Goal: Task Accomplishment & Management: Manage account settings

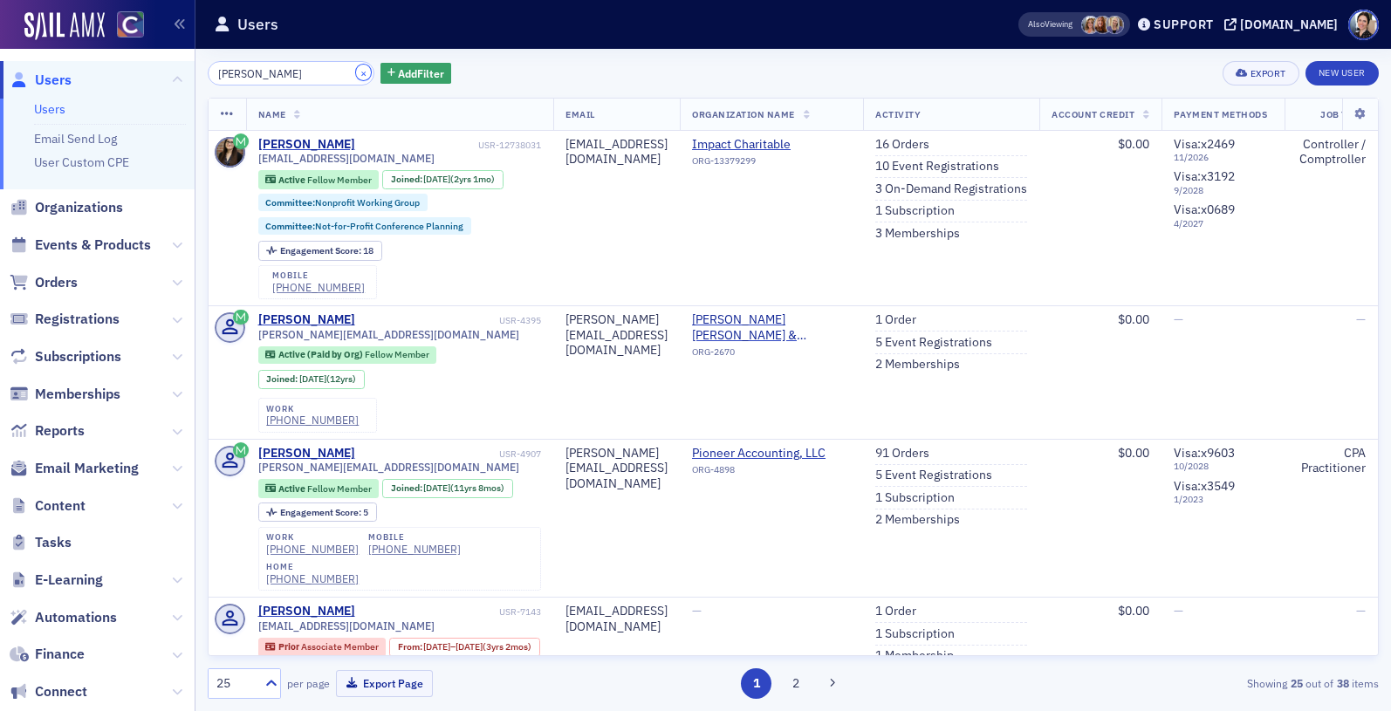
click at [356, 74] on button "×" at bounding box center [364, 73] width 16 height 16
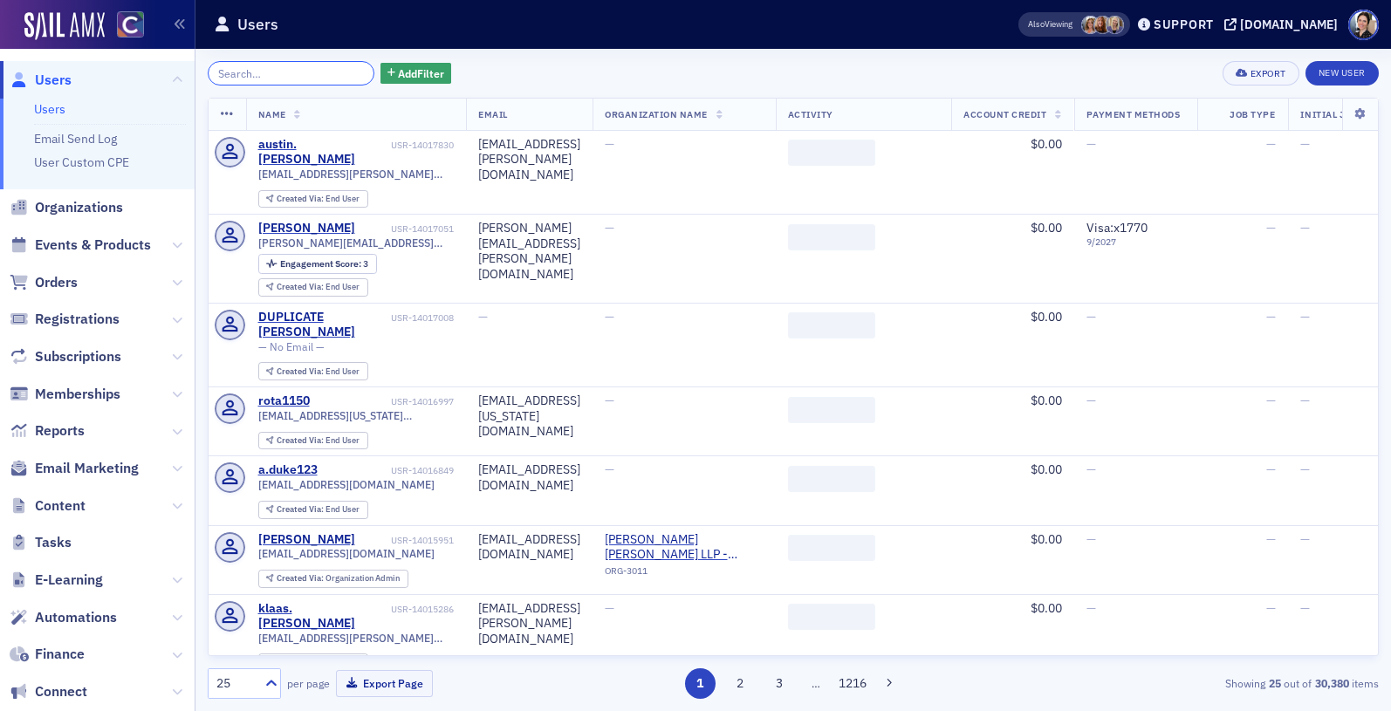
click at [317, 72] on input "search" at bounding box center [291, 73] width 167 height 24
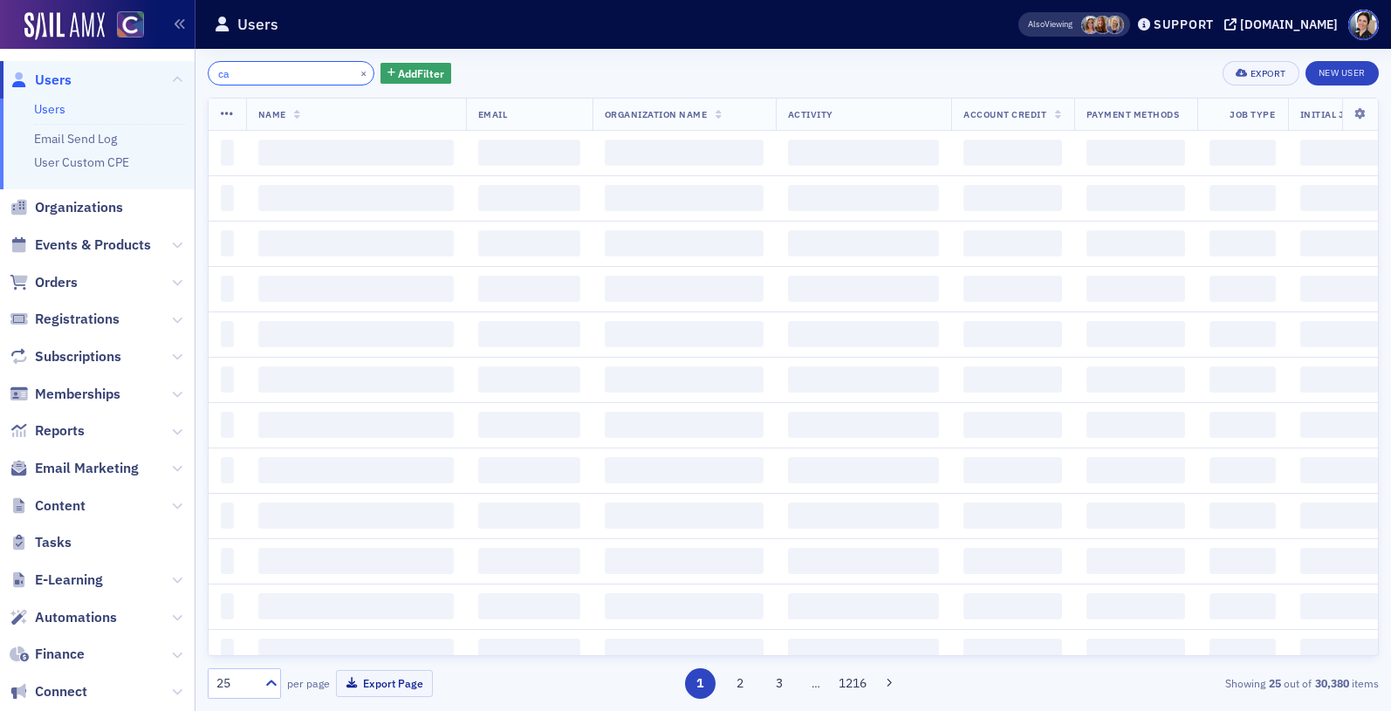
type input "c"
type input "carley jenkins"
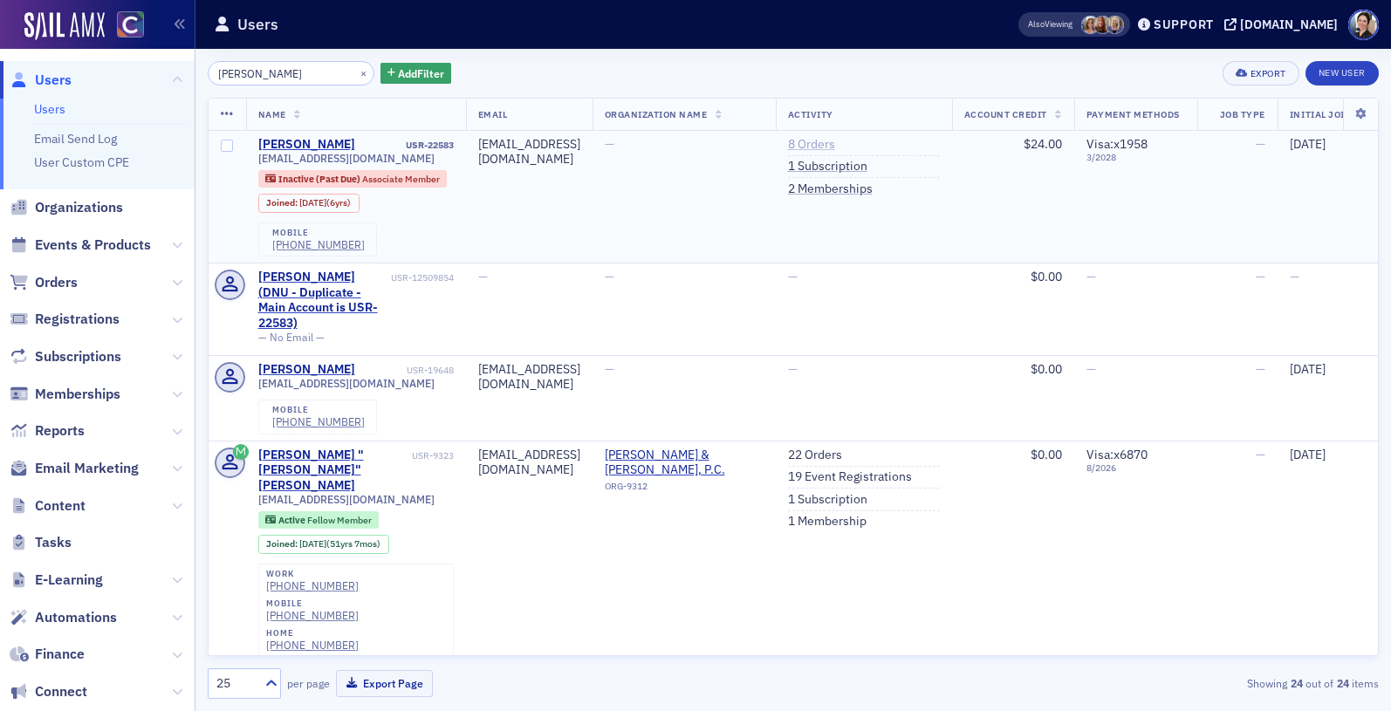
click at [835, 147] on link "8 Orders" at bounding box center [811, 145] width 47 height 16
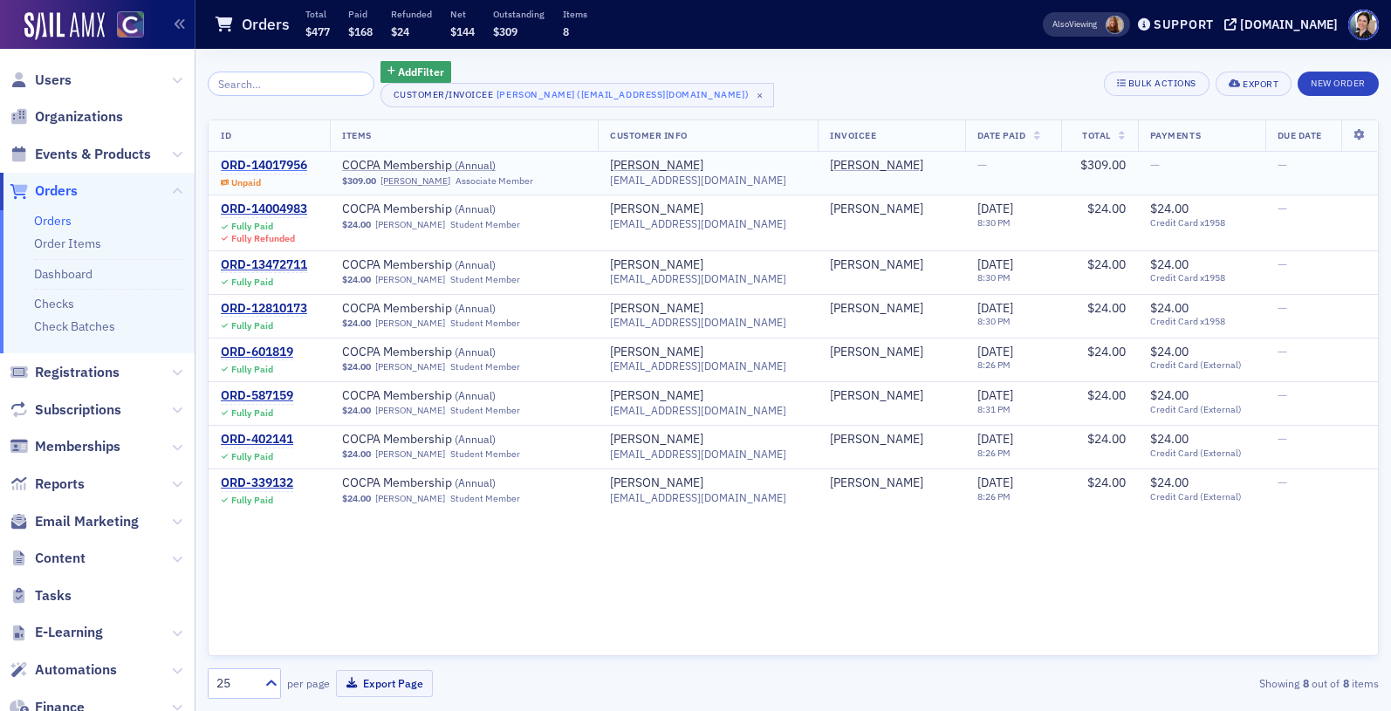
click at [277, 161] on div "ORD-14017956" at bounding box center [264, 166] width 86 height 16
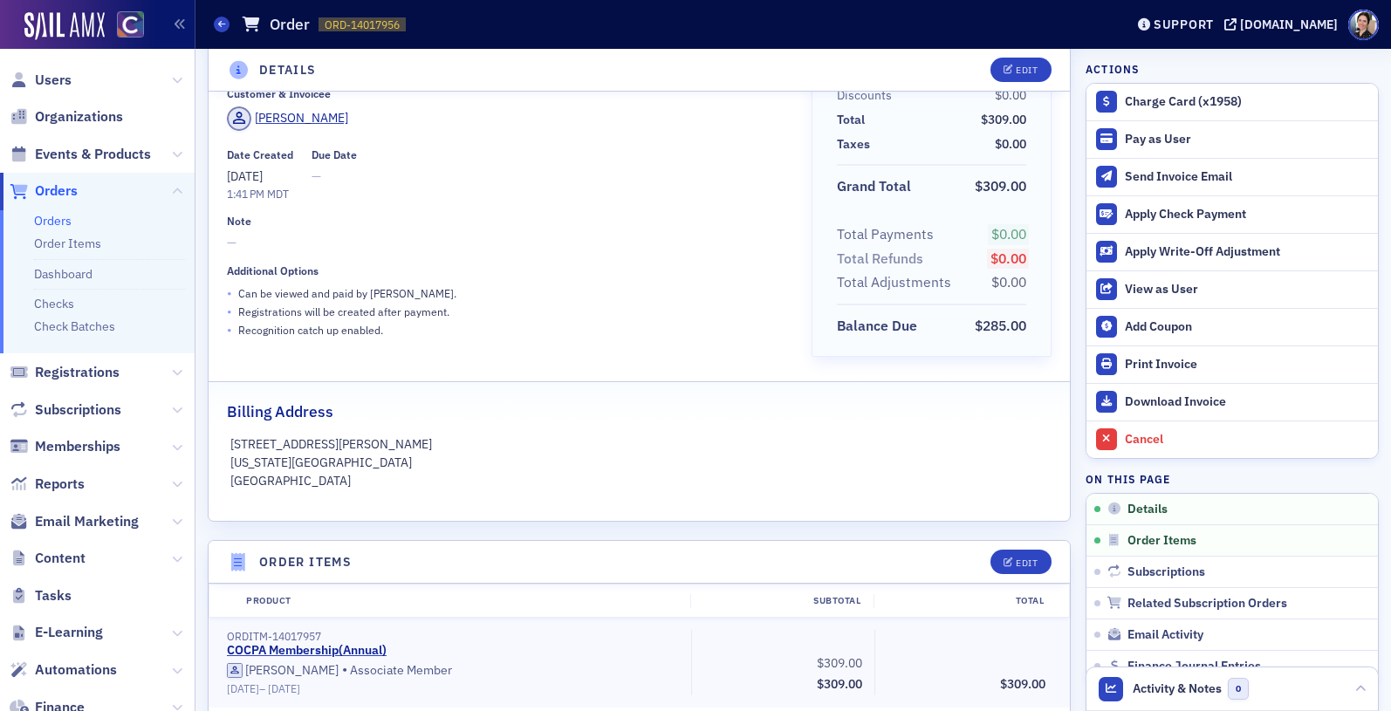
scroll to position [76, 0]
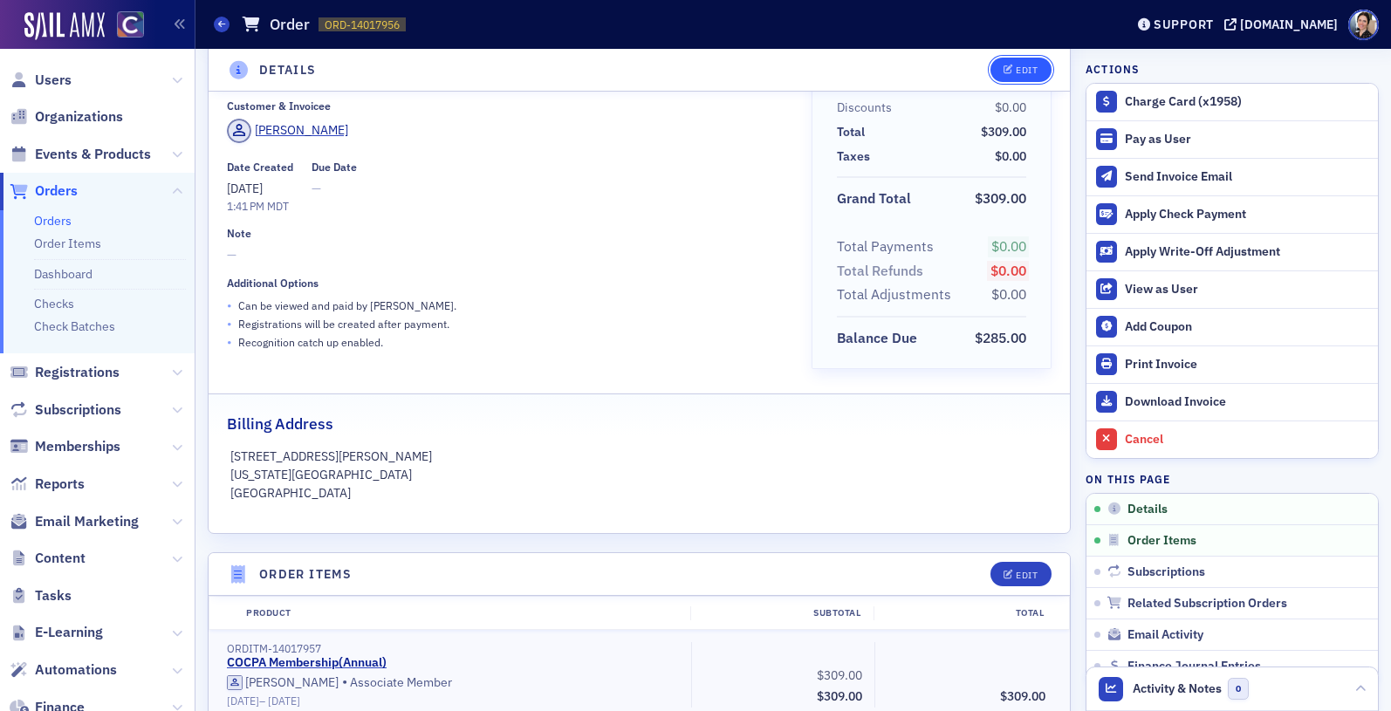
click at [1025, 73] on div "Edit" at bounding box center [1027, 70] width 22 height 10
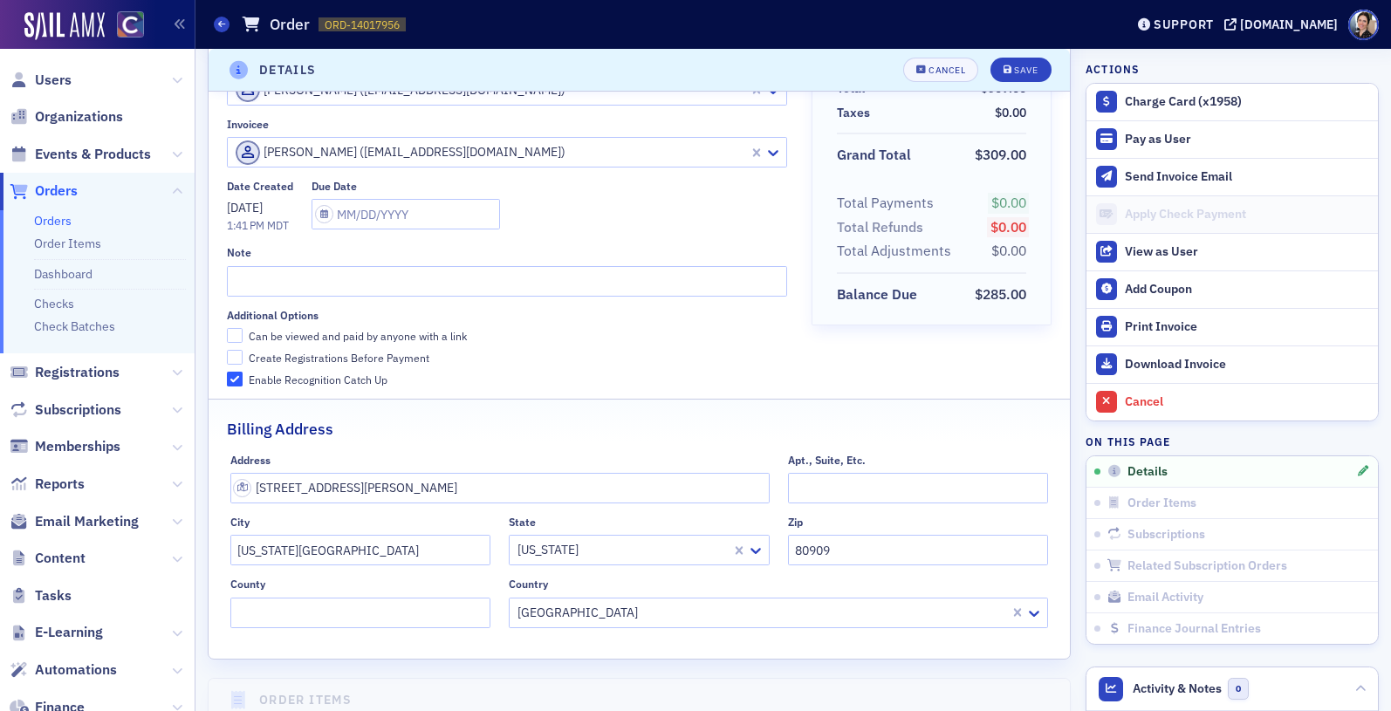
scroll to position [3, 0]
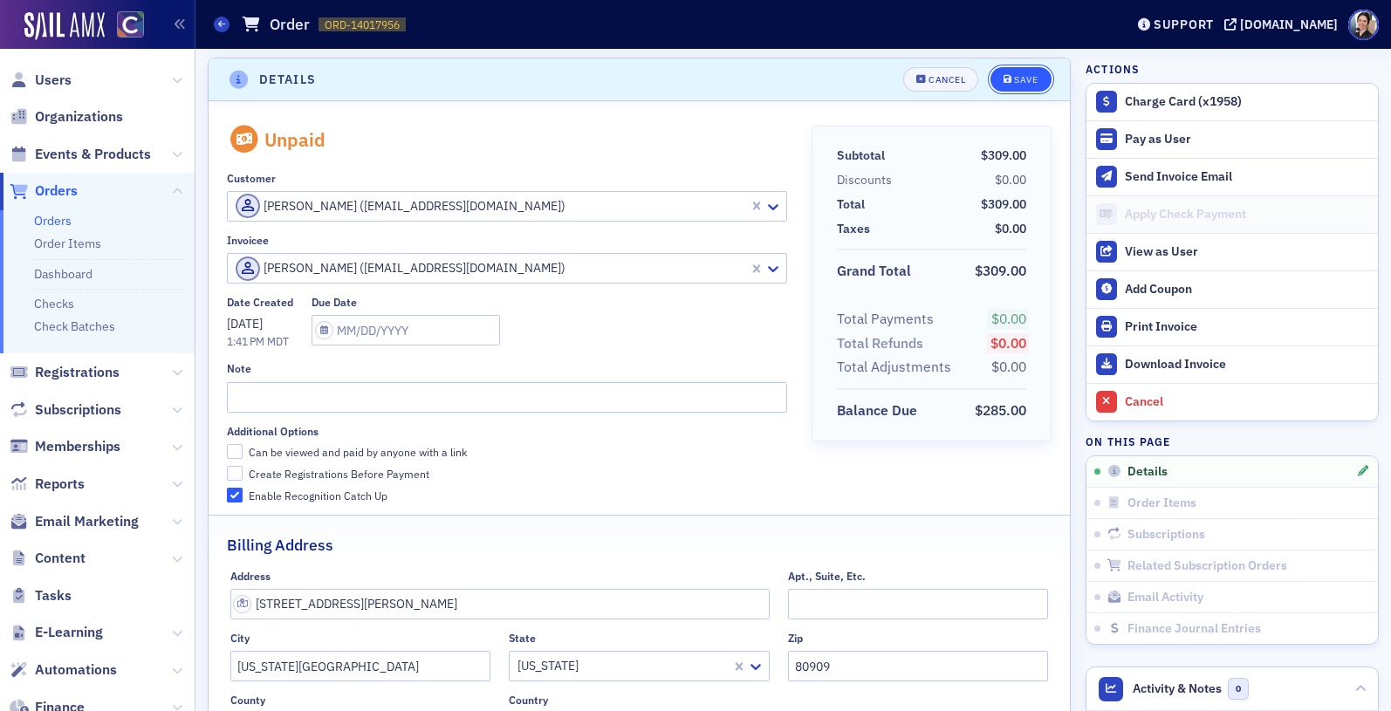
click at [1026, 79] on div "Save" at bounding box center [1026, 80] width 24 height 10
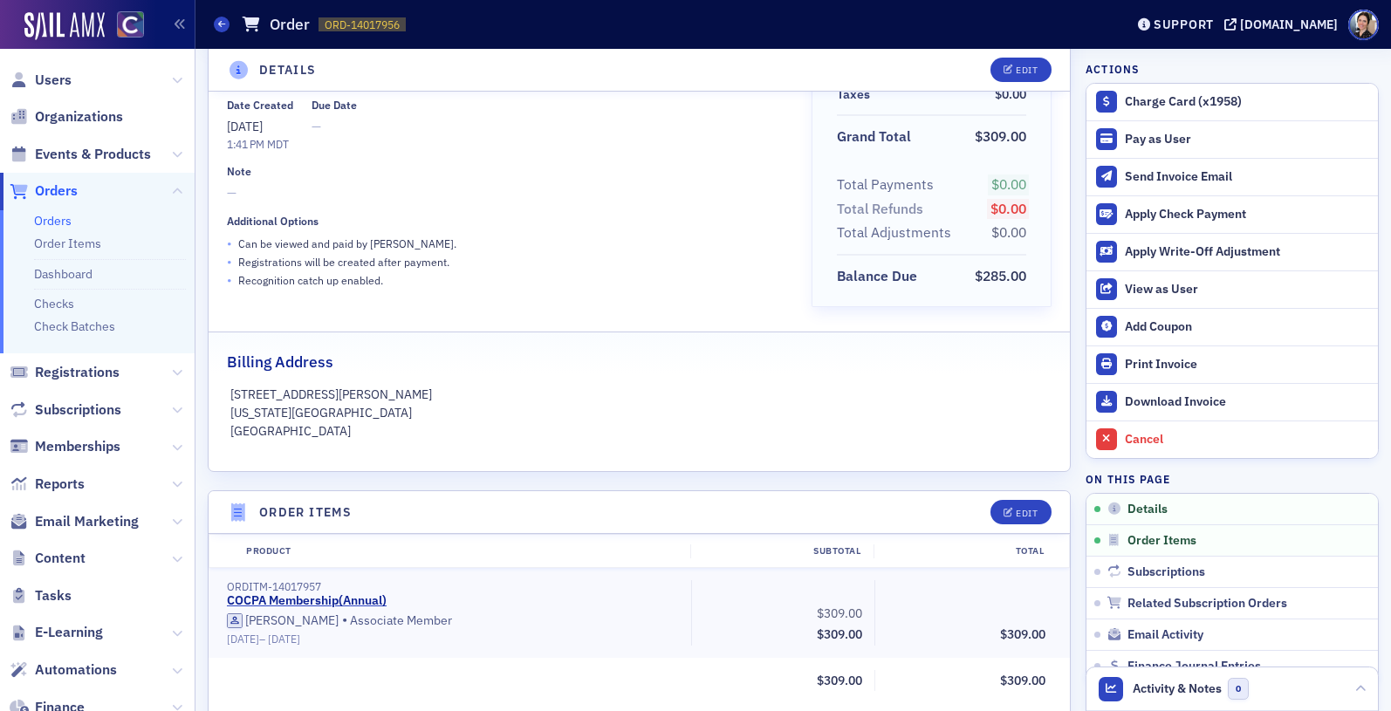
scroll to position [0, 0]
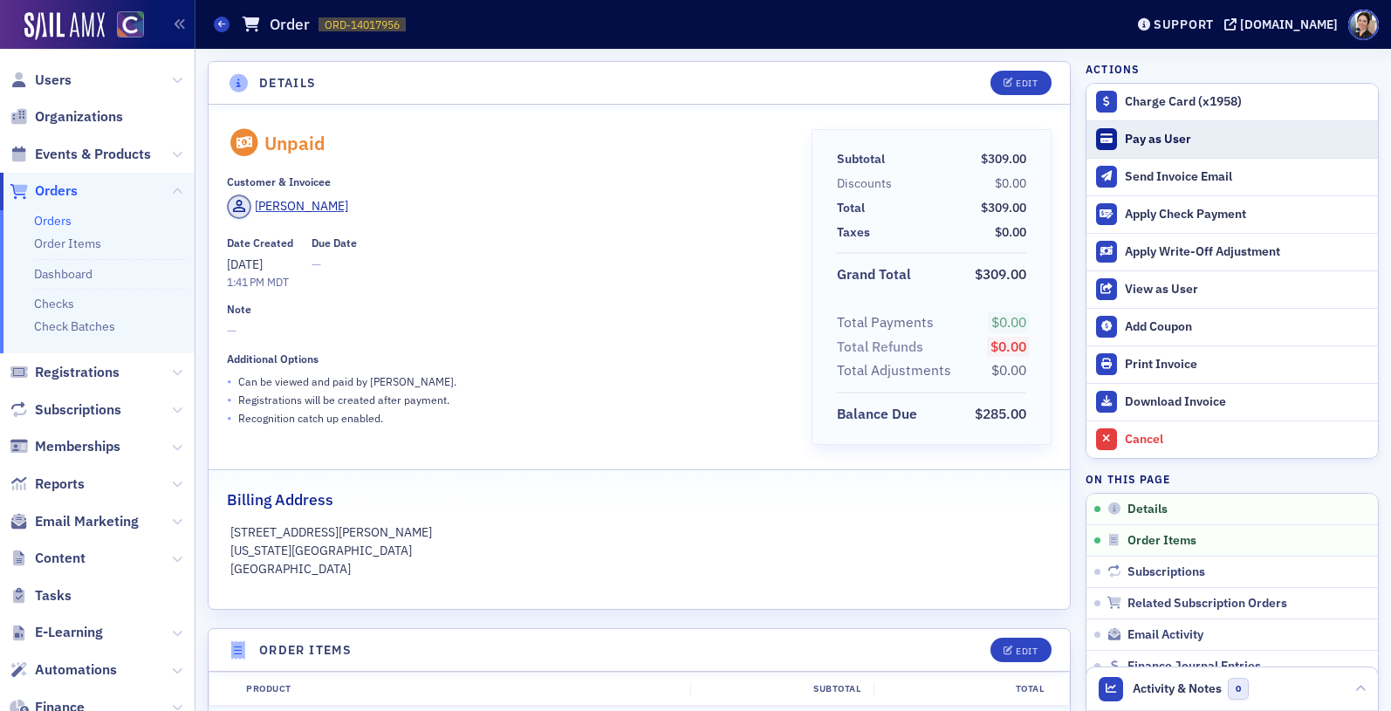
click at [1153, 142] on div "Pay as User" at bounding box center [1247, 140] width 244 height 16
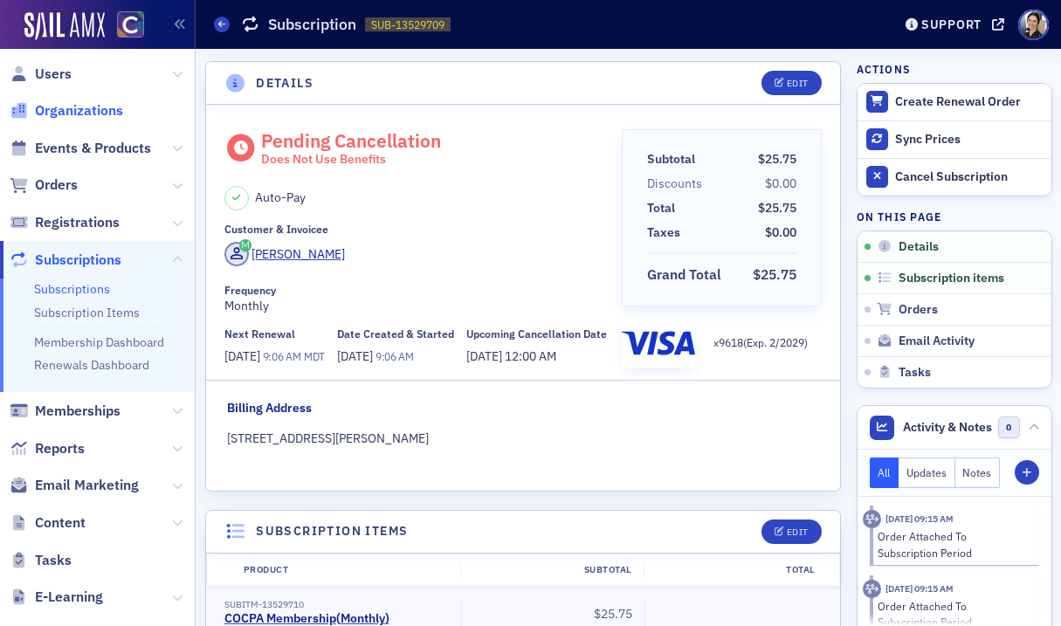
click at [70, 108] on span "Organizations" at bounding box center [79, 110] width 88 height 19
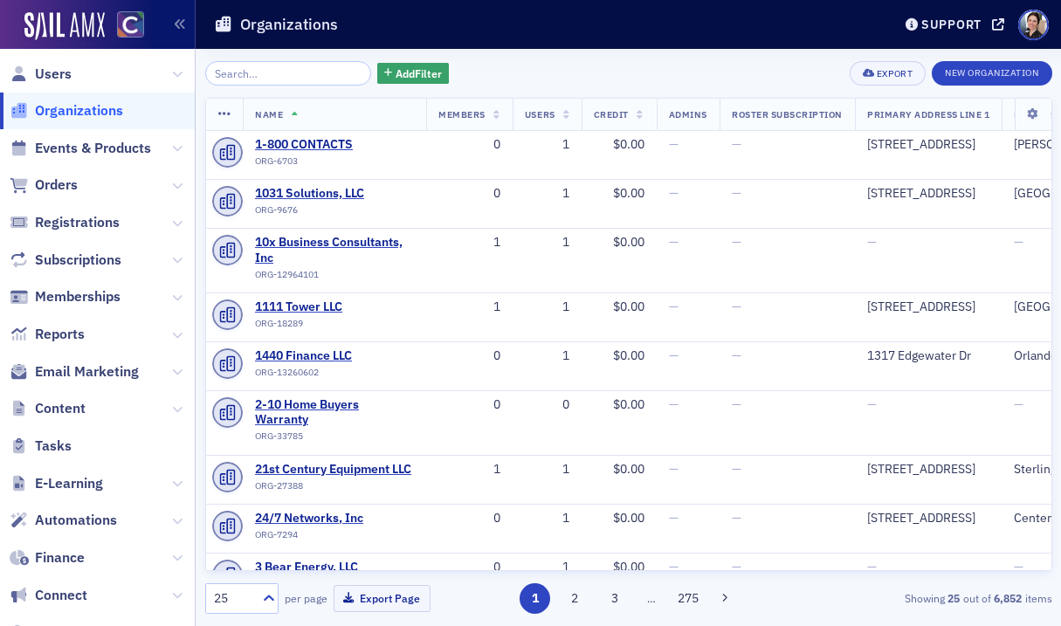
click at [267, 68] on input "search" at bounding box center [288, 73] width 167 height 24
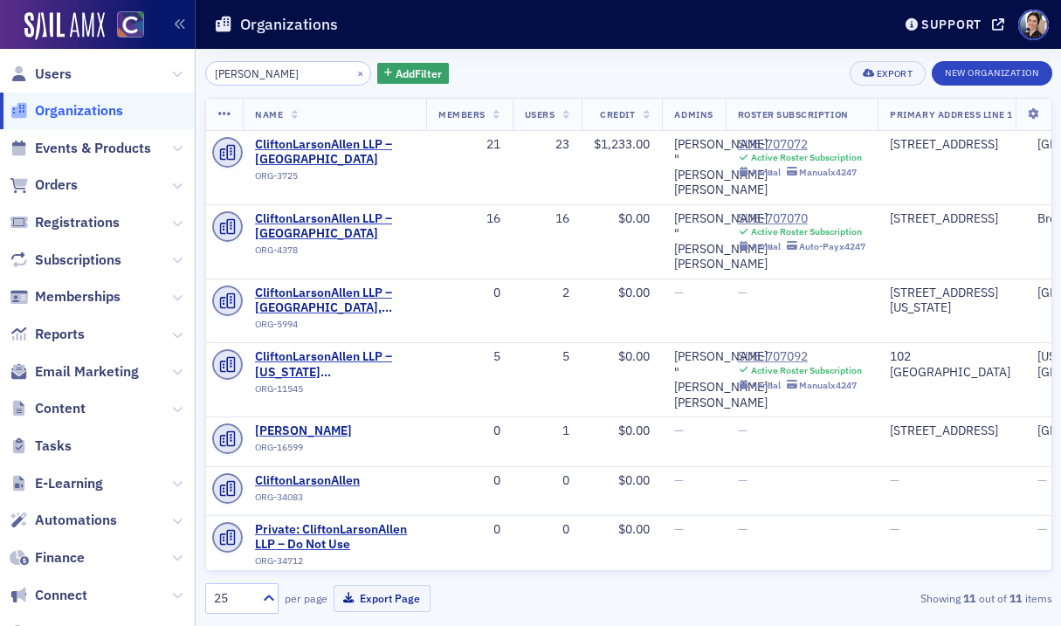
type input "[PERSON_NAME]"
click at [771, 211] on div "SUB-707070" at bounding box center [802, 219] width 128 height 16
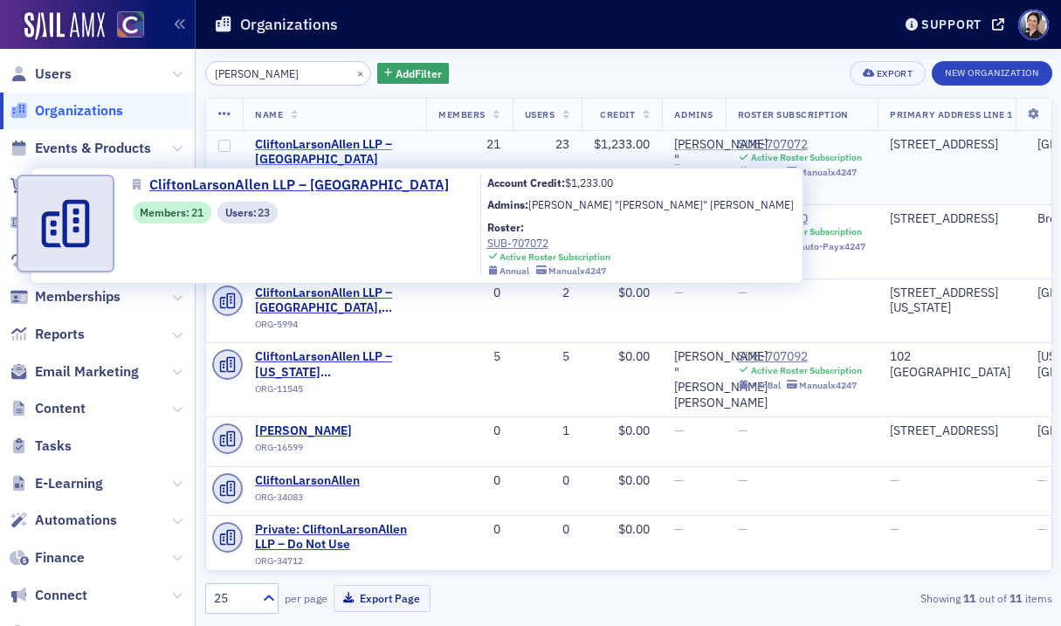
click at [304, 142] on span "CliftonLarsonAllen LLP – [GEOGRAPHIC_DATA]" at bounding box center [334, 152] width 159 height 31
select select "US"
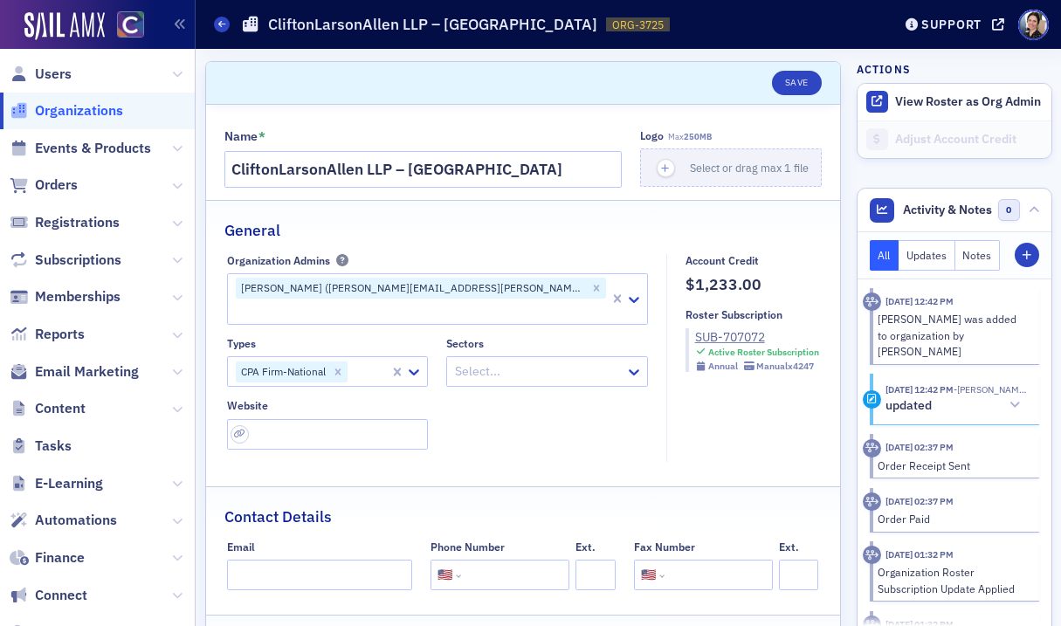
drag, startPoint x: 430, startPoint y: 189, endPoint x: 422, endPoint y: 173, distance: 18.0
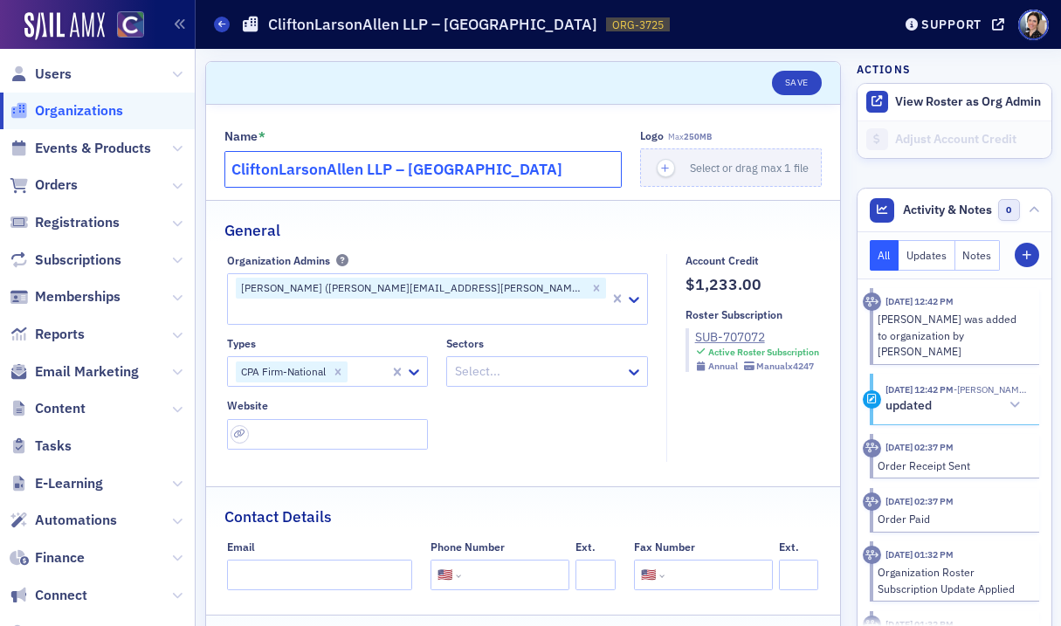
drag, startPoint x: 414, startPoint y: 169, endPoint x: 563, endPoint y: 171, distance: 149.3
click at [563, 171] on input "CliftonLarsonAllen LLP – Greenwood Village" at bounding box center [423, 169] width 398 height 37
type input "CliftonLarsonAllen LLP – [GEOGRAPHIC_DATA]"
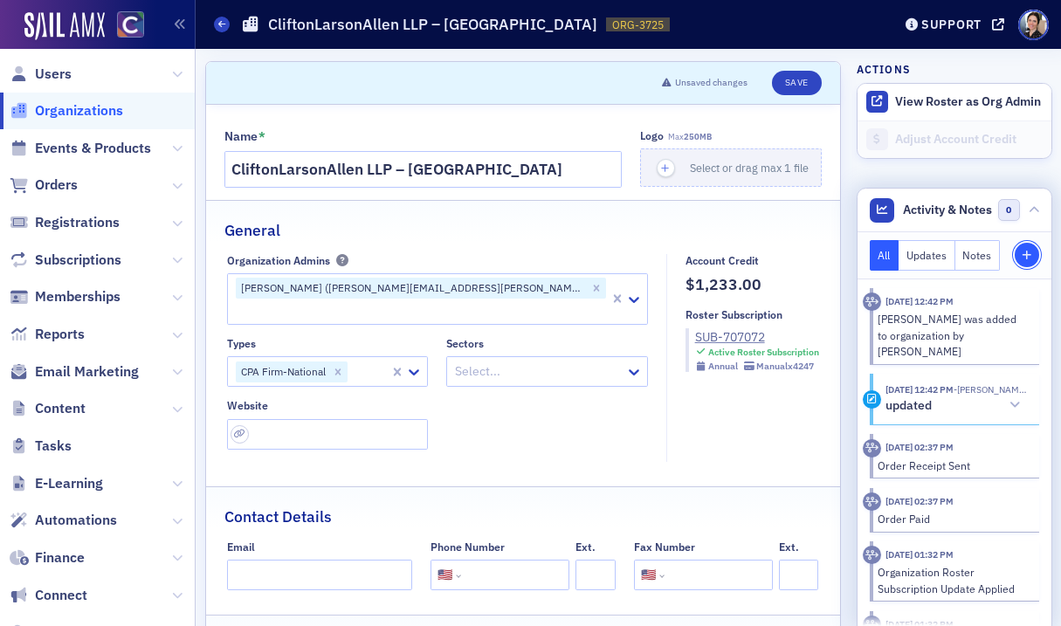
click at [1030, 252] on icon "button" at bounding box center [1026, 256] width 10 height 10
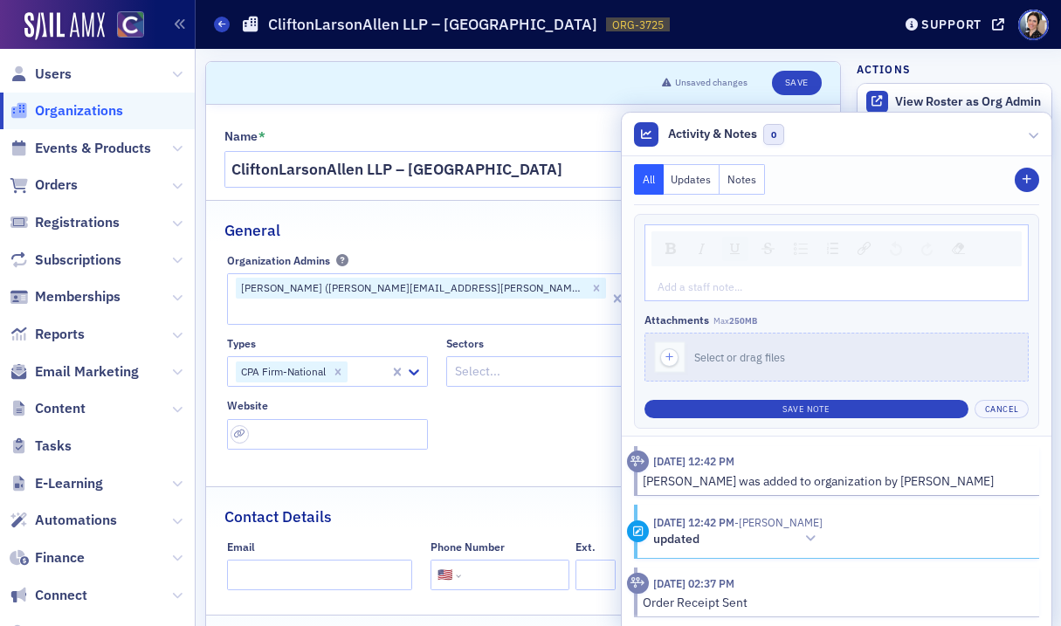
drag, startPoint x: 746, startPoint y: 183, endPoint x: 725, endPoint y: 246, distance: 66.5
click at [746, 183] on button "Notes" at bounding box center [741, 179] width 45 height 31
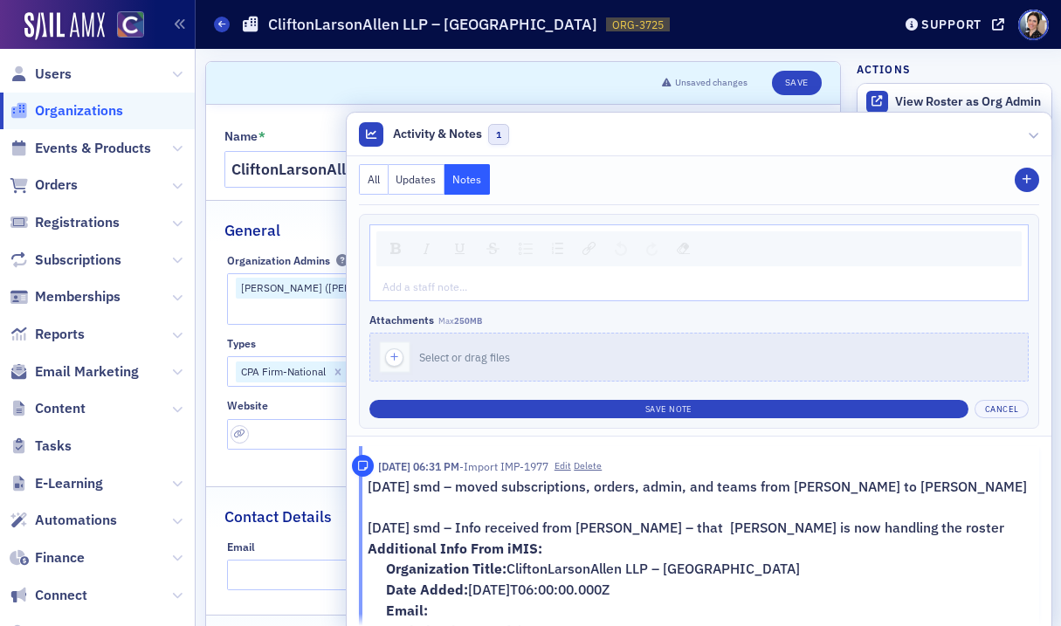
click at [661, 285] on div "rdw-editor" at bounding box center [699, 286] width 633 height 16
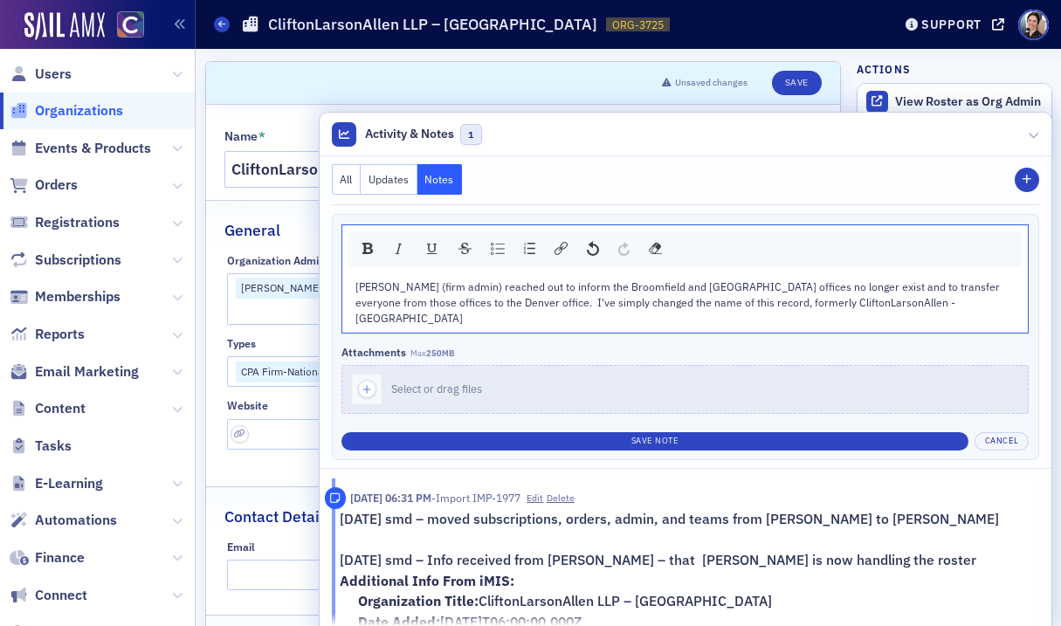
click at [780, 303] on span "Rebecca (firm admin) reached out to inform the Broomfield and Greenwood Village…" at bounding box center [678, 302] width 647 height 46
click at [978, 304] on div "Rebecca (firm admin) reached out to inform the Broomfield and Greenwood Village…" at bounding box center [685, 302] width 660 height 48
click at [356, 317] on span "Rebecca (firm admin) reached out to inform the Broomfield and Greenwood Village…" at bounding box center [678, 302] width 647 height 46
click at [444, 315] on div "Rebecca (firm admin) reached out to inform the Broomfield and Greenwood Village…" at bounding box center [685, 302] width 660 height 48
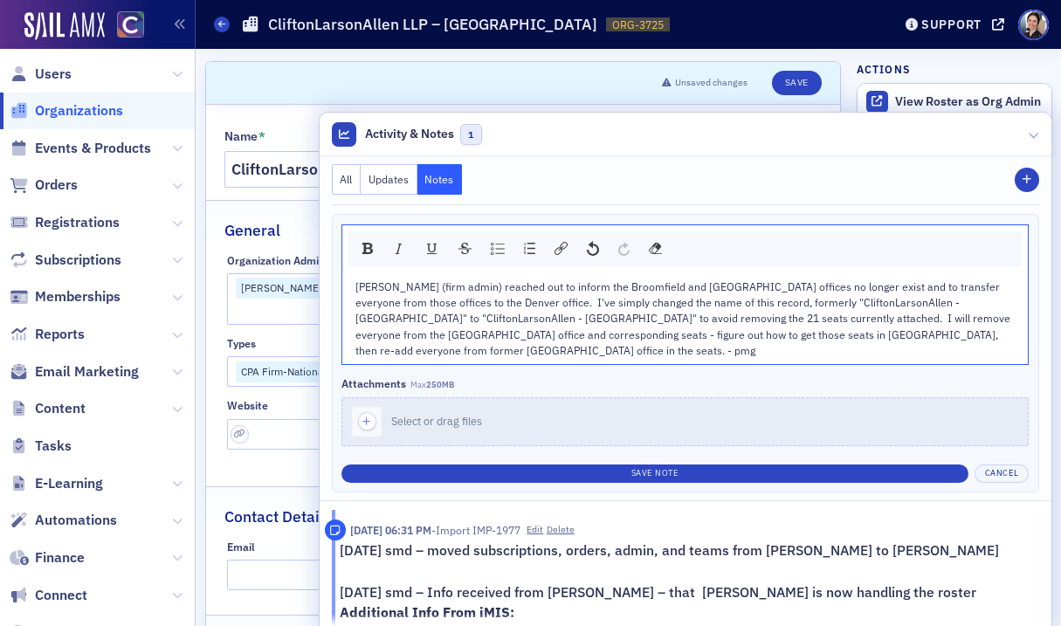
click at [374, 288] on span "[PERSON_NAME] (firm admin) reached out to inform the Broomfield and [GEOGRAPHIC…" at bounding box center [683, 318] width 657 height 79
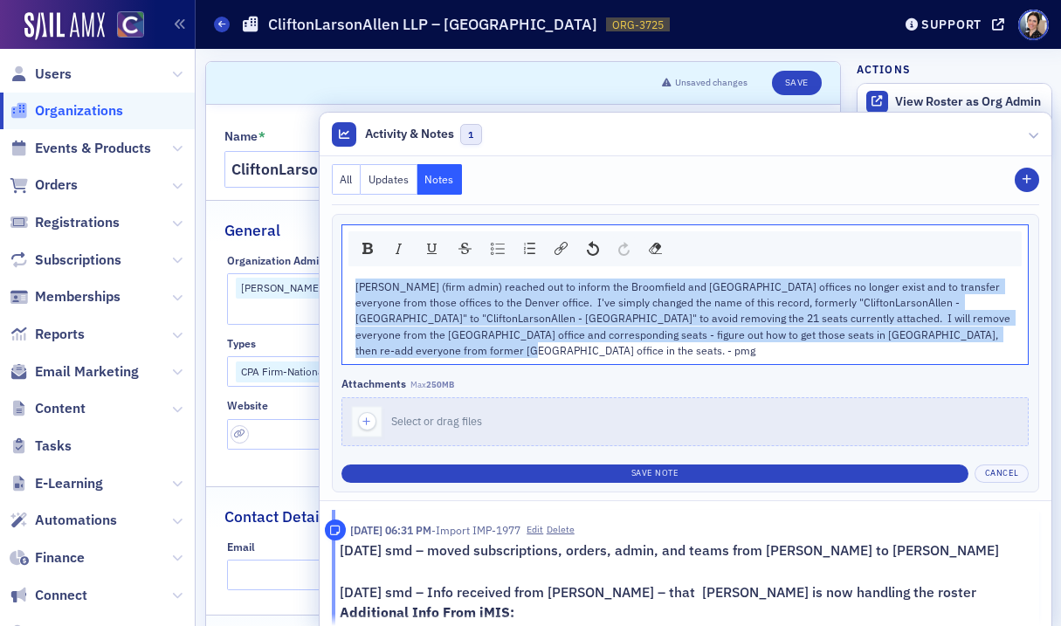
drag, startPoint x: 359, startPoint y: 287, endPoint x: 855, endPoint y: 314, distance: 496.6
click at [1017, 347] on div "[PERSON_NAME] (firm admin) reached out to inform the Broomfield and [GEOGRAPHIC…" at bounding box center [684, 318] width 685 height 93
copy span "[PERSON_NAME] (firm admin) reached out to inform the Broomfield and [GEOGRAPHIC…"
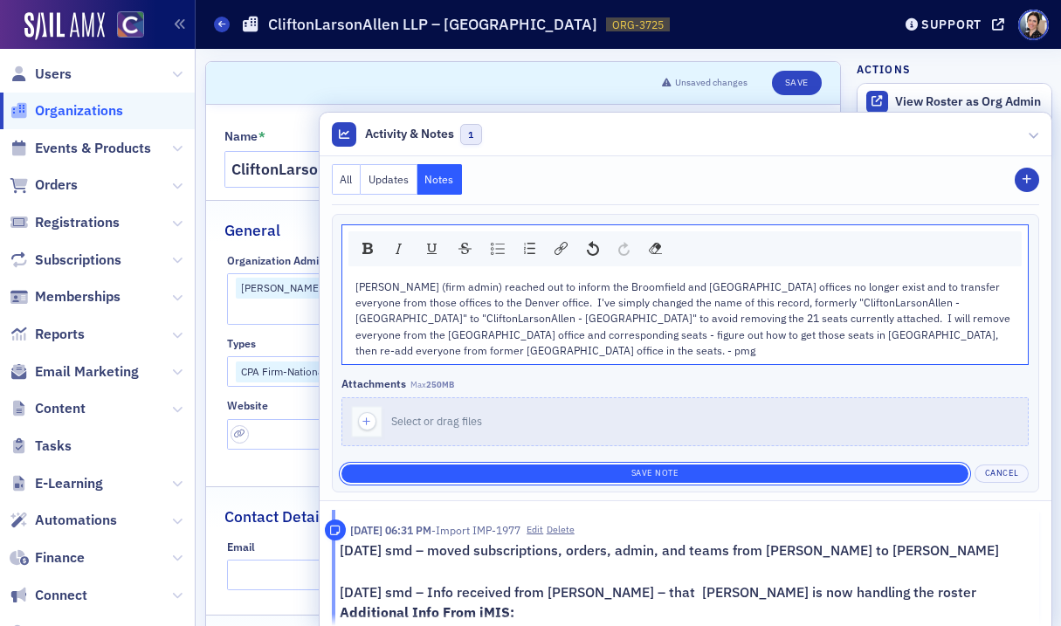
click at [651, 464] on button "Save Note" at bounding box center [654, 473] width 627 height 18
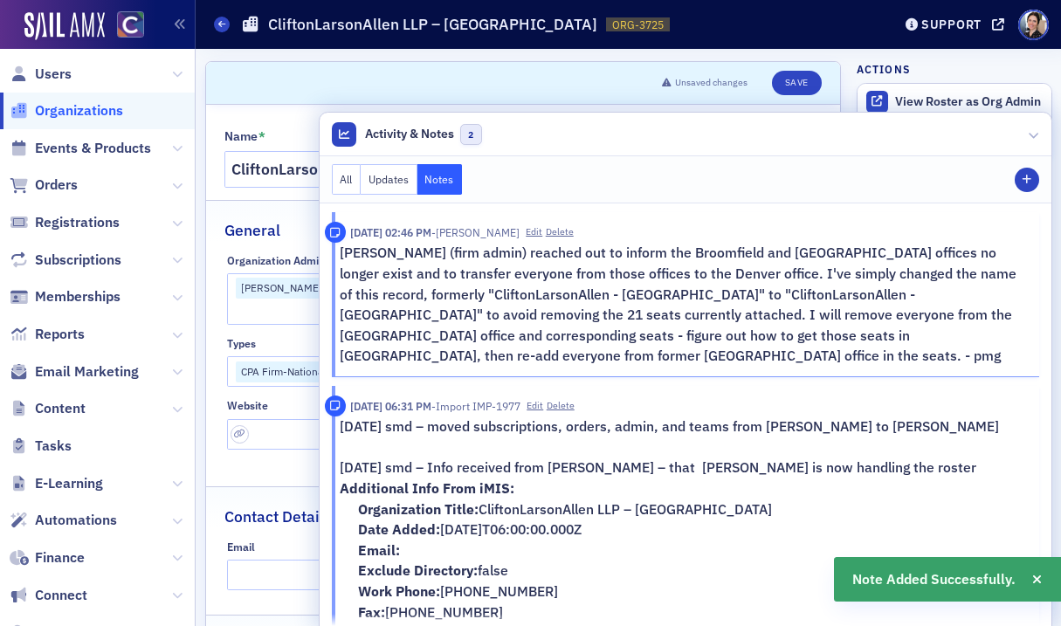
click at [268, 222] on h2 "General" at bounding box center [252, 230] width 56 height 23
drag, startPoint x: 1035, startPoint y: 130, endPoint x: 650, endPoint y: 122, distance: 385.0
click at [1035, 130] on icon at bounding box center [1033, 134] width 10 height 10
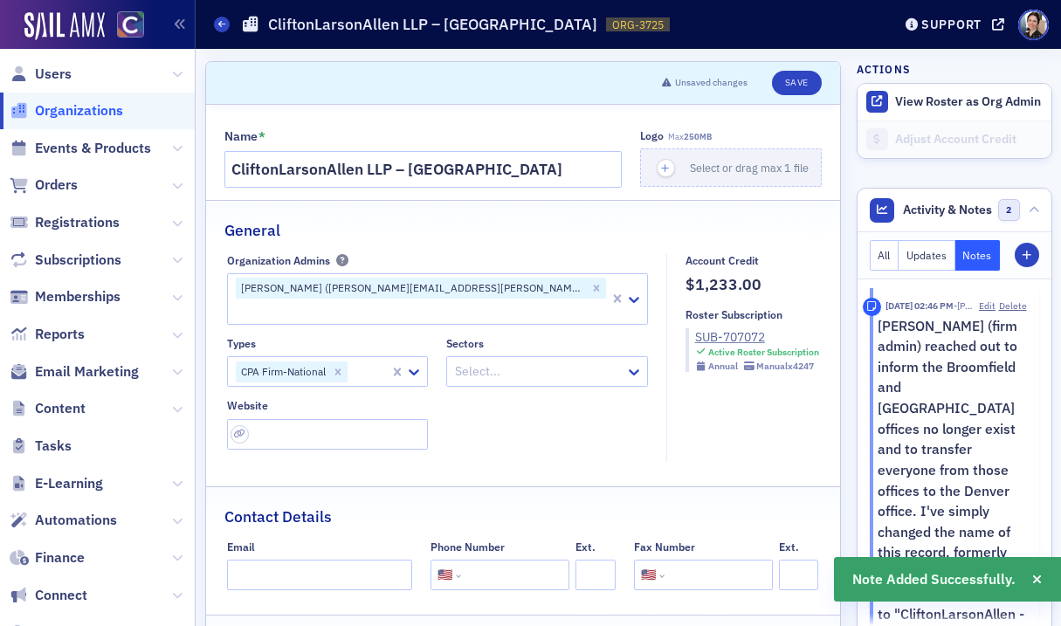
drag, startPoint x: 304, startPoint y: 200, endPoint x: 342, endPoint y: 193, distance: 39.0
click at [305, 201] on div "General" at bounding box center [523, 221] width 598 height 41
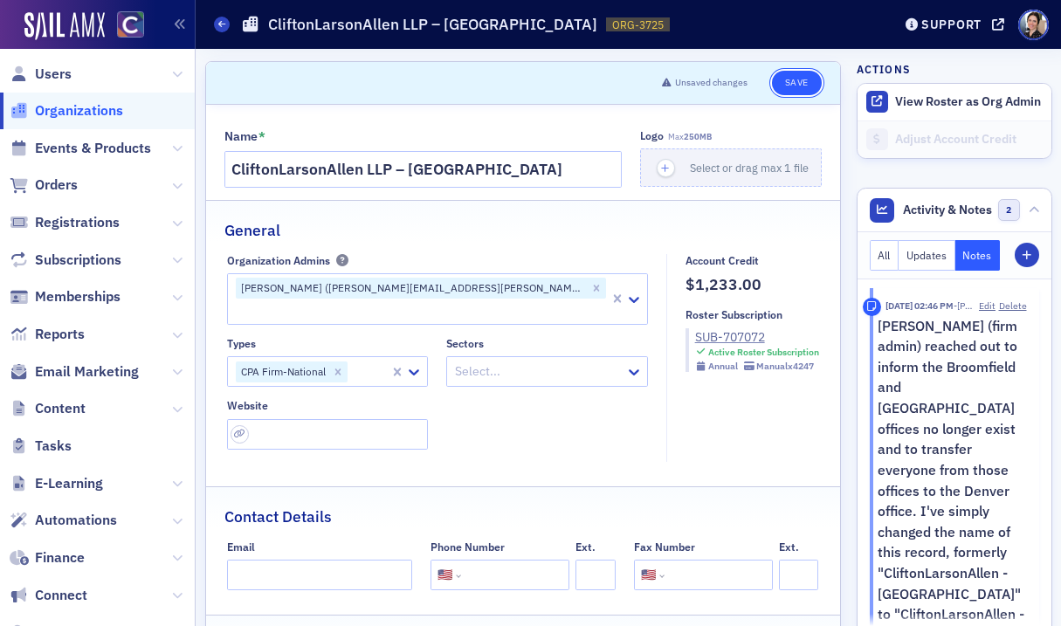
click at [799, 86] on button "Save" at bounding box center [797, 83] width 50 height 24
select select "US"
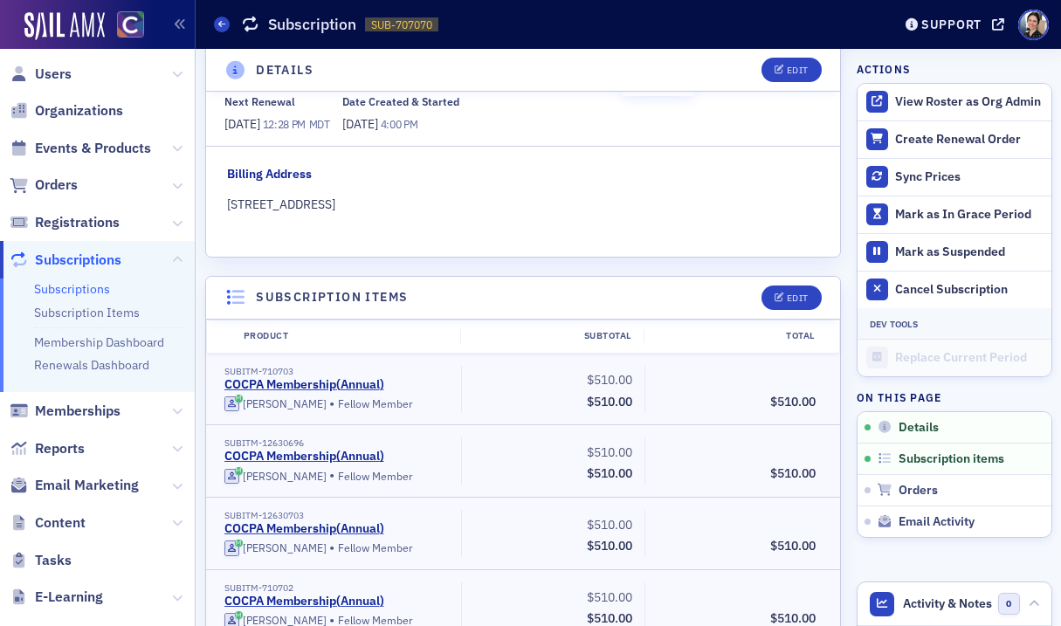
scroll to position [286, 0]
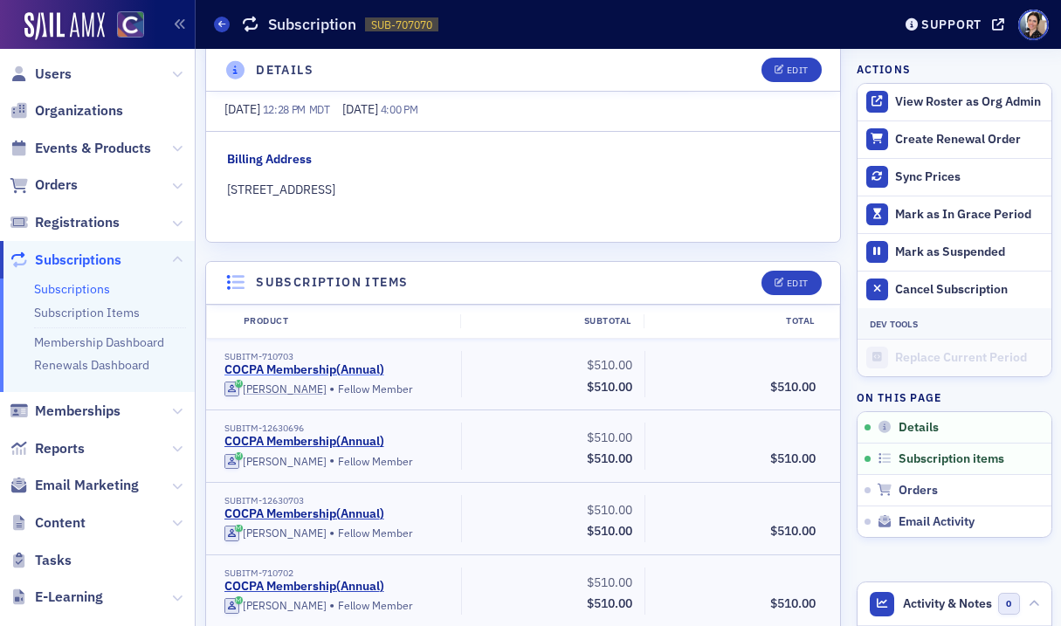
click at [274, 363] on link "COCPA Membership ( Annual )" at bounding box center [304, 370] width 160 height 16
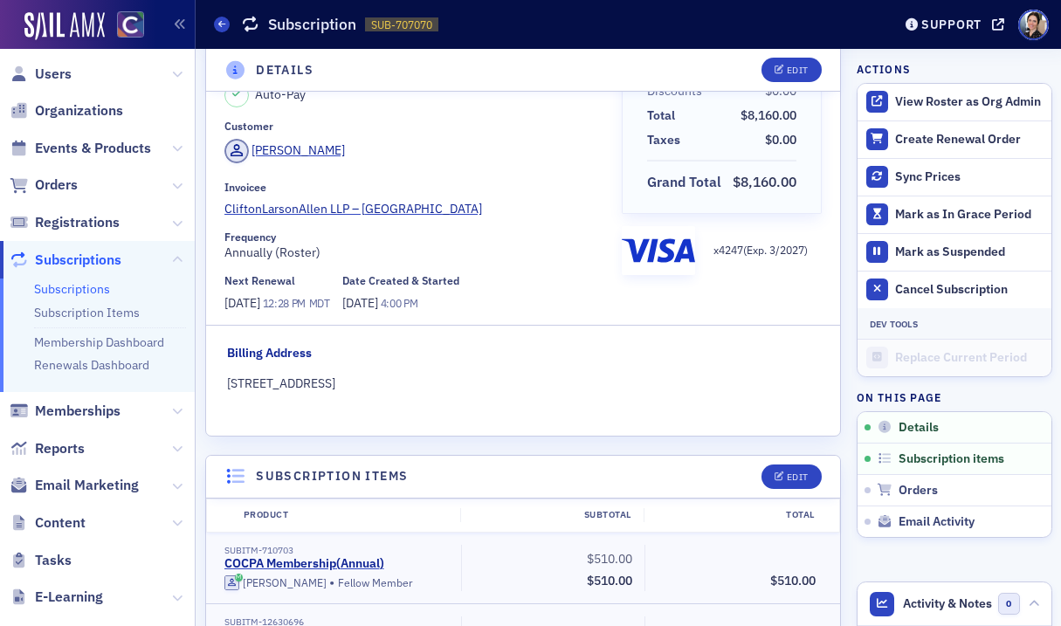
scroll to position [0, 0]
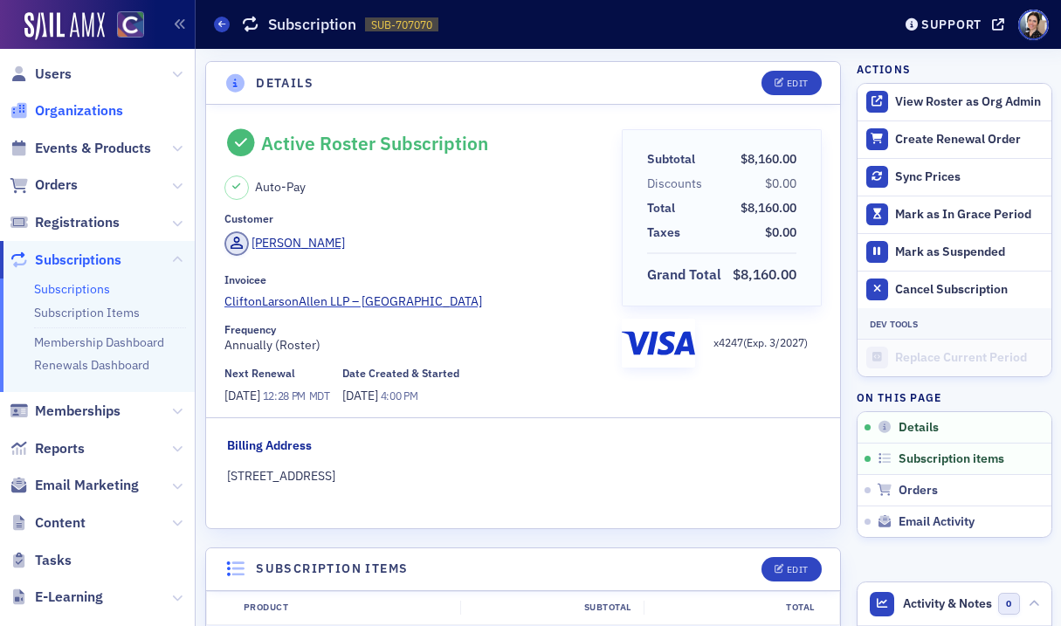
click at [86, 107] on span "Organizations" at bounding box center [79, 110] width 88 height 19
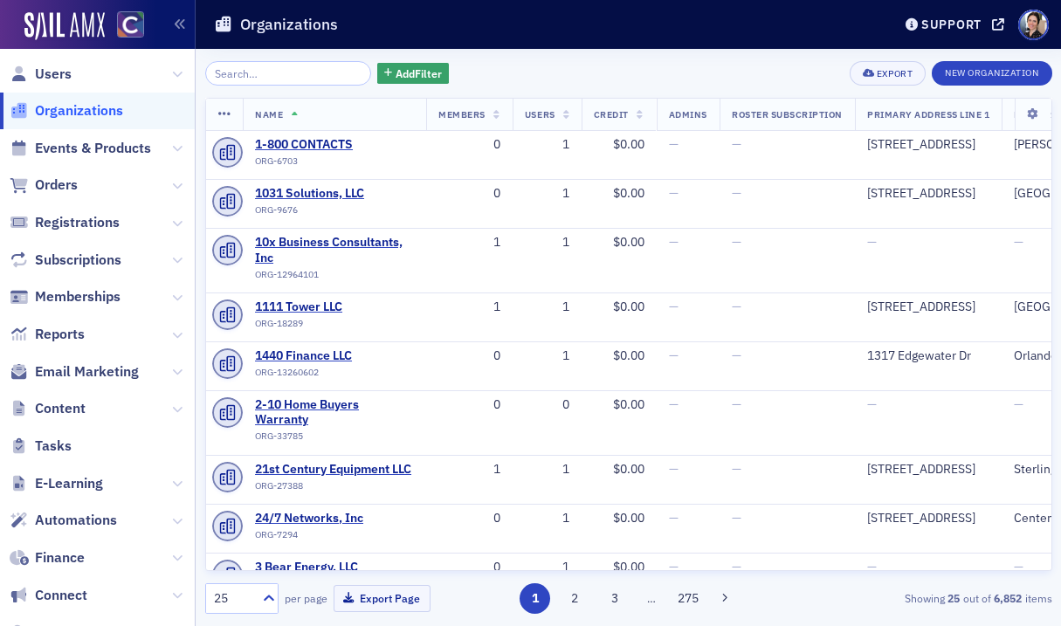
click at [276, 73] on input "search" at bounding box center [288, 73] width 167 height 24
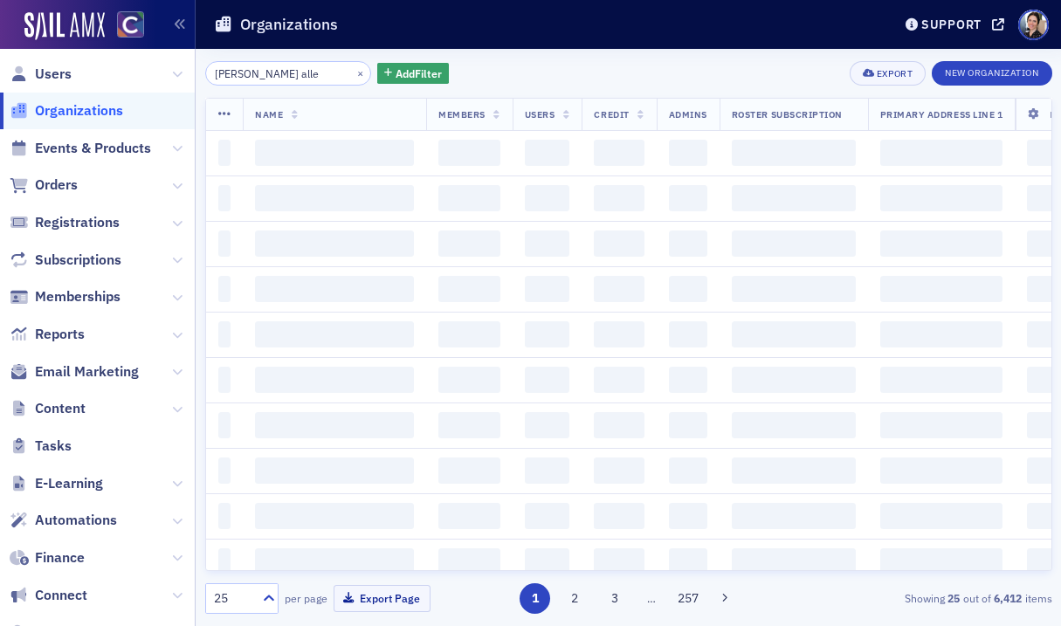
type input "[PERSON_NAME]"
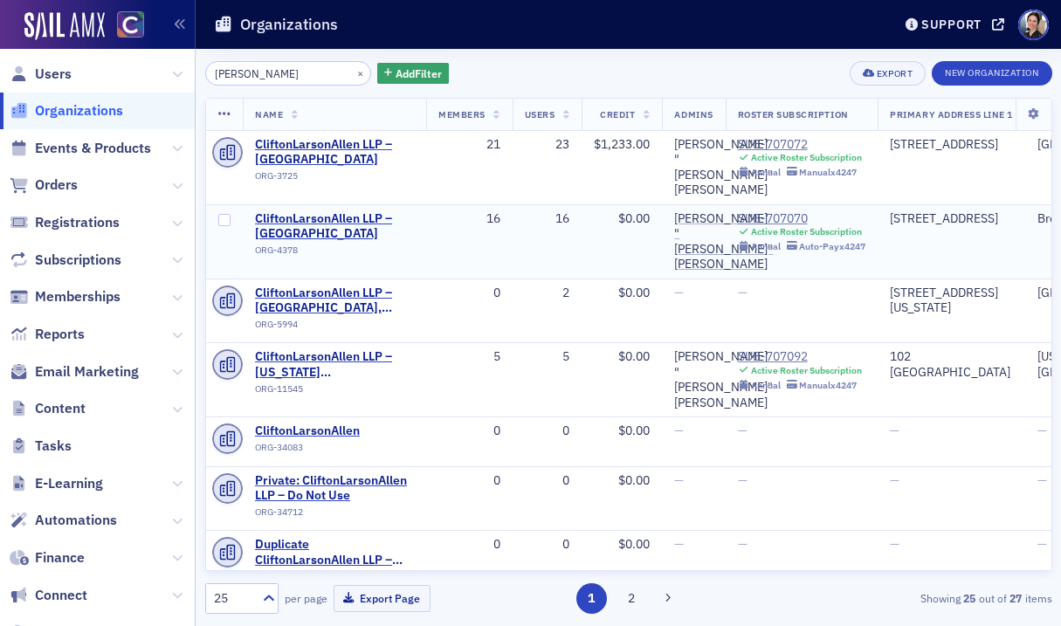
scroll to position [0, 1]
click at [769, 211] on div "SUB-707070" at bounding box center [801, 219] width 128 height 16
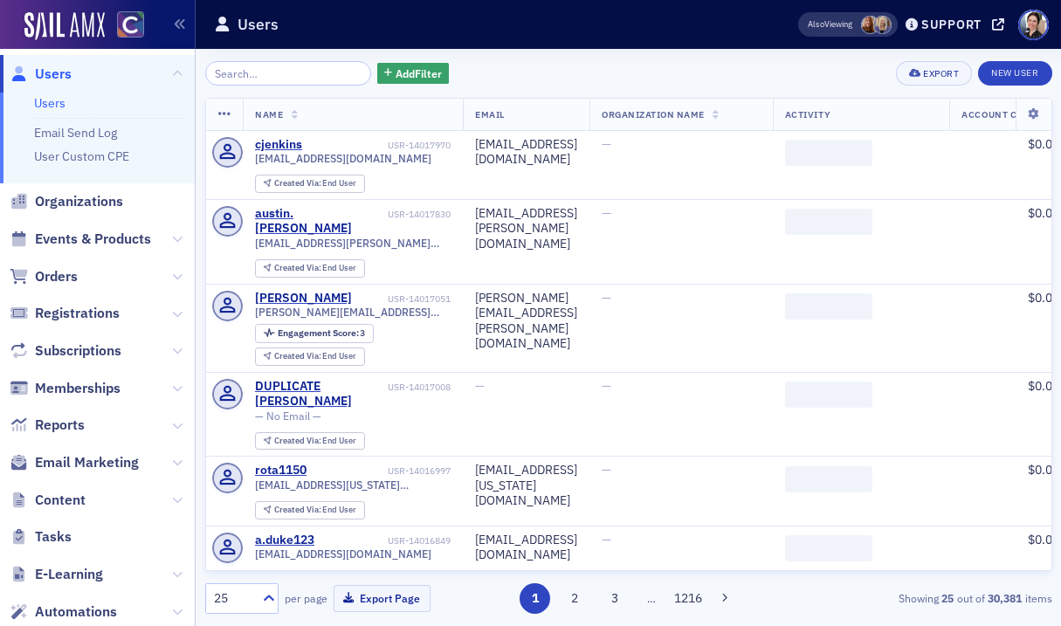
click at [277, 79] on input "search" at bounding box center [288, 73] width 167 height 24
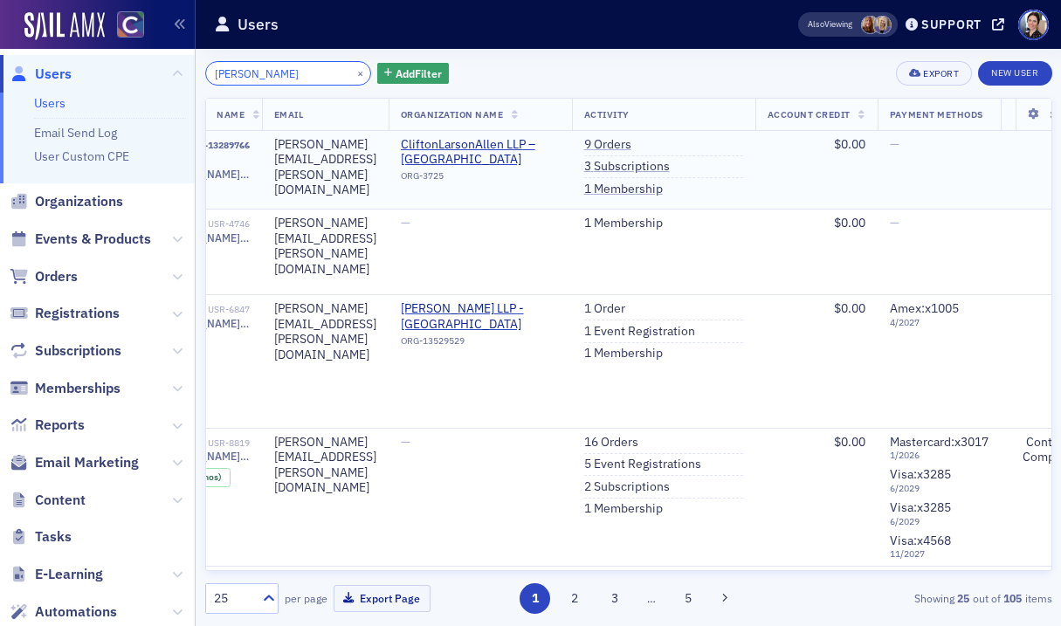
scroll to position [0, 326]
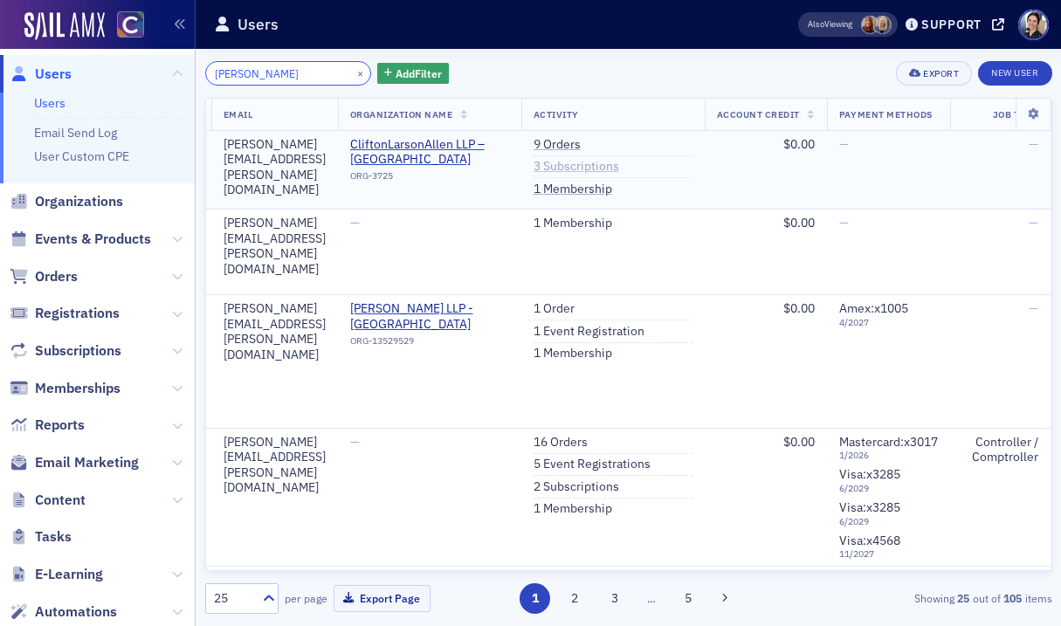
type input "[PERSON_NAME]"
click at [619, 167] on link "3 Subscriptions" at bounding box center [576, 167] width 86 height 16
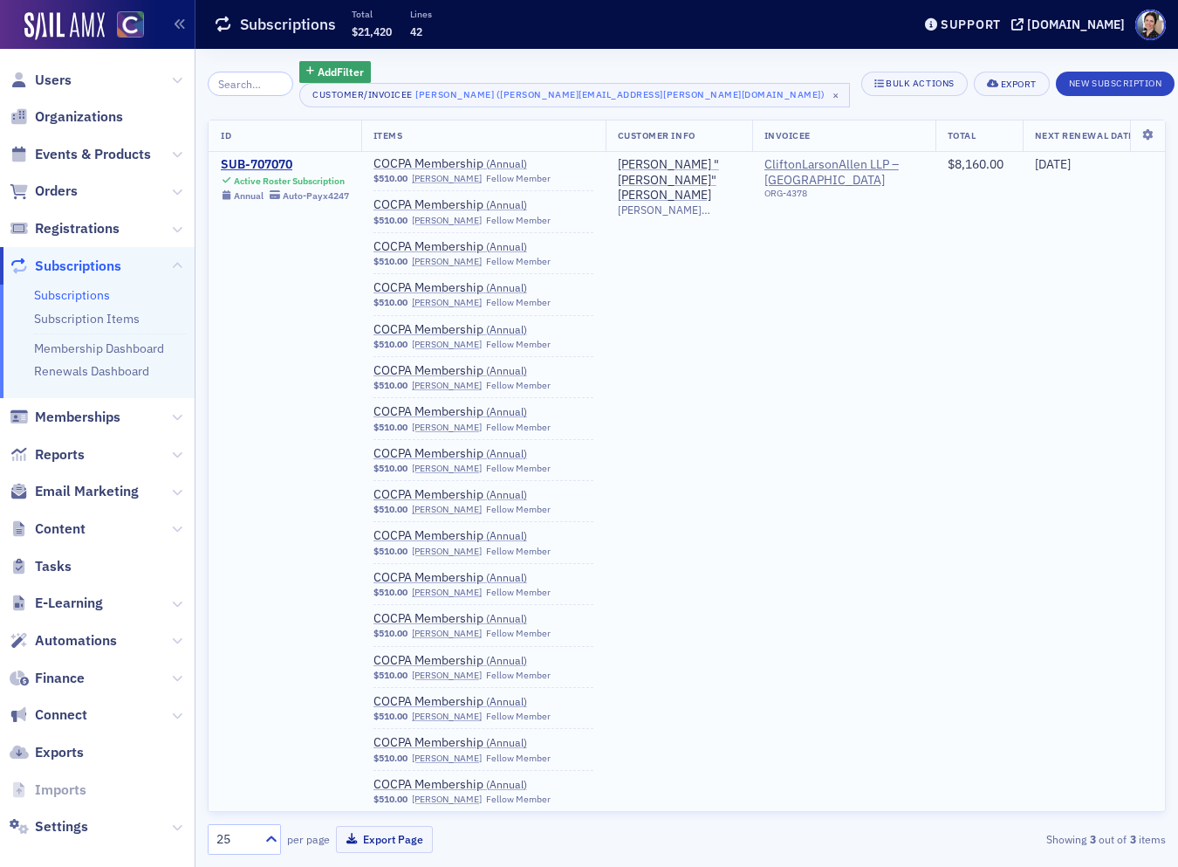
scroll to position [1081, 0]
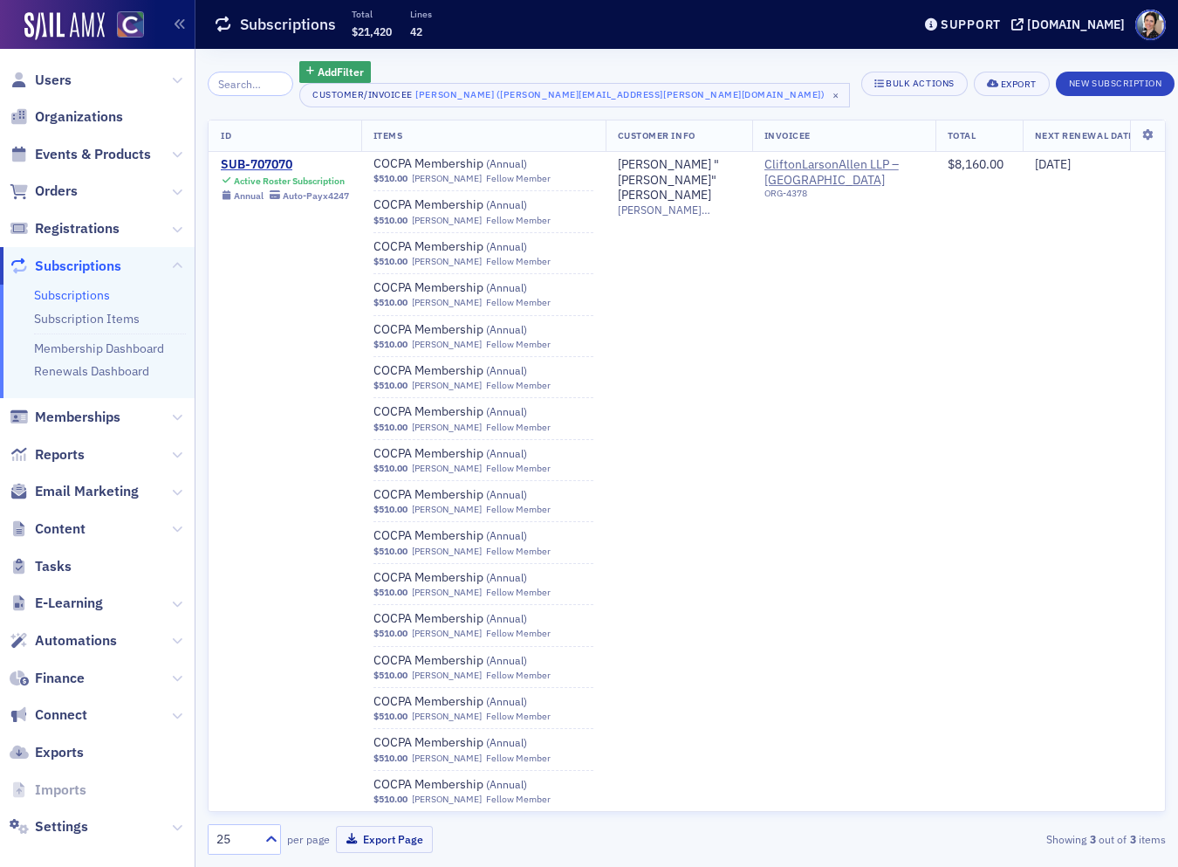
click at [1060, 625] on div "Add Filter Customer/Invoicee Becky Raebel (rebecca.raebel@claconnect.com) × Bul…" at bounding box center [687, 458] width 958 height 818
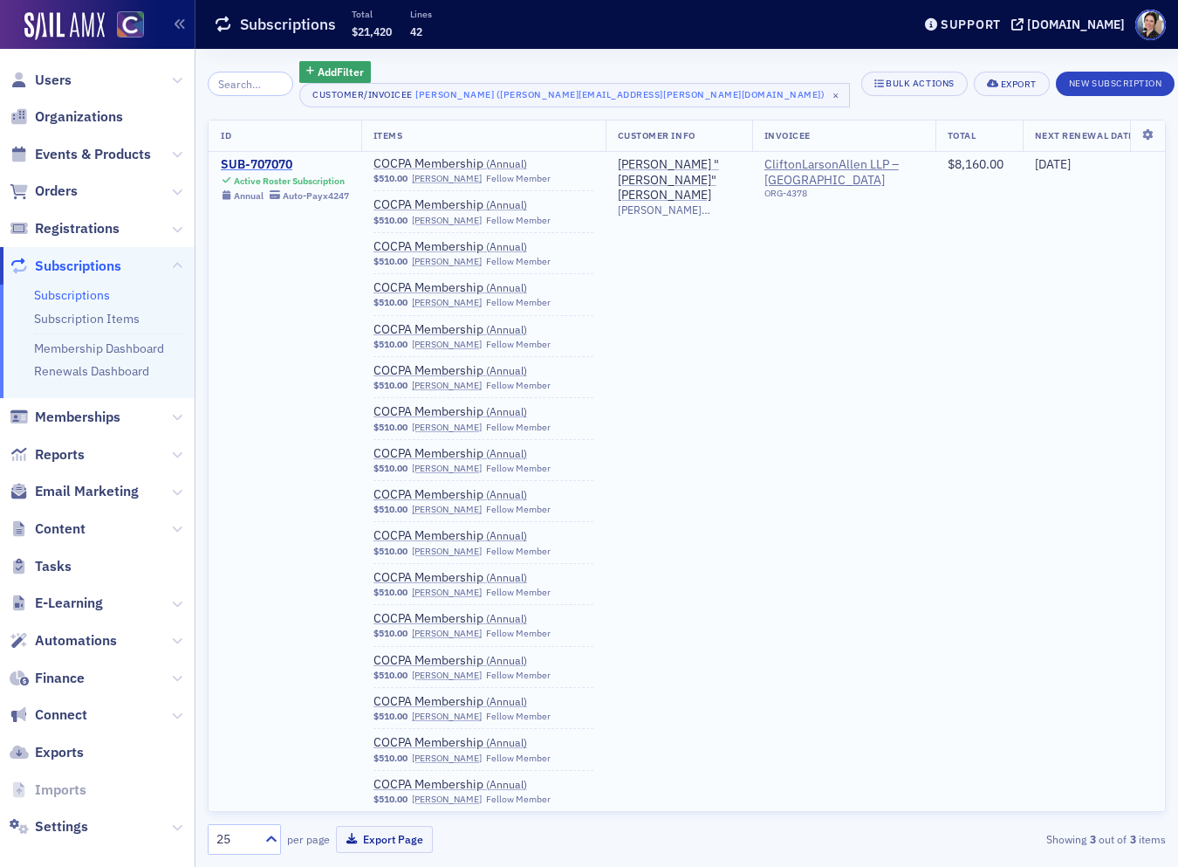
click at [270, 162] on div "SUB-707070" at bounding box center [285, 165] width 128 height 16
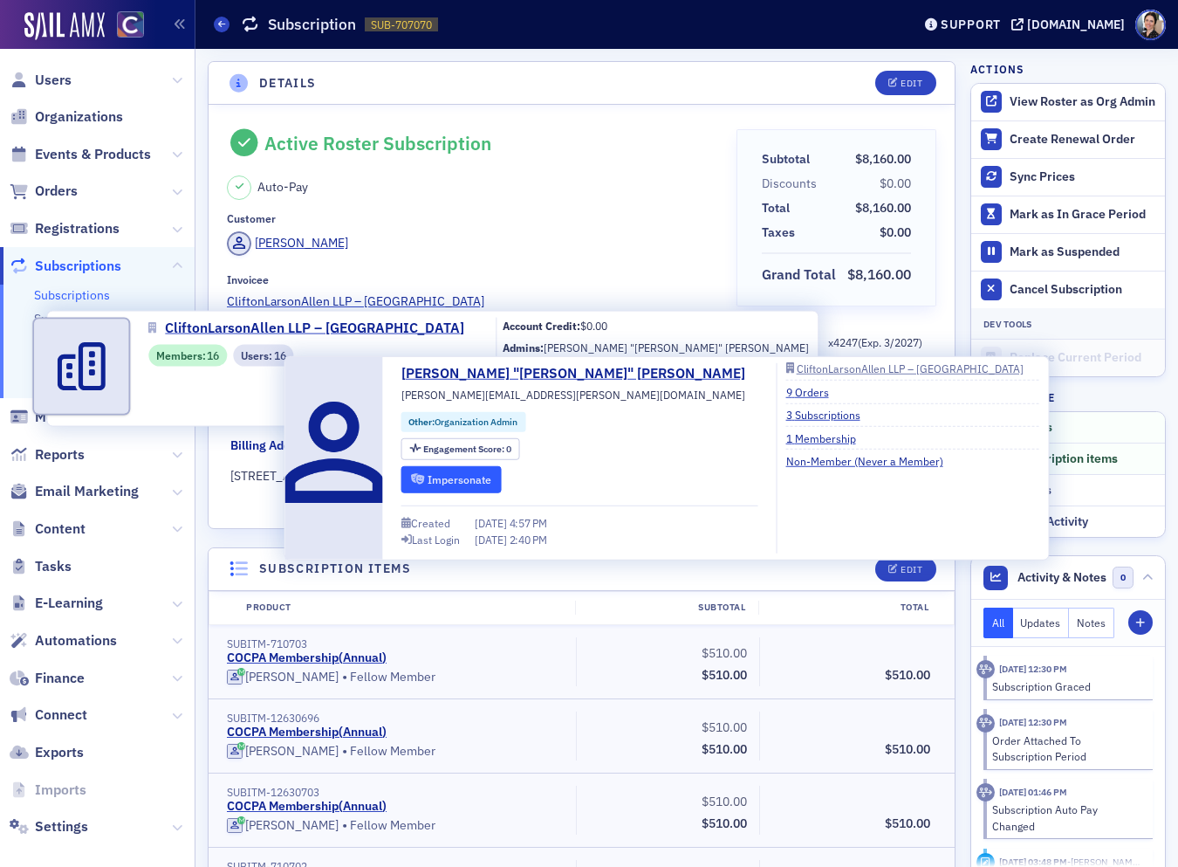
click at [450, 472] on button "Impersonate" at bounding box center [452, 478] width 100 height 27
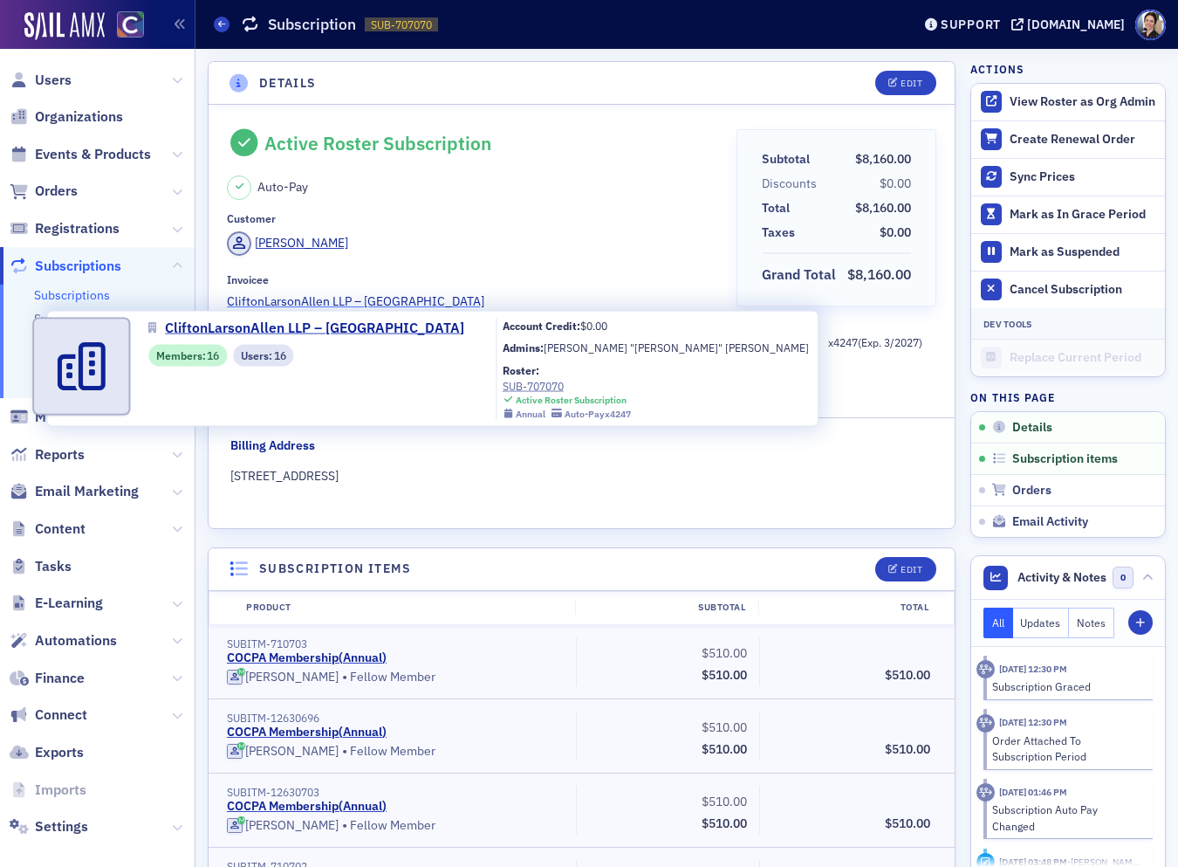
click at [394, 299] on span "CliftonLarsonAllen LLP – [GEOGRAPHIC_DATA]" at bounding box center [356, 301] width 258 height 18
select select "US"
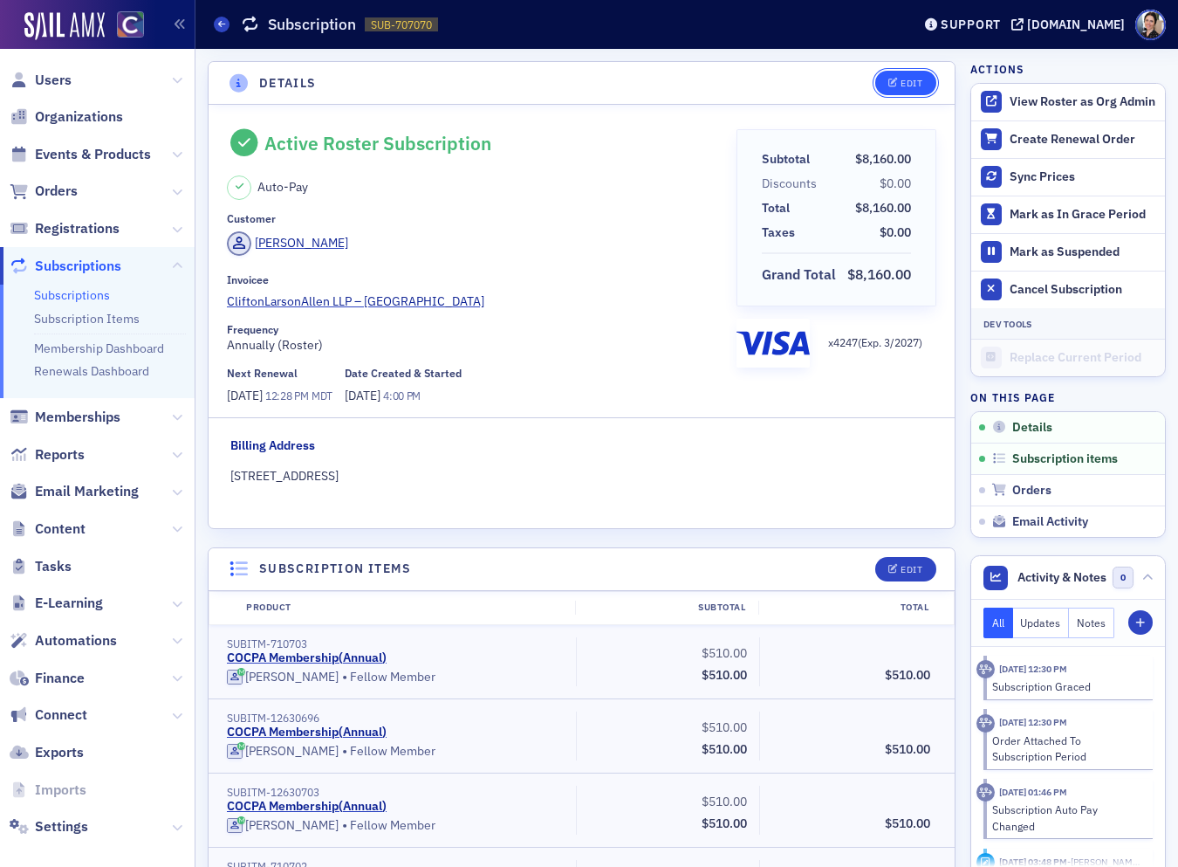
click at [918, 85] on div "Edit" at bounding box center [912, 84] width 22 height 10
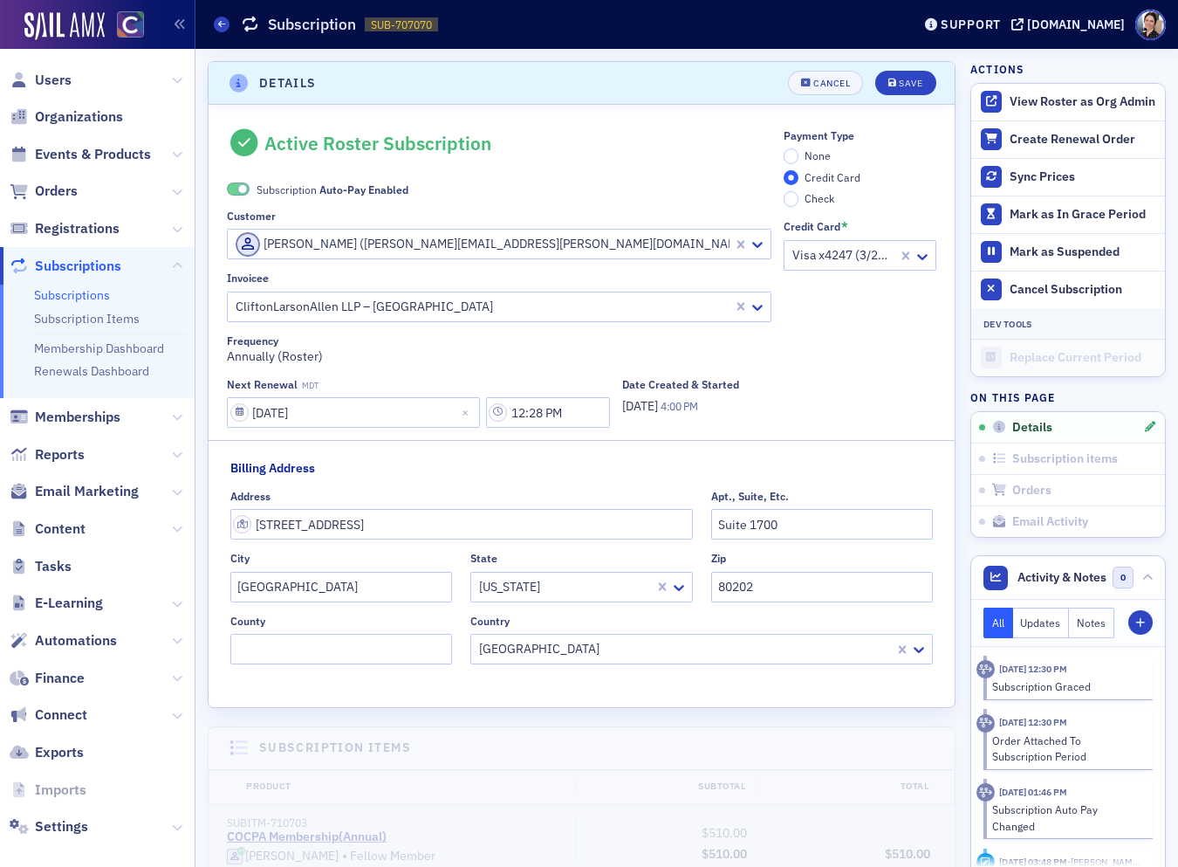
scroll to position [3, 0]
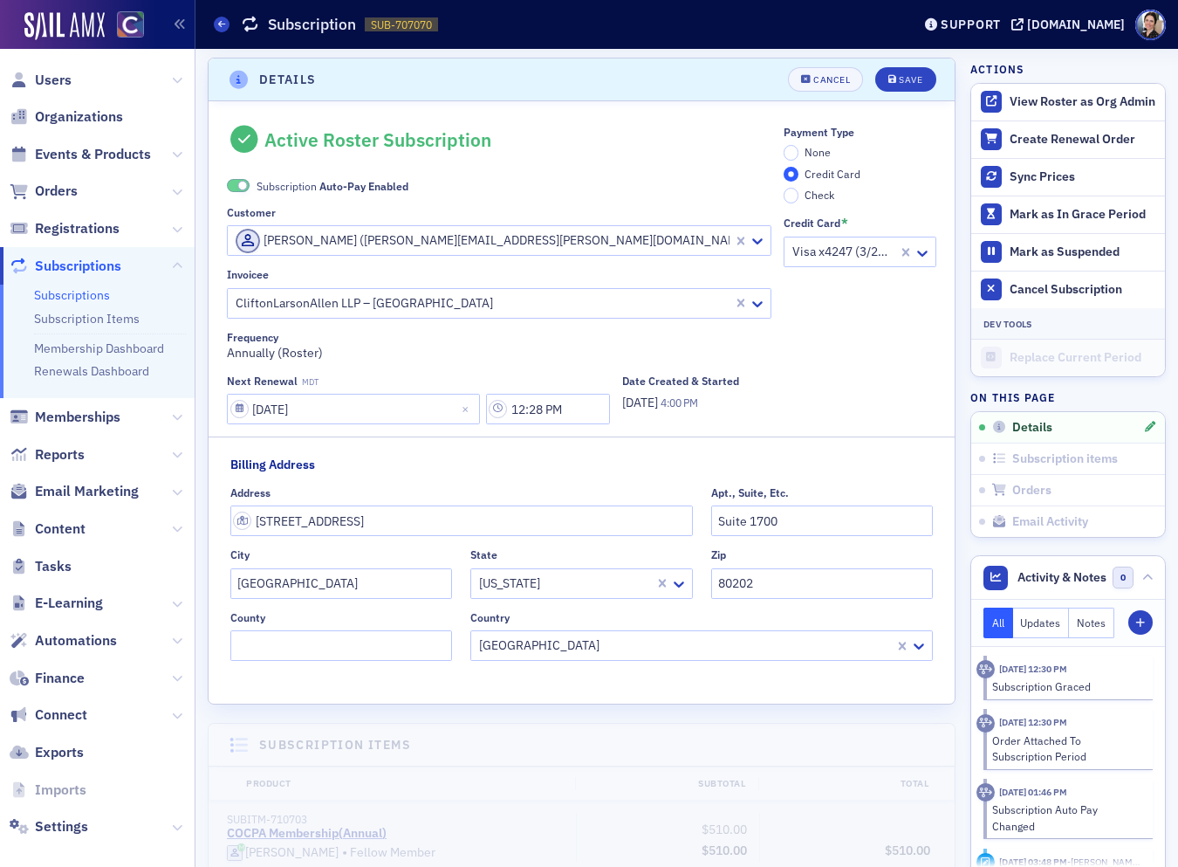
click at [468, 299] on div at bounding box center [483, 303] width 498 height 22
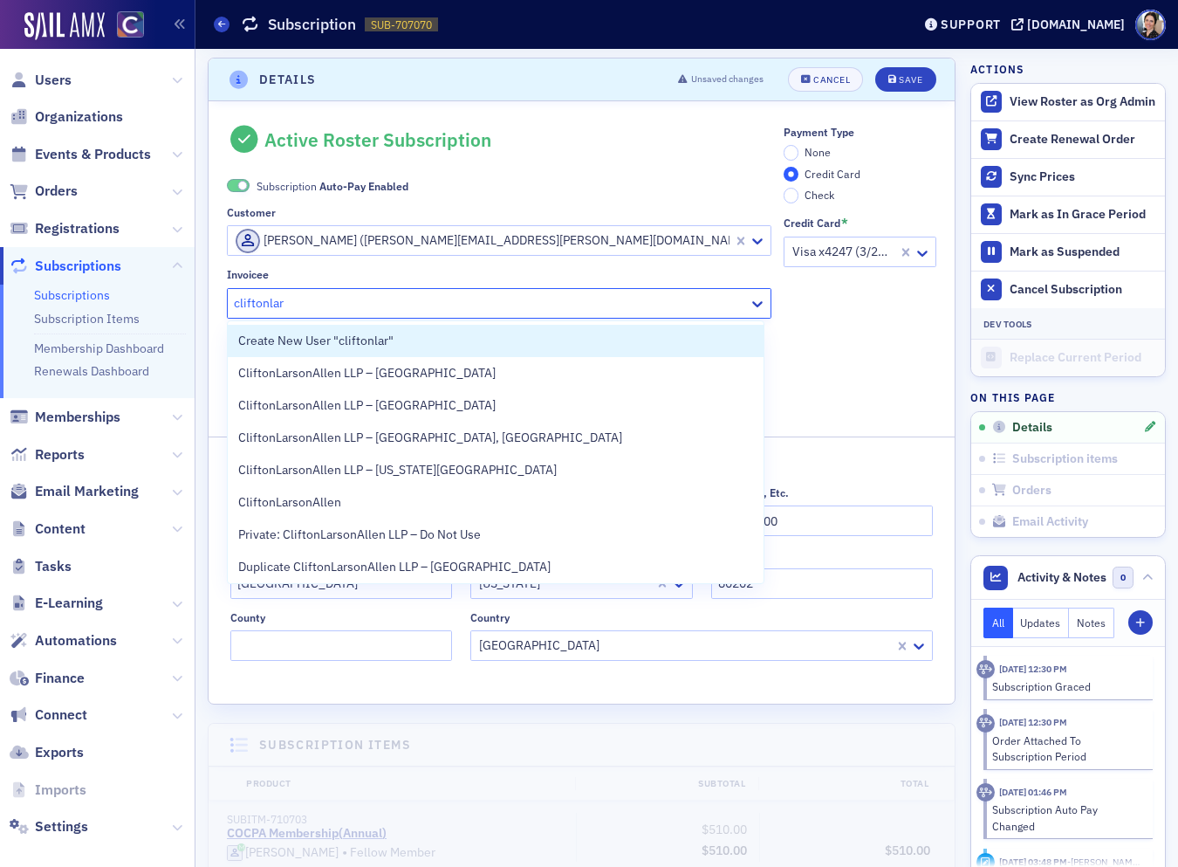
type input "cliftonlars"
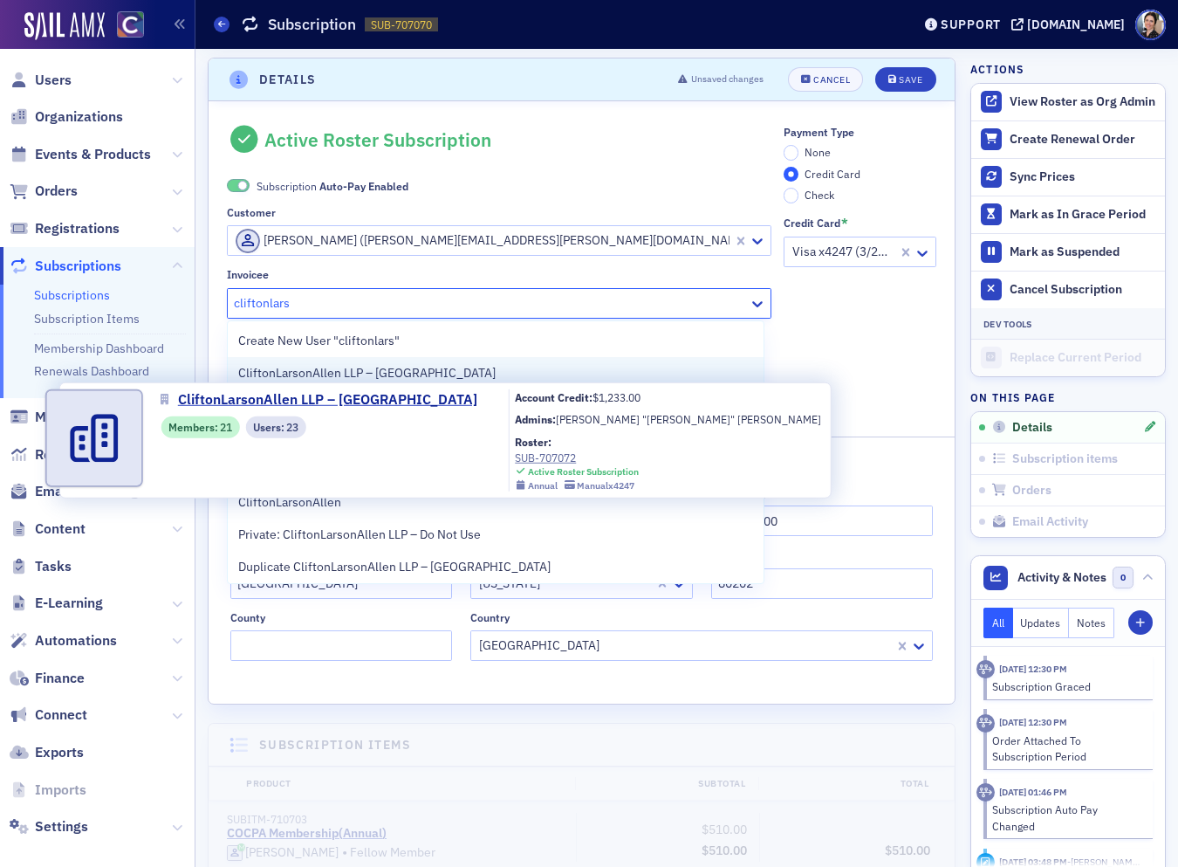
click at [320, 372] on span "CliftonLarsonAllen LLP – Denver" at bounding box center [367, 373] width 258 height 18
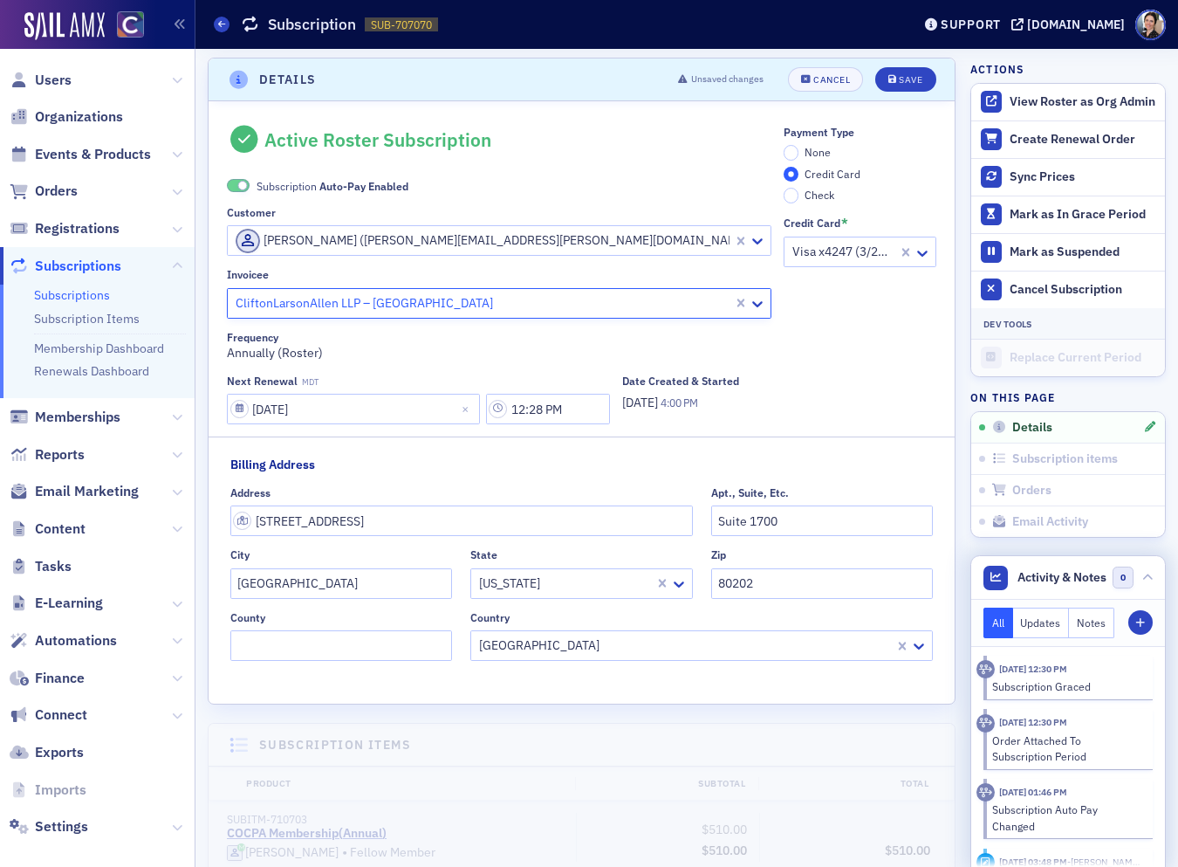
click at [1060, 622] on button "Notes" at bounding box center [1091, 623] width 45 height 31
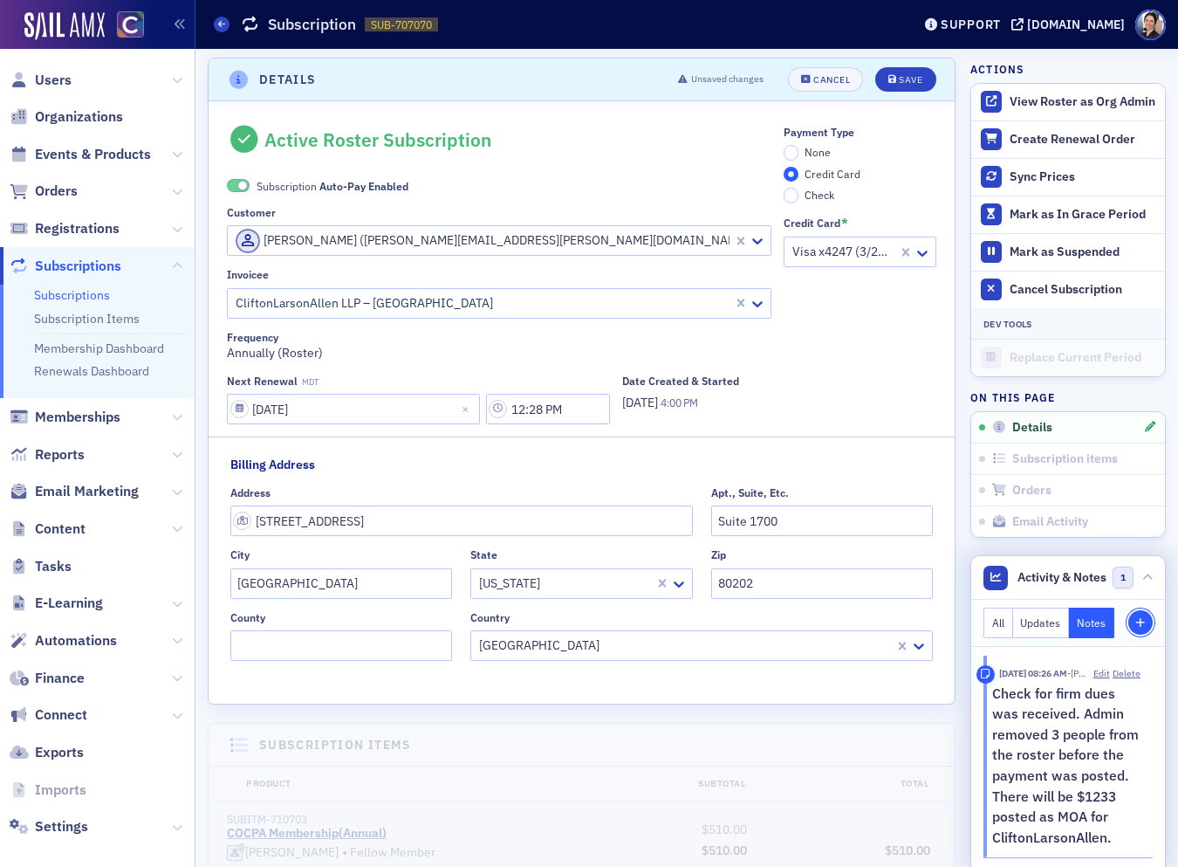
click at [1060, 620] on icon "button" at bounding box center [1141, 623] width 10 height 10
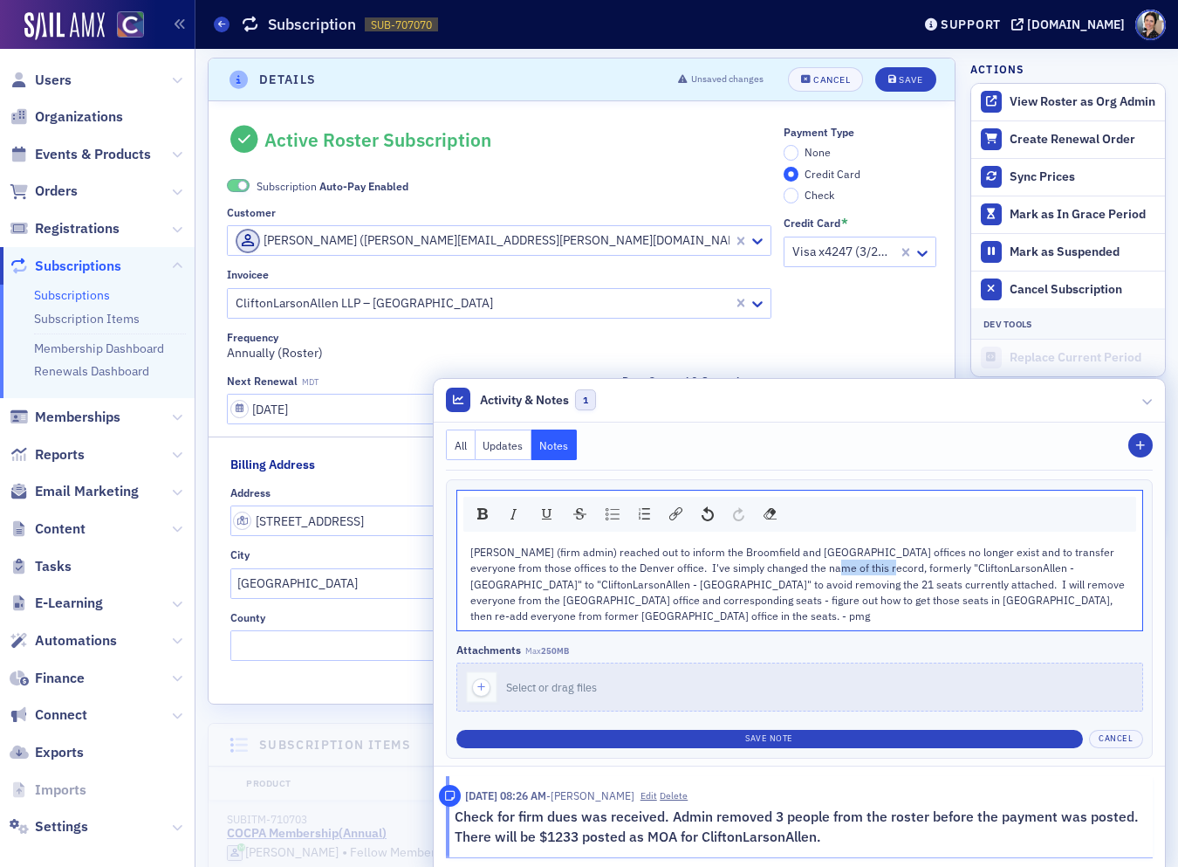
drag, startPoint x: 794, startPoint y: 583, endPoint x: 847, endPoint y: 576, distance: 53.7
click at [847, 576] on span "[PERSON_NAME] (firm admin) reached out to inform the Broomfield and [GEOGRAPHIC…" at bounding box center [799, 584] width 657 height 79
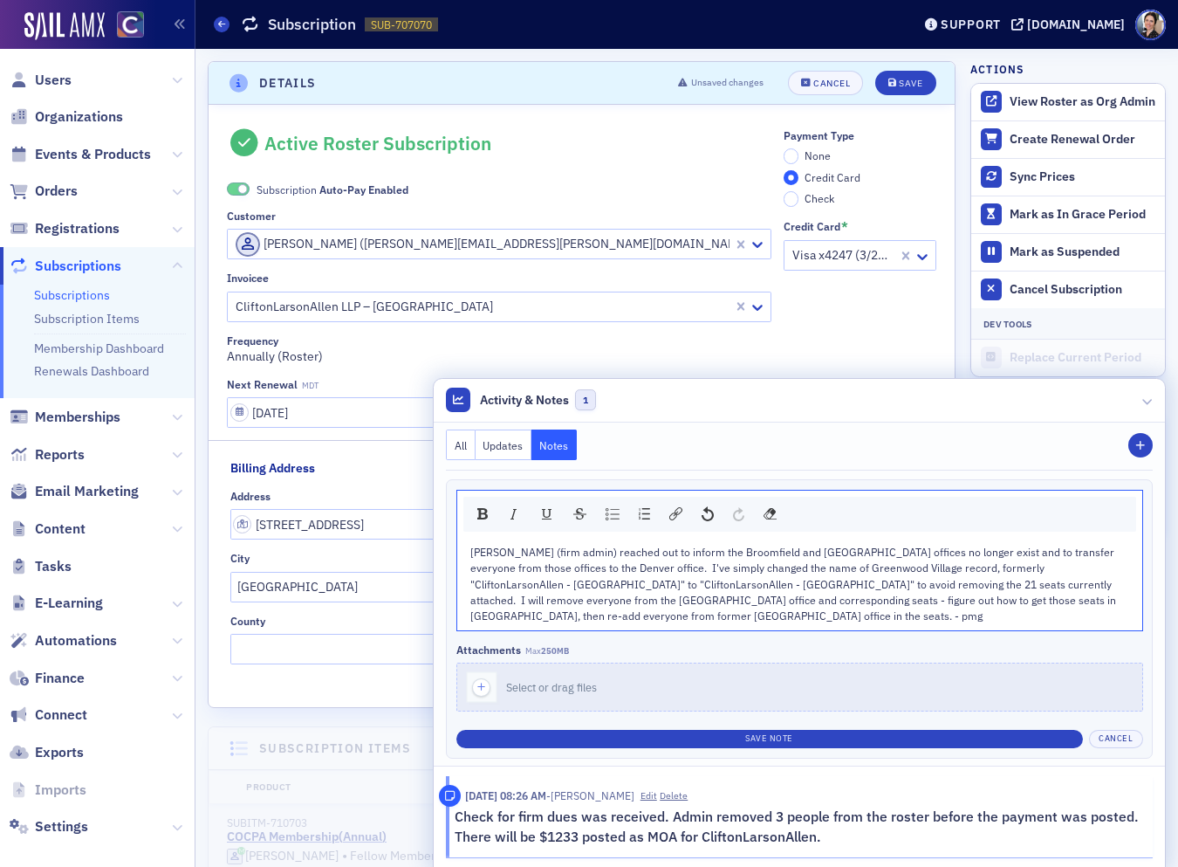
click at [558, 617] on div "Rebecca (firm admin) reached out to inform the Broomfield and Greenwood Village…" at bounding box center [801, 584] width 660 height 80
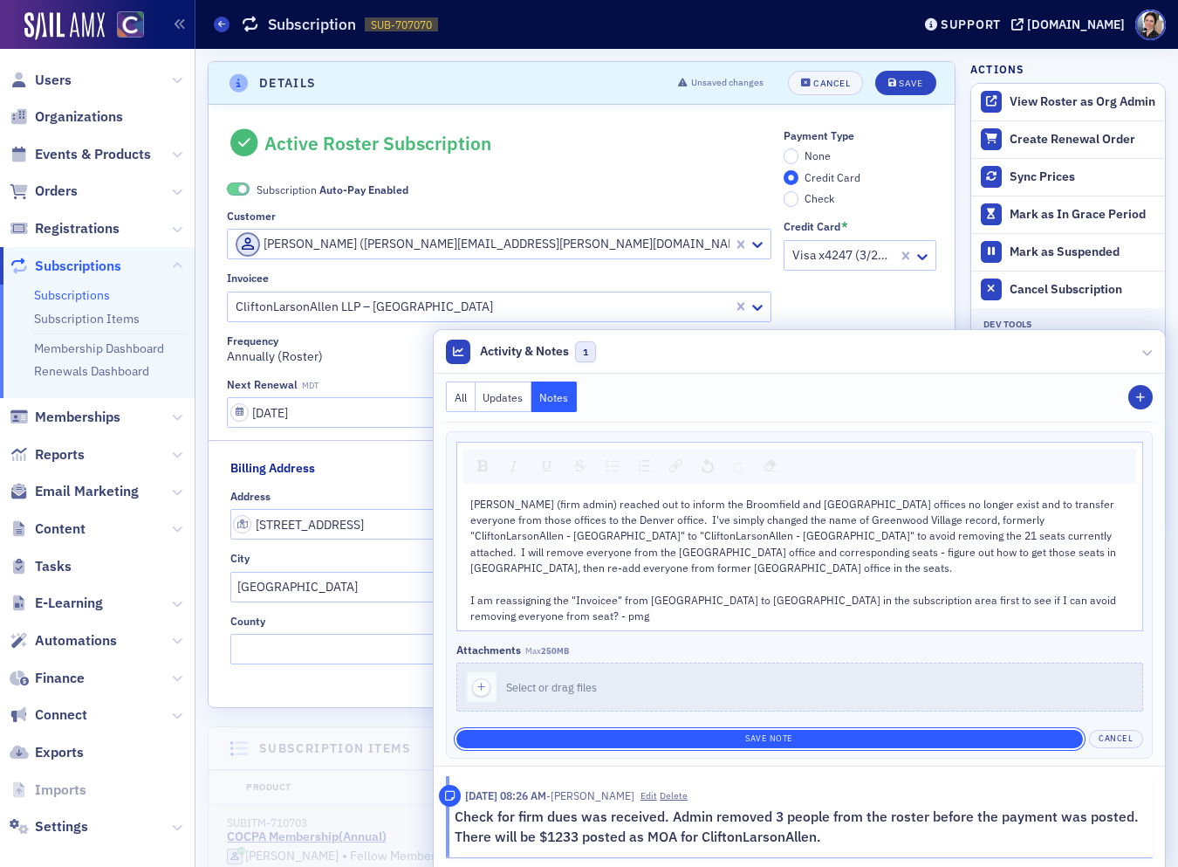
click at [818, 625] on button "Save Note" at bounding box center [770, 739] width 627 height 18
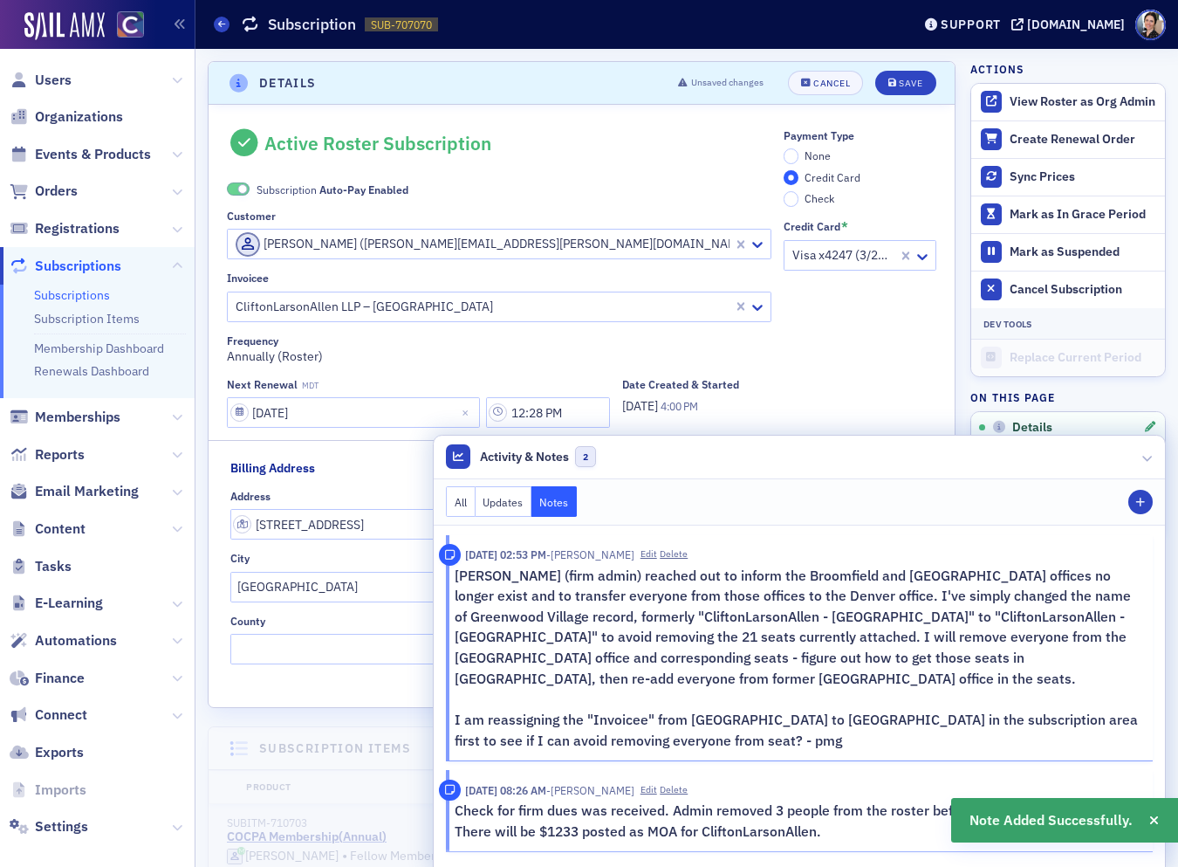
click at [1060, 450] on div at bounding box center [1148, 457] width 10 height 18
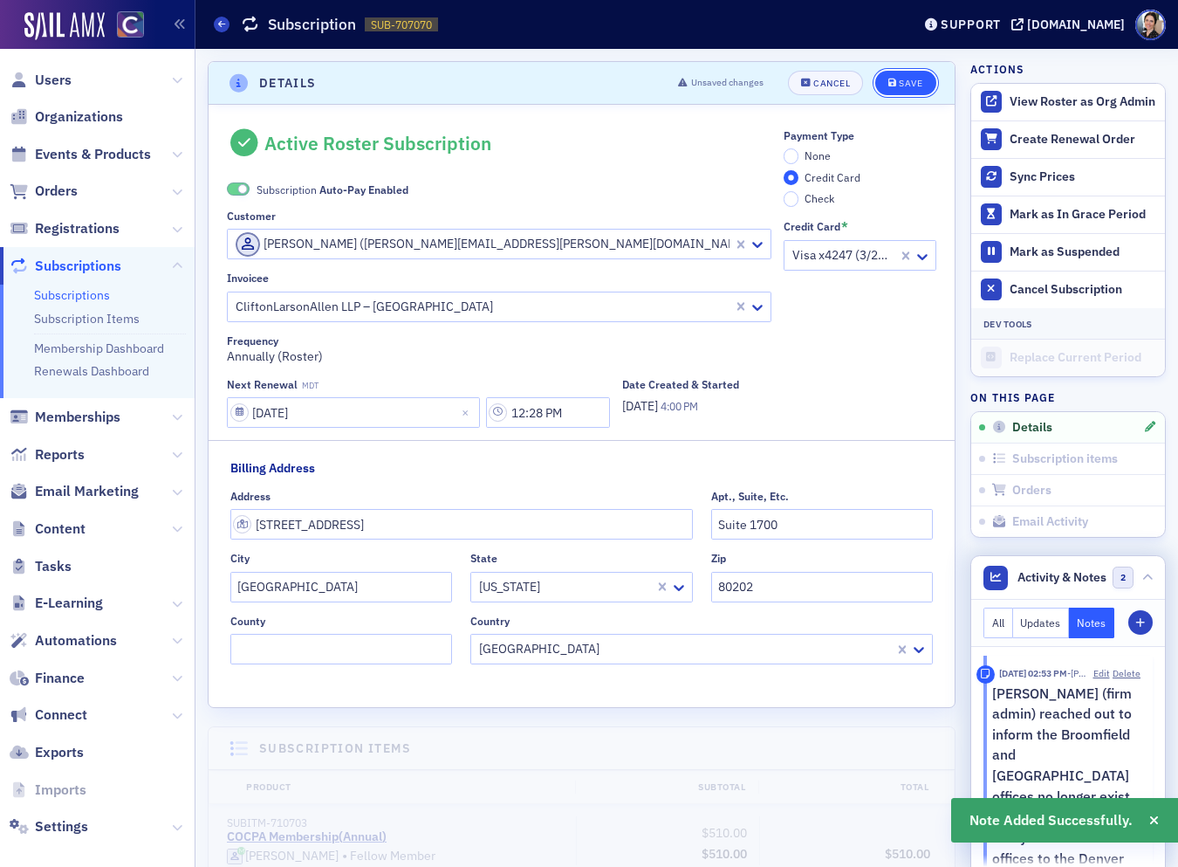
click at [910, 83] on div "Save" at bounding box center [911, 84] width 24 height 10
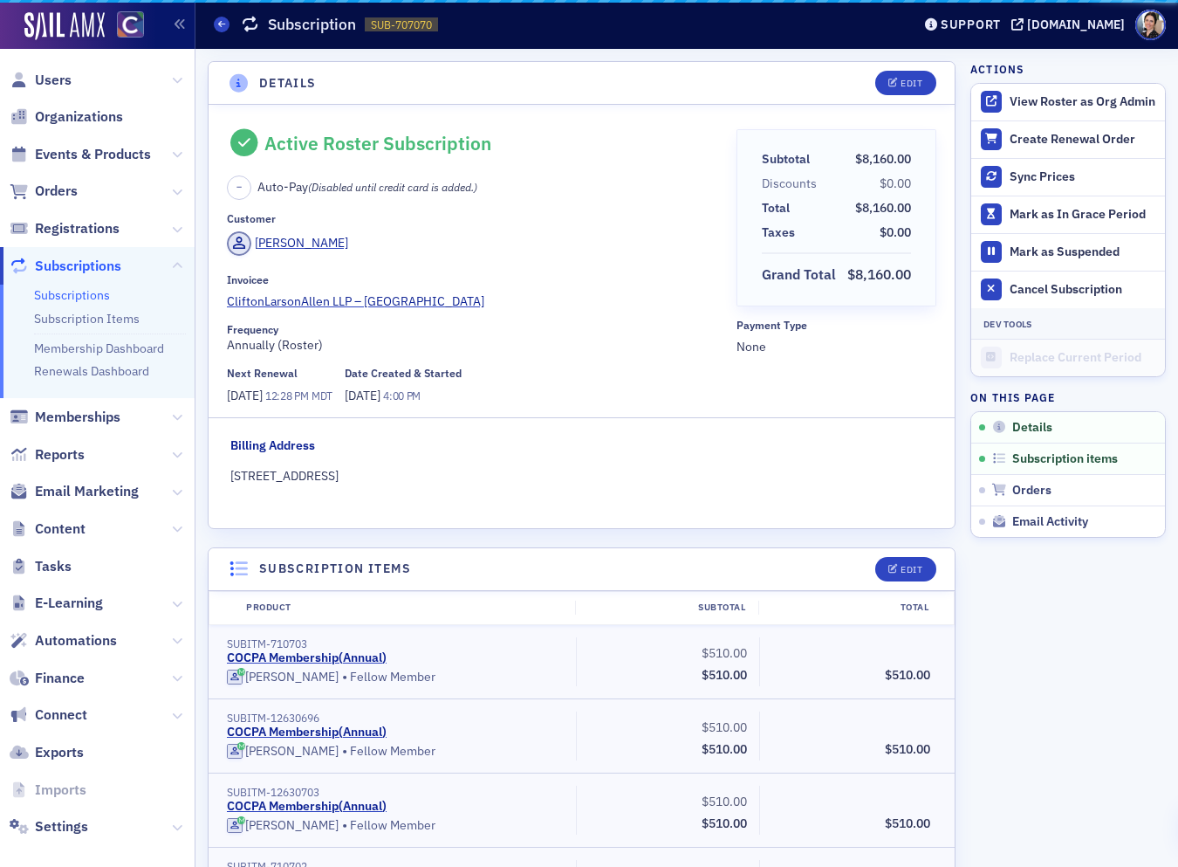
scroll to position [3, 0]
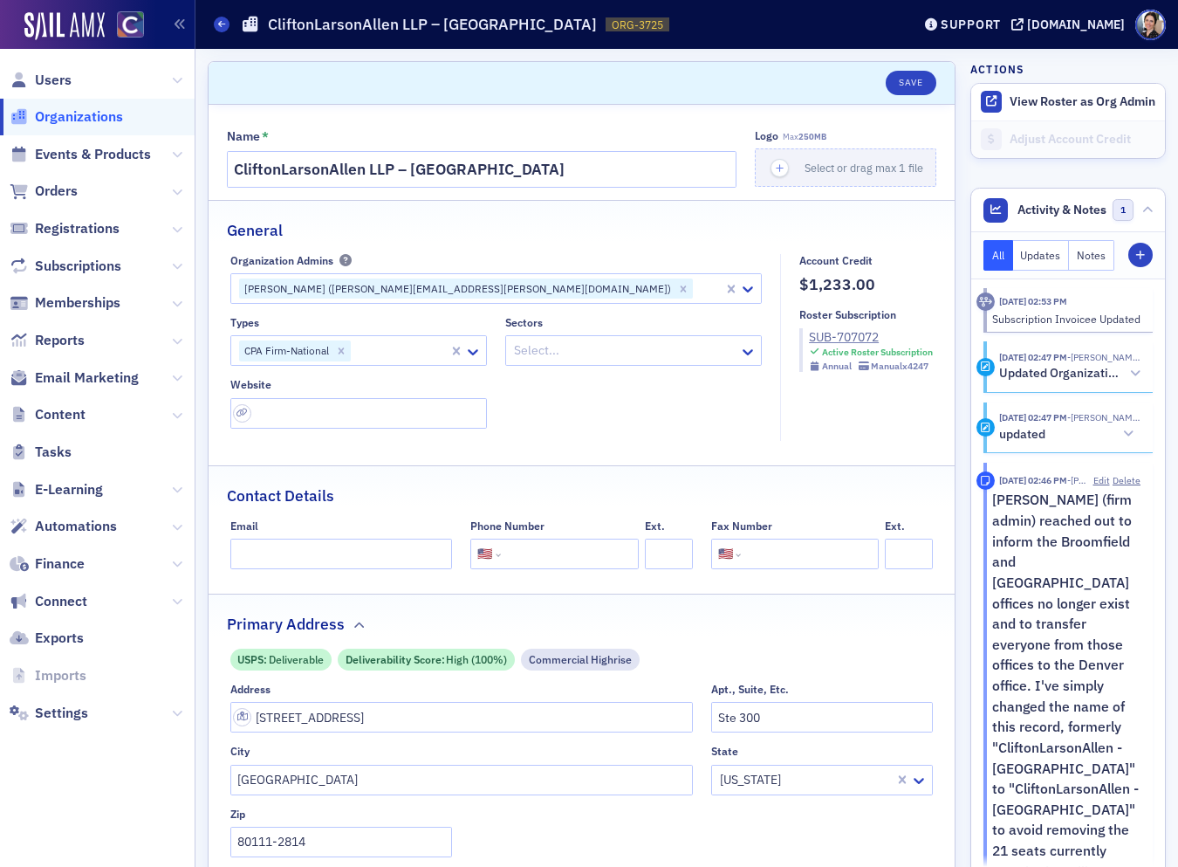
select select "US"
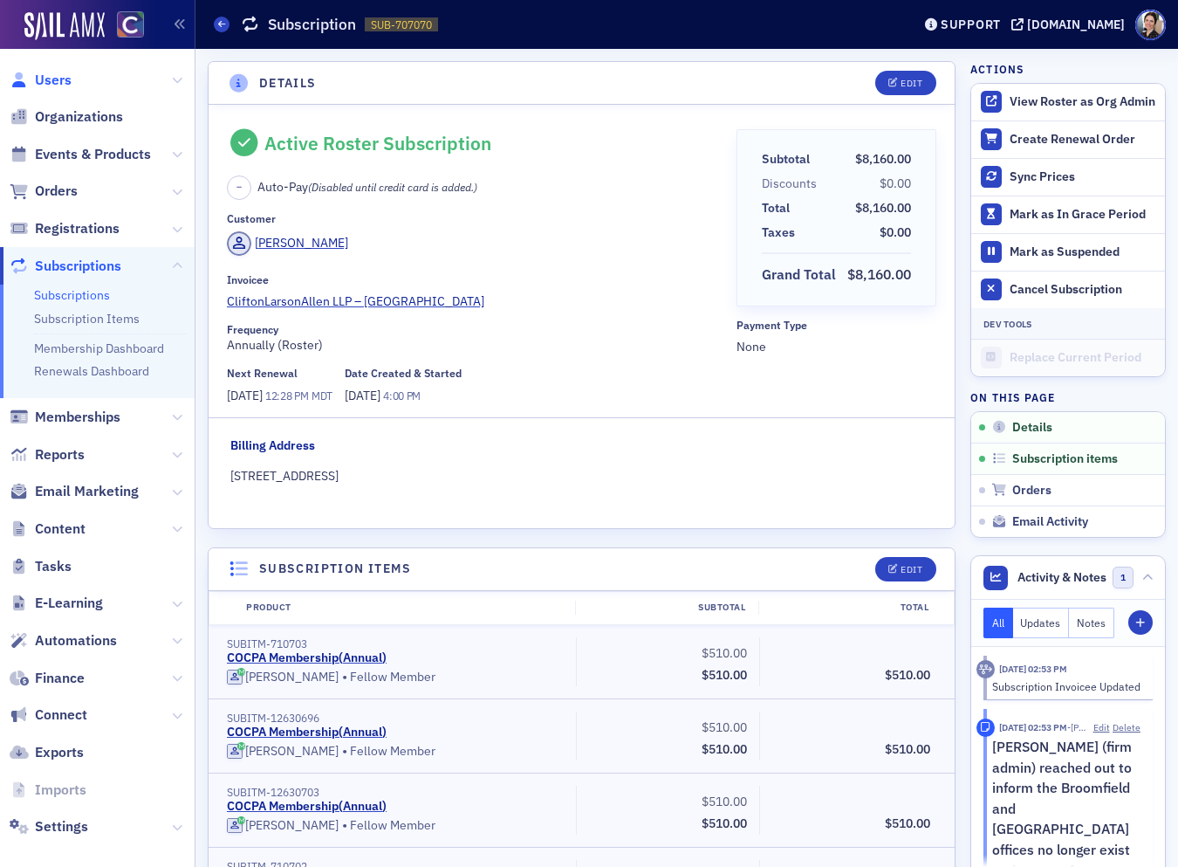
click at [48, 78] on span "Users" at bounding box center [53, 80] width 37 height 19
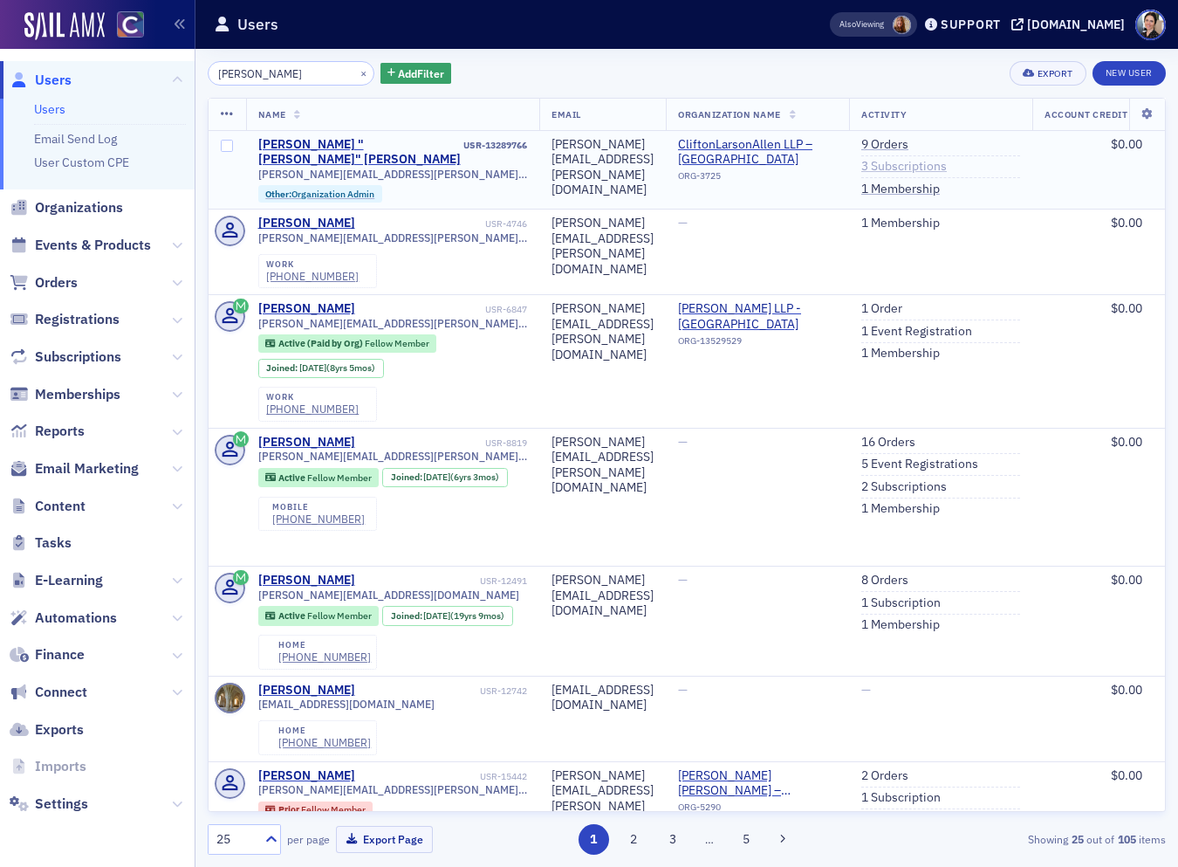
click at [947, 168] on link "3 Subscriptions" at bounding box center [905, 167] width 86 height 16
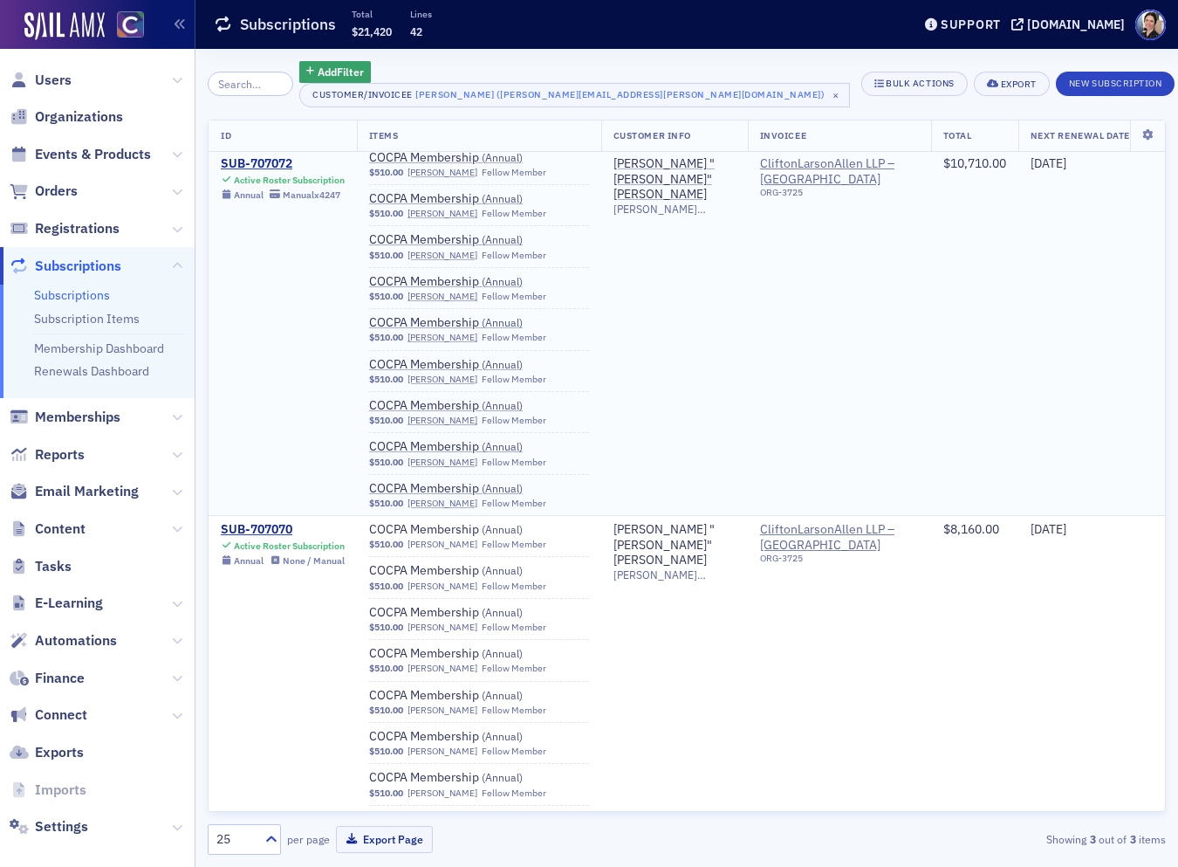
scroll to position [736, 0]
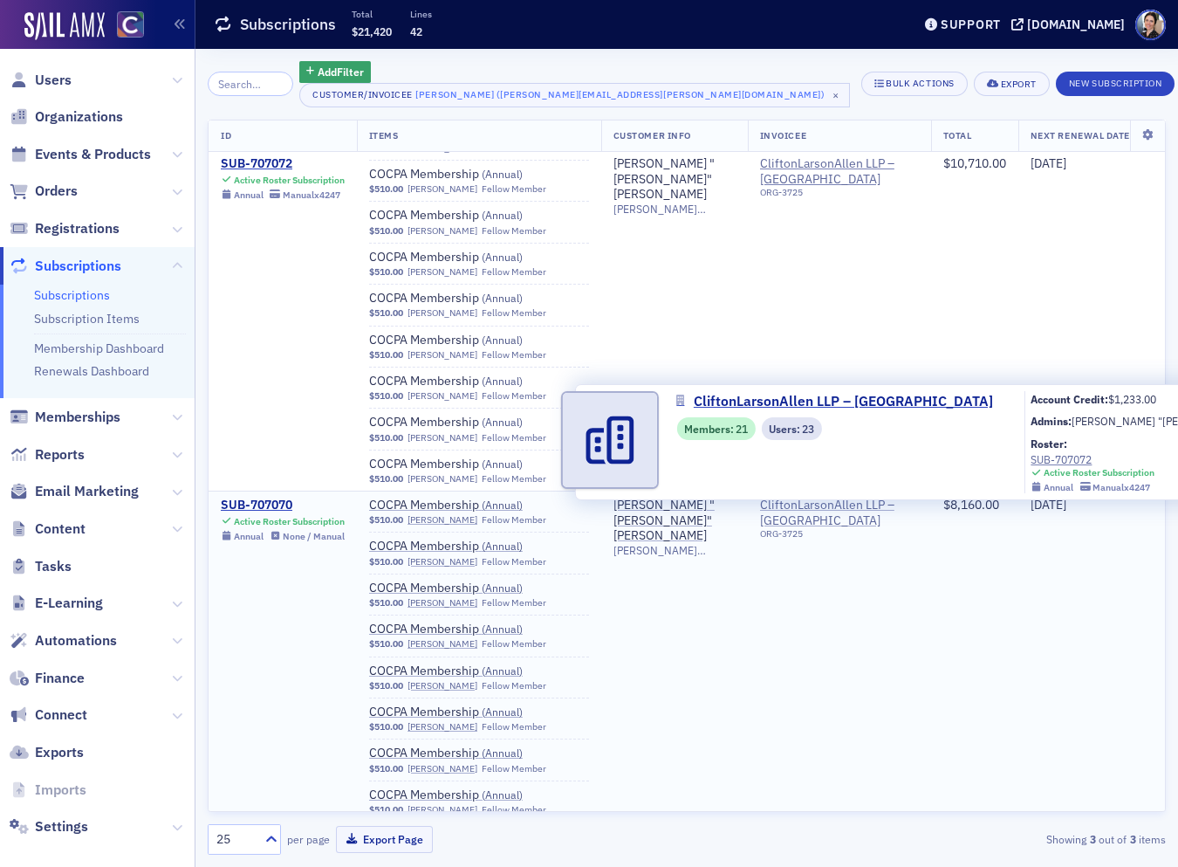
click at [848, 511] on span "CliftonLarsonAllen LLP – Denver" at bounding box center [839, 513] width 159 height 31
select select "US"
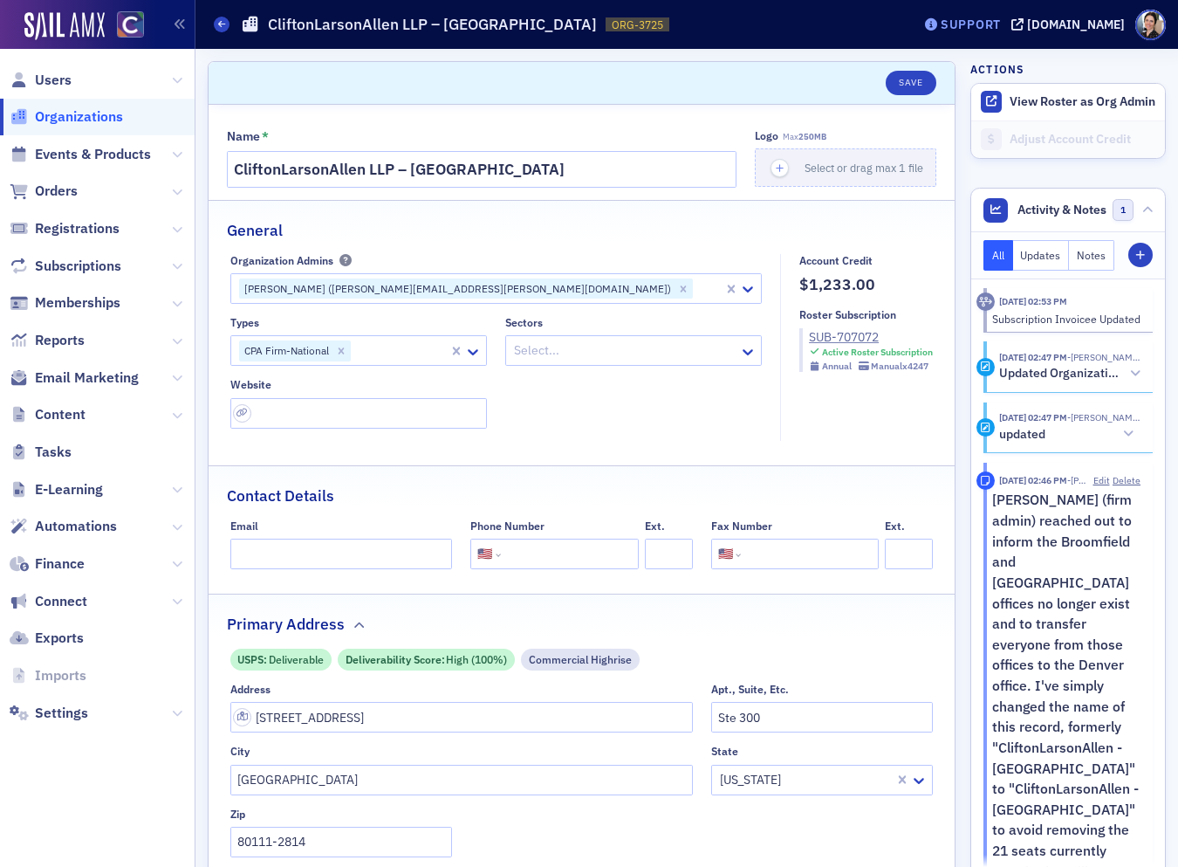
click at [997, 23] on div "Support" at bounding box center [971, 25] width 60 height 16
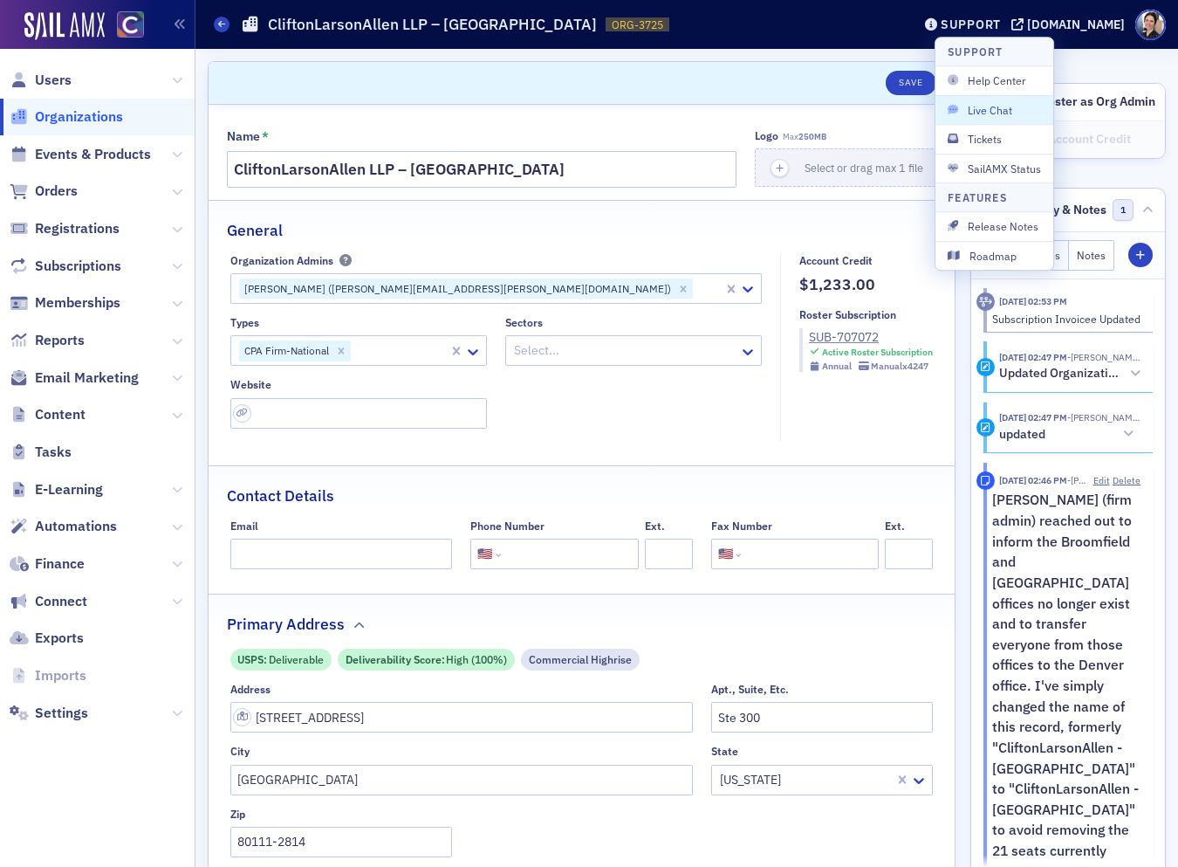
click at [993, 110] on span "Live Chat" at bounding box center [994, 110] width 93 height 16
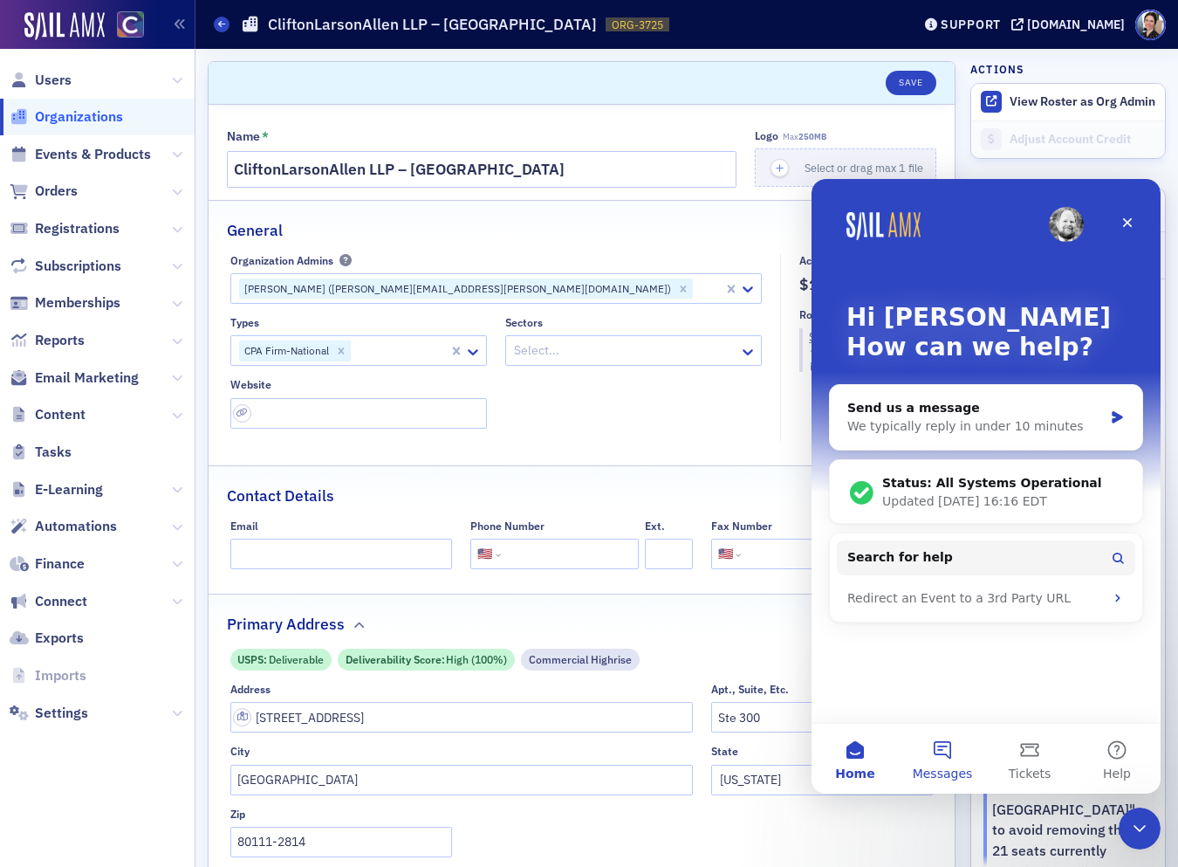
click at [952, 752] on button "Messages" at bounding box center [942, 759] width 87 height 70
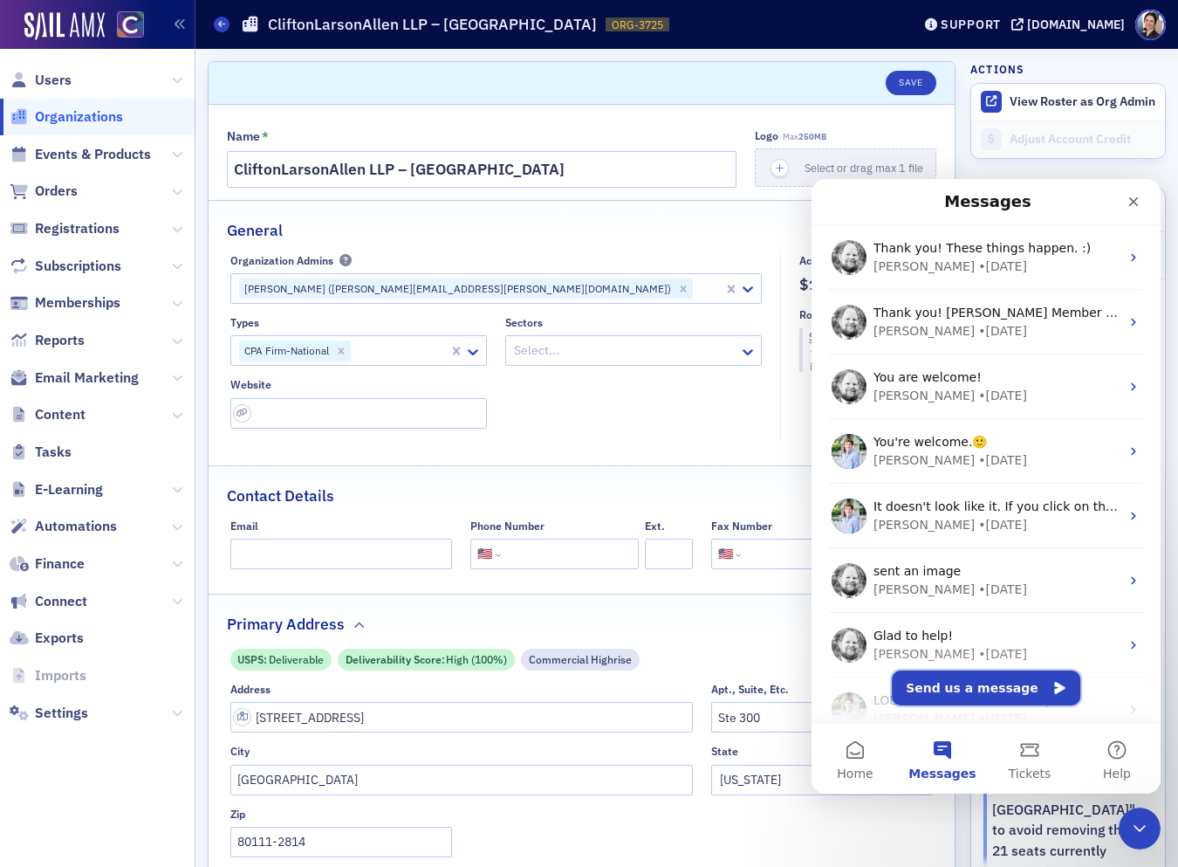
click at [973, 682] on button "Send us a message" at bounding box center [986, 687] width 189 height 35
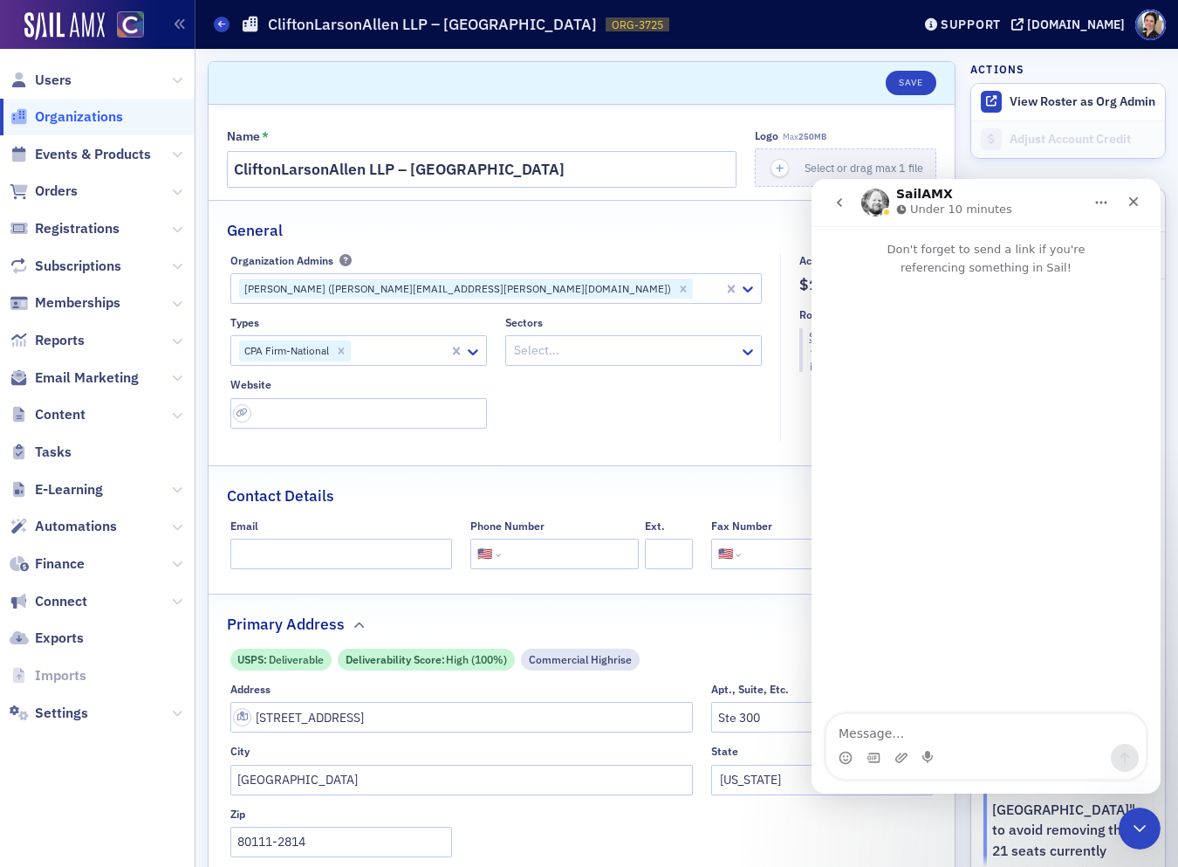
click at [883, 723] on textarea "Message…" at bounding box center [986, 729] width 319 height 30
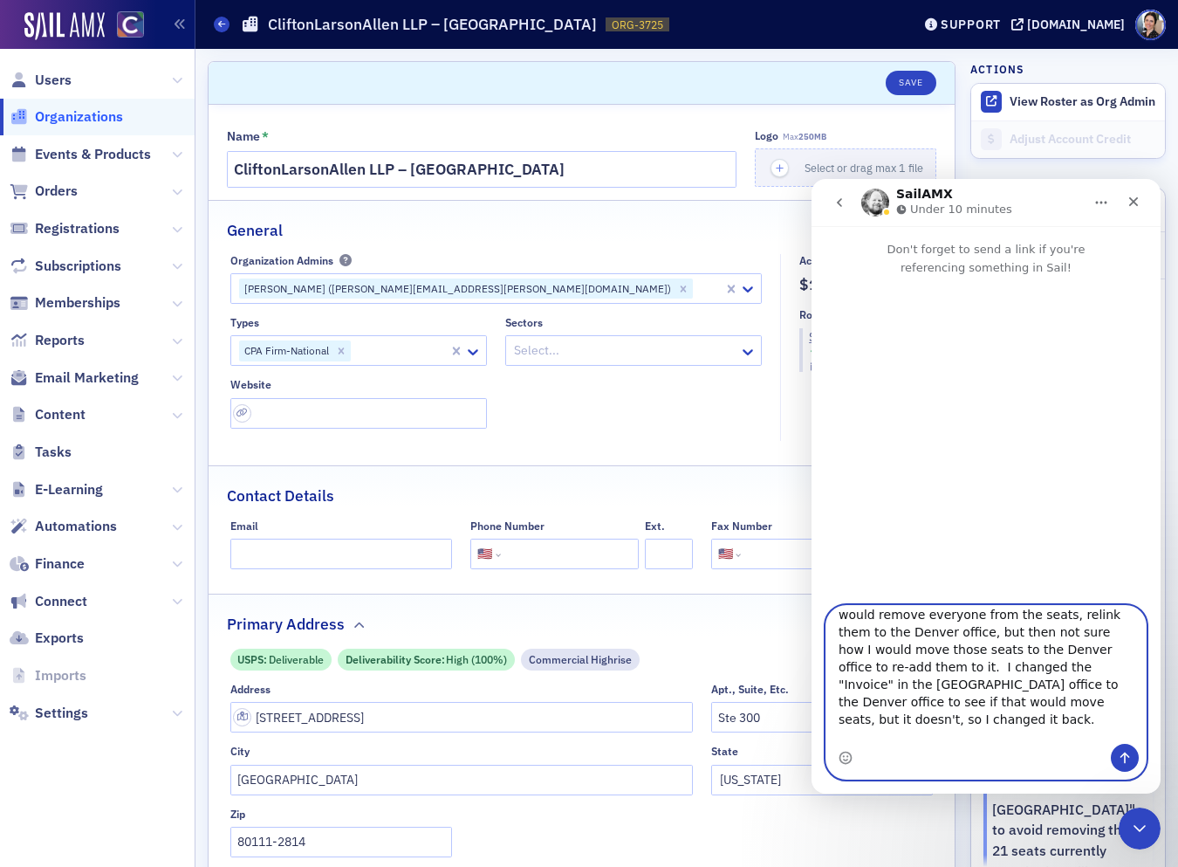
scroll to position [98, 0]
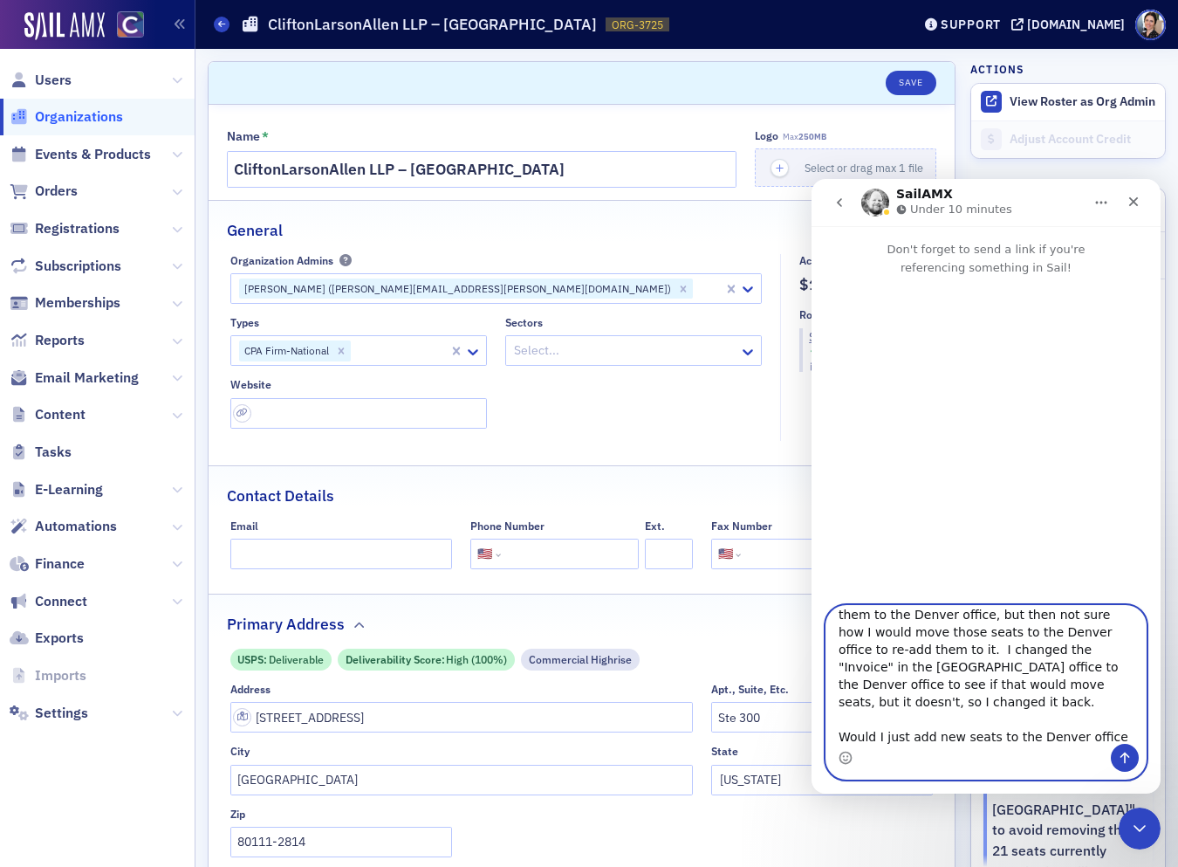
type textarea "Is there a simple way to reassign paid for seats from one office to another? Fo…"
click at [1123, 757] on icon "Send a message…" at bounding box center [1125, 758] width 14 height 14
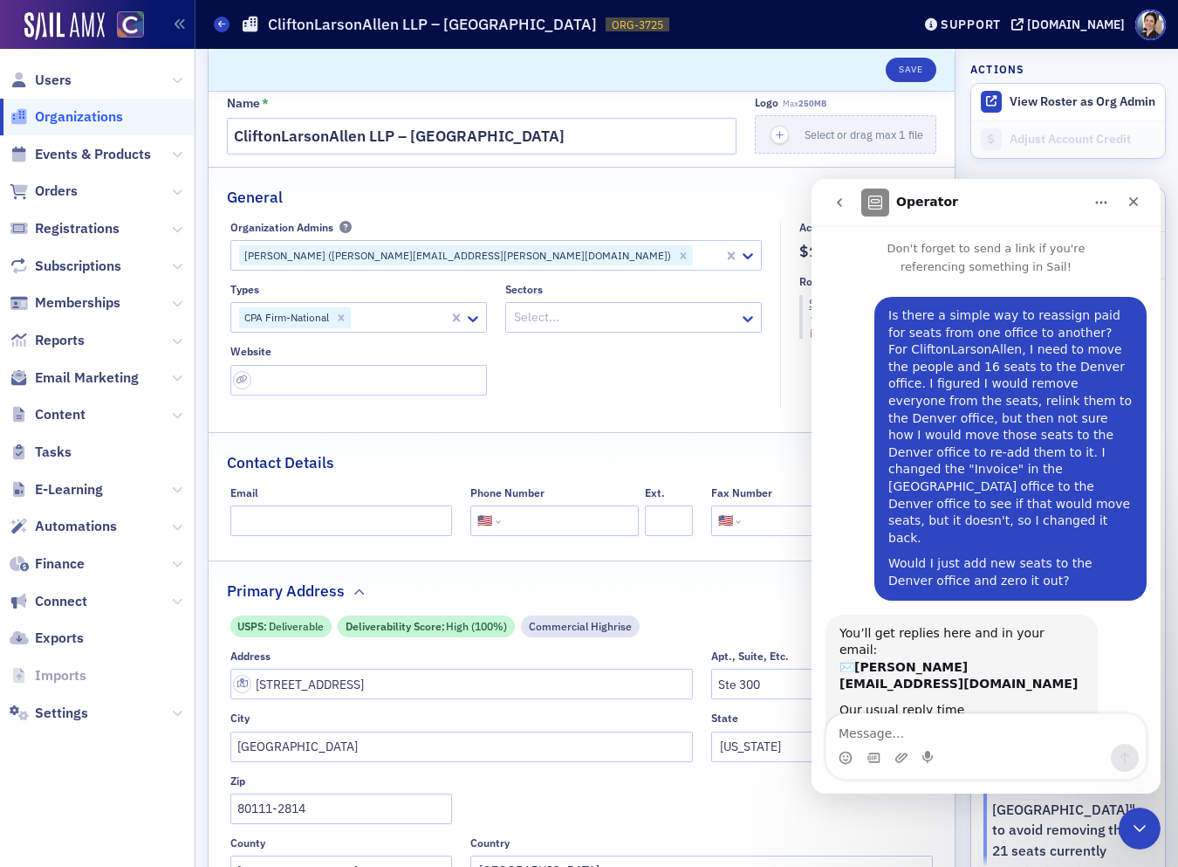
scroll to position [39, 0]
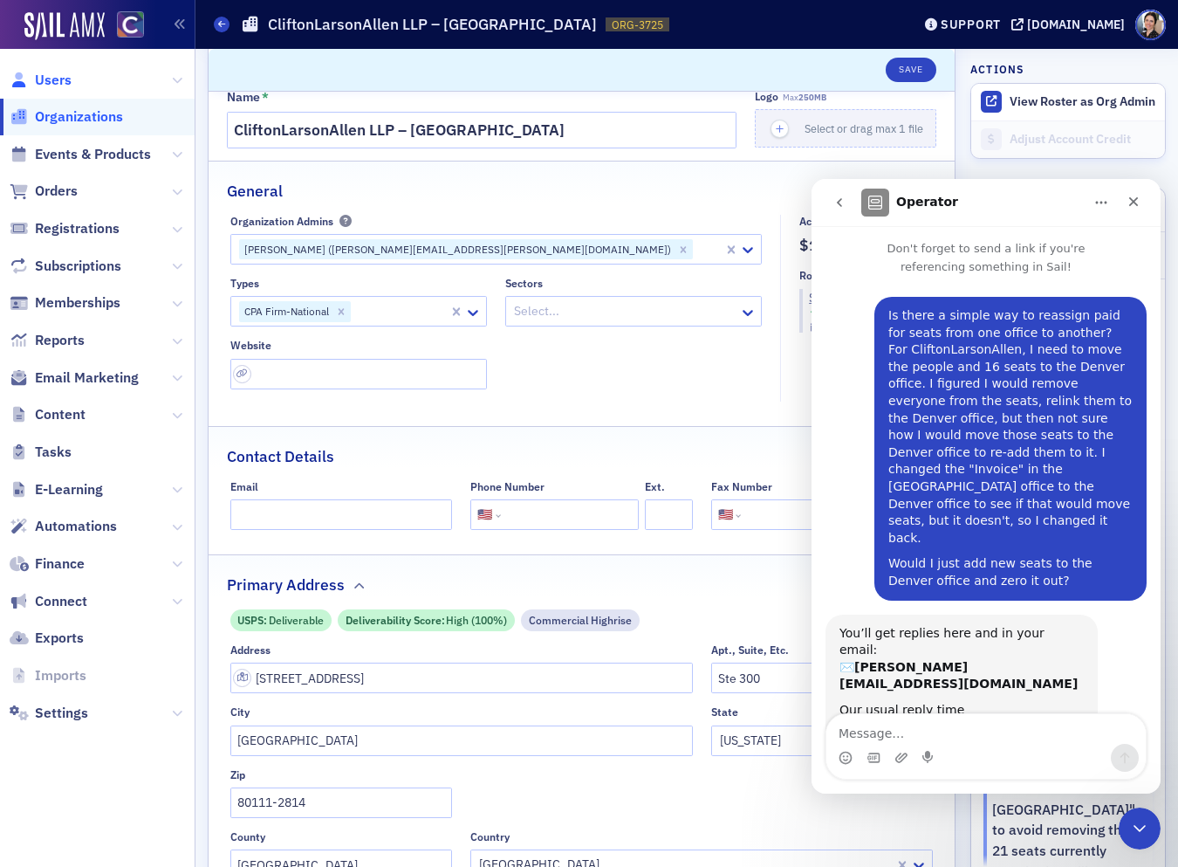
click at [50, 78] on span "Users" at bounding box center [53, 80] width 37 height 19
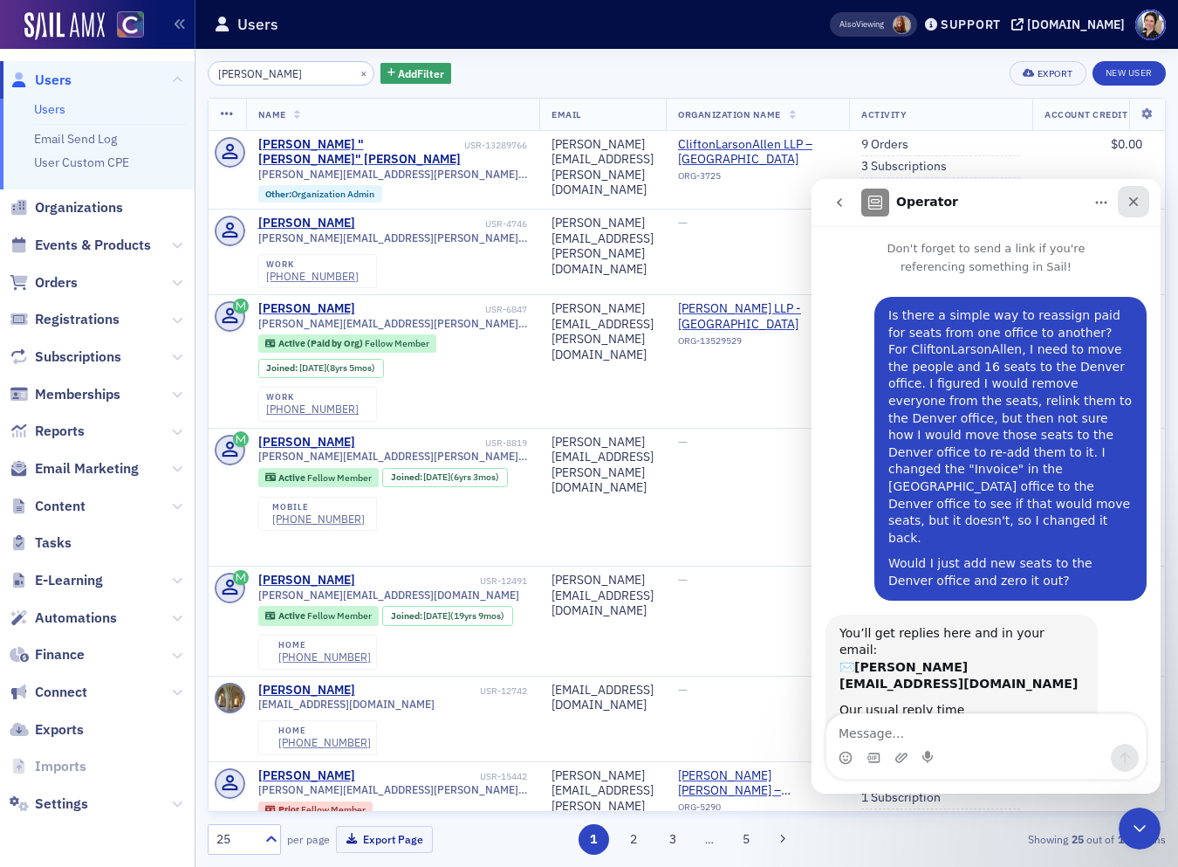
click at [1141, 202] on div "Close" at bounding box center [1133, 201] width 31 height 31
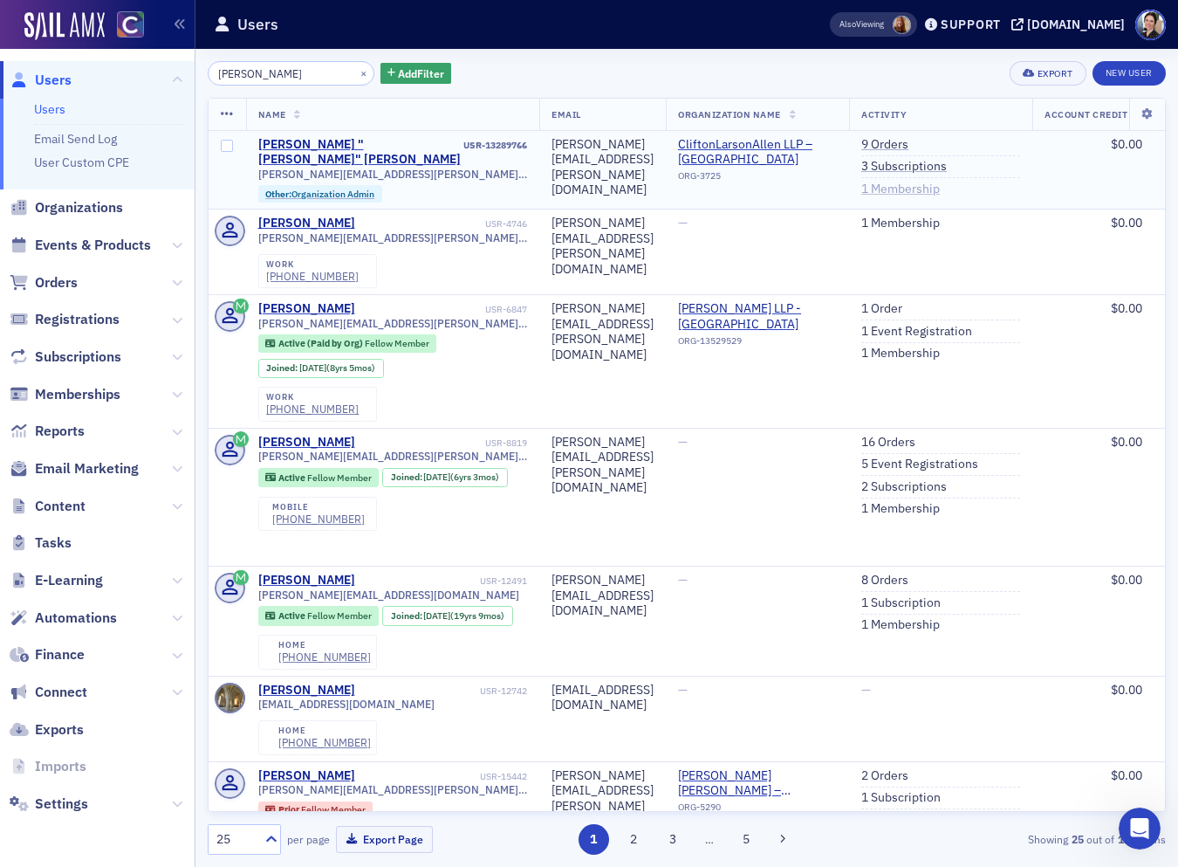
scroll to position [1, 0]
click at [947, 163] on link "3 Subscriptions" at bounding box center [905, 167] width 86 height 16
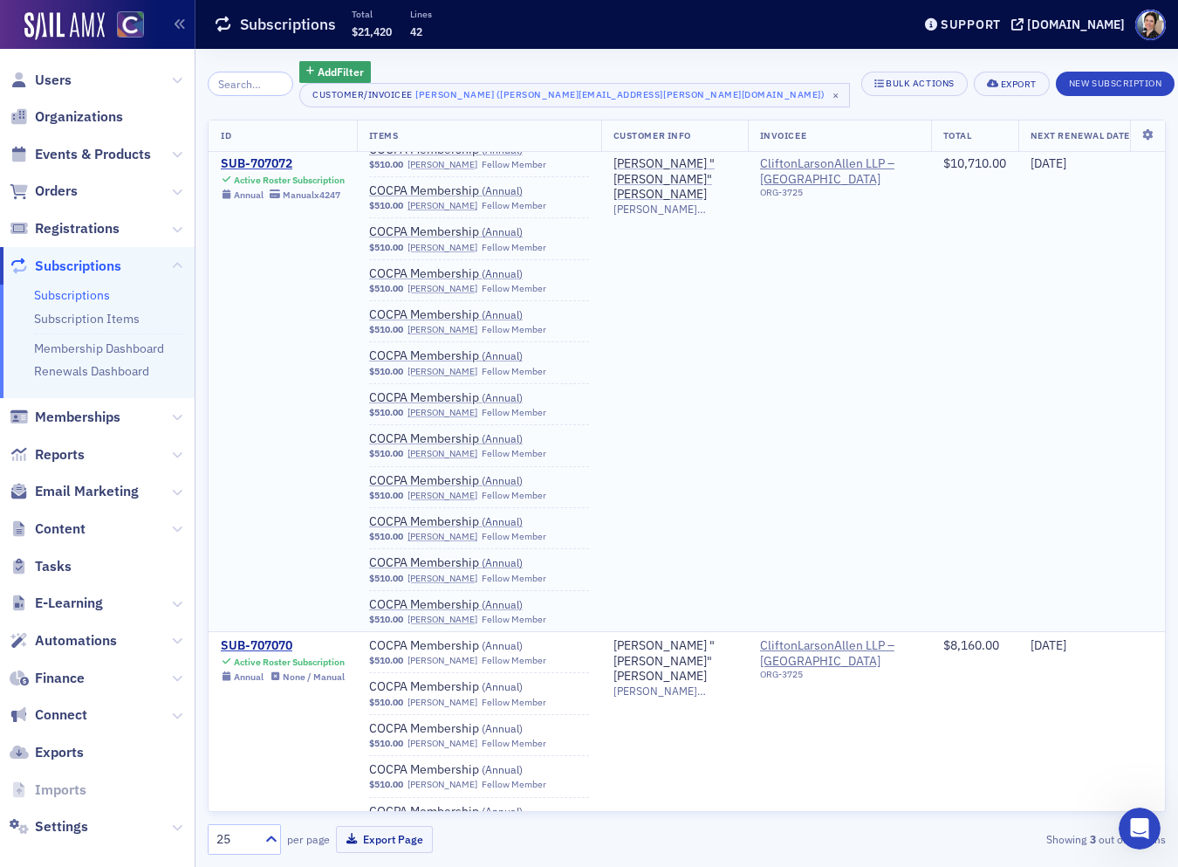
scroll to position [725, 0]
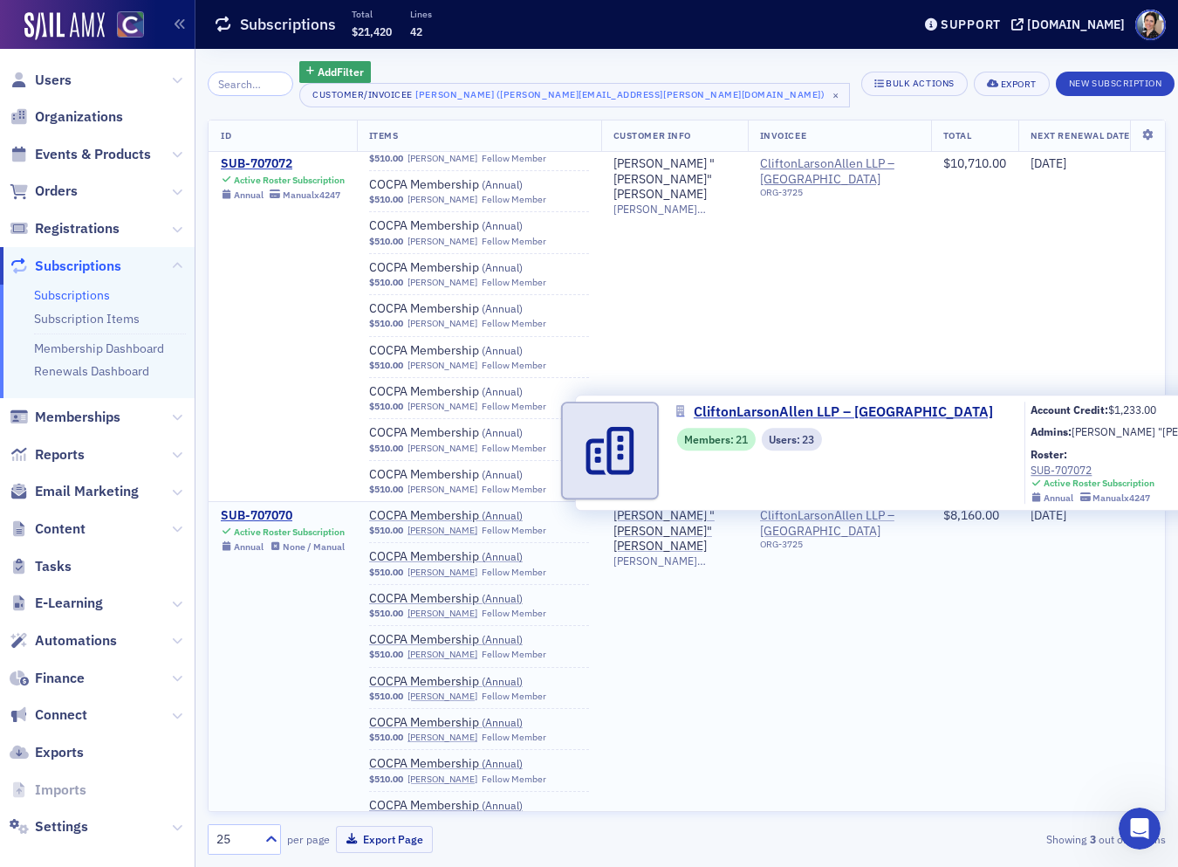
drag, startPoint x: 788, startPoint y: 520, endPoint x: 778, endPoint y: 522, distance: 10.6
click at [790, 520] on span "CliftonLarsonAllen LLP – [GEOGRAPHIC_DATA]" at bounding box center [839, 523] width 159 height 31
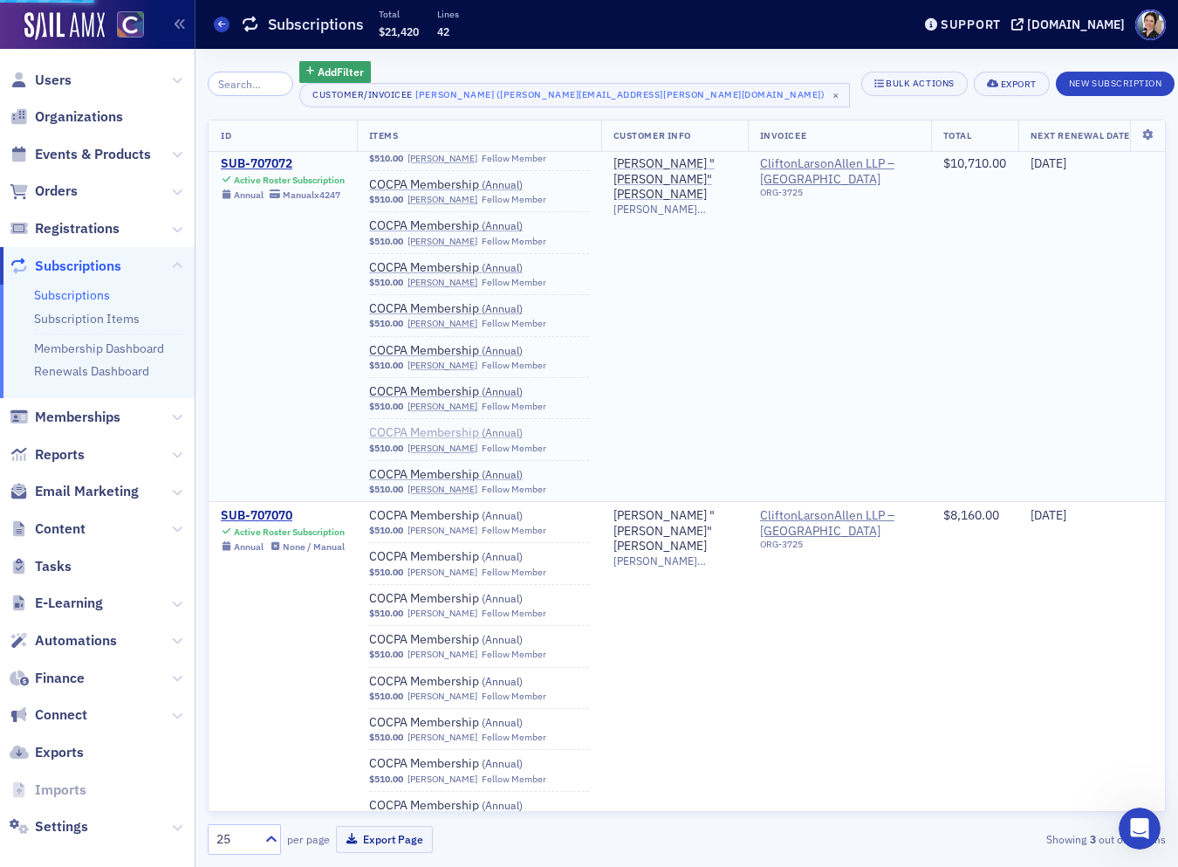
select select "US"
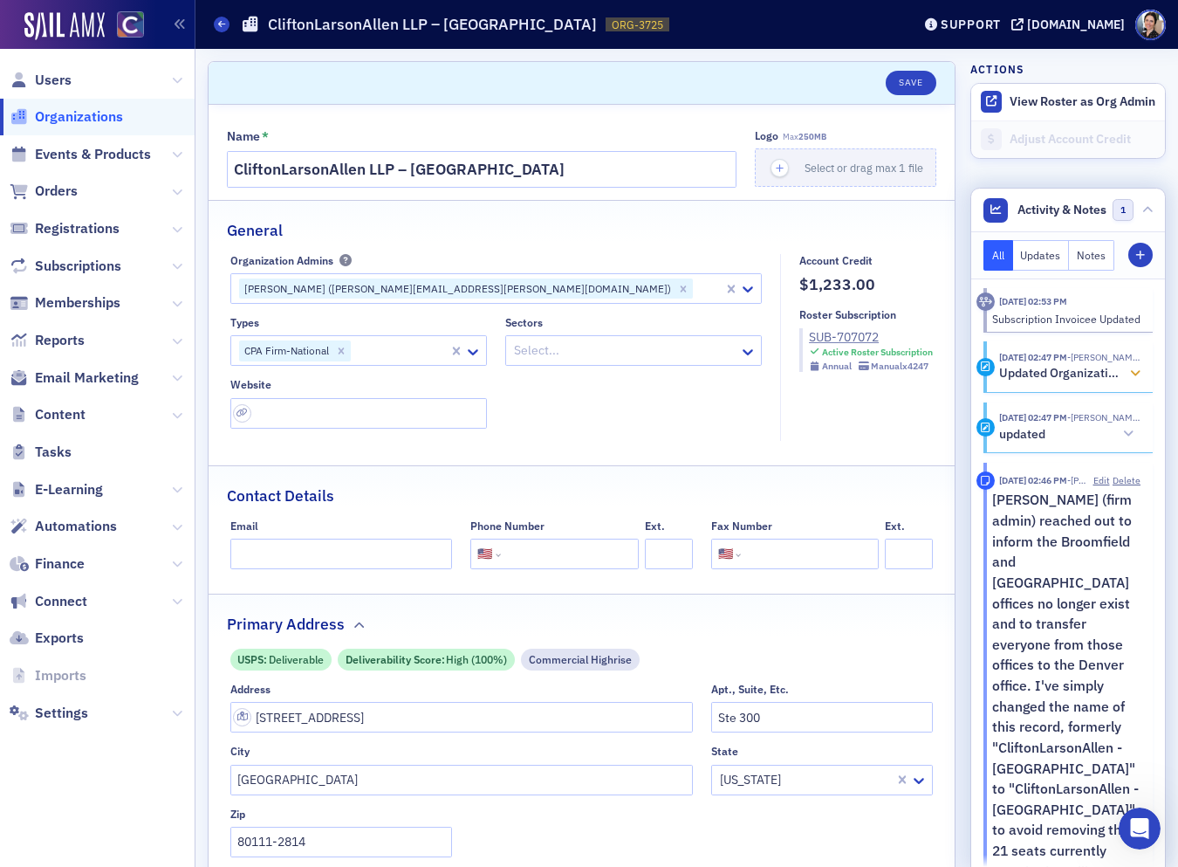
click at [1137, 372] on icon at bounding box center [1135, 374] width 10 height 12
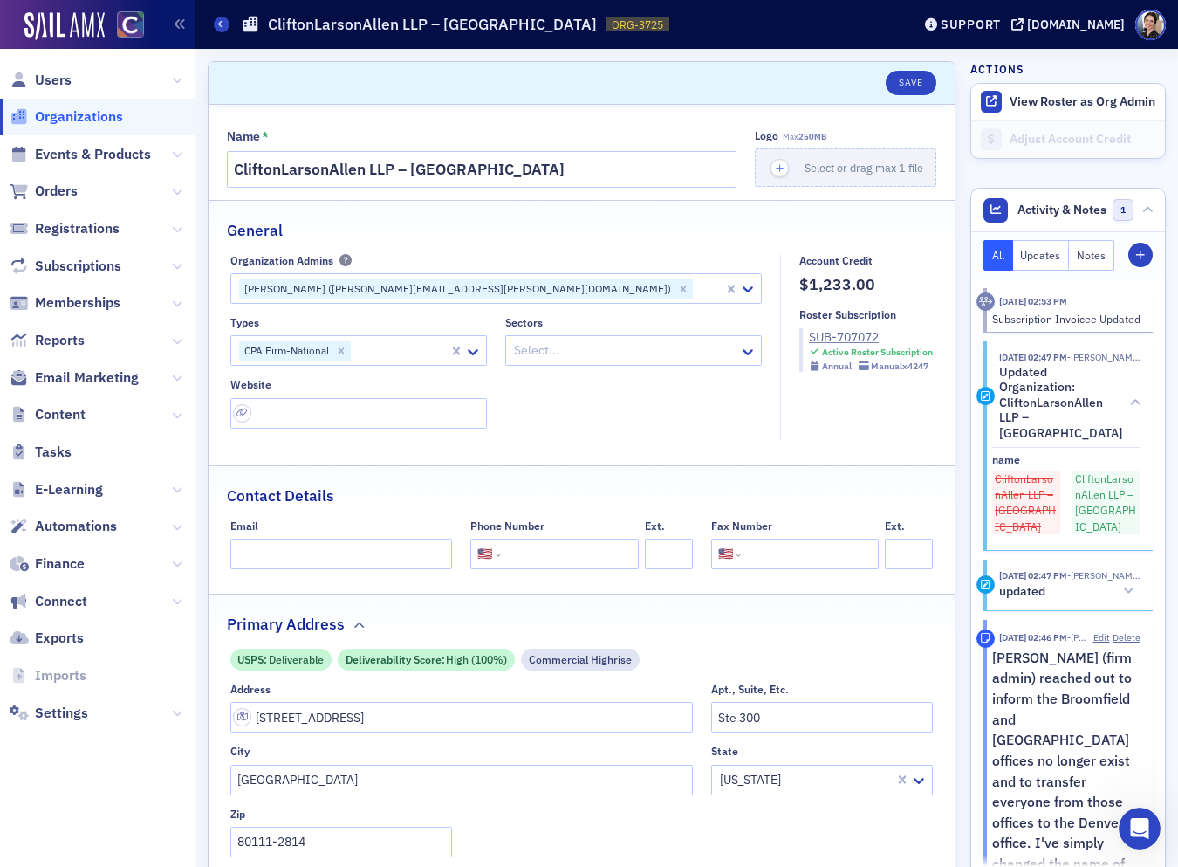
click at [527, 218] on div "General" at bounding box center [582, 221] width 710 height 41
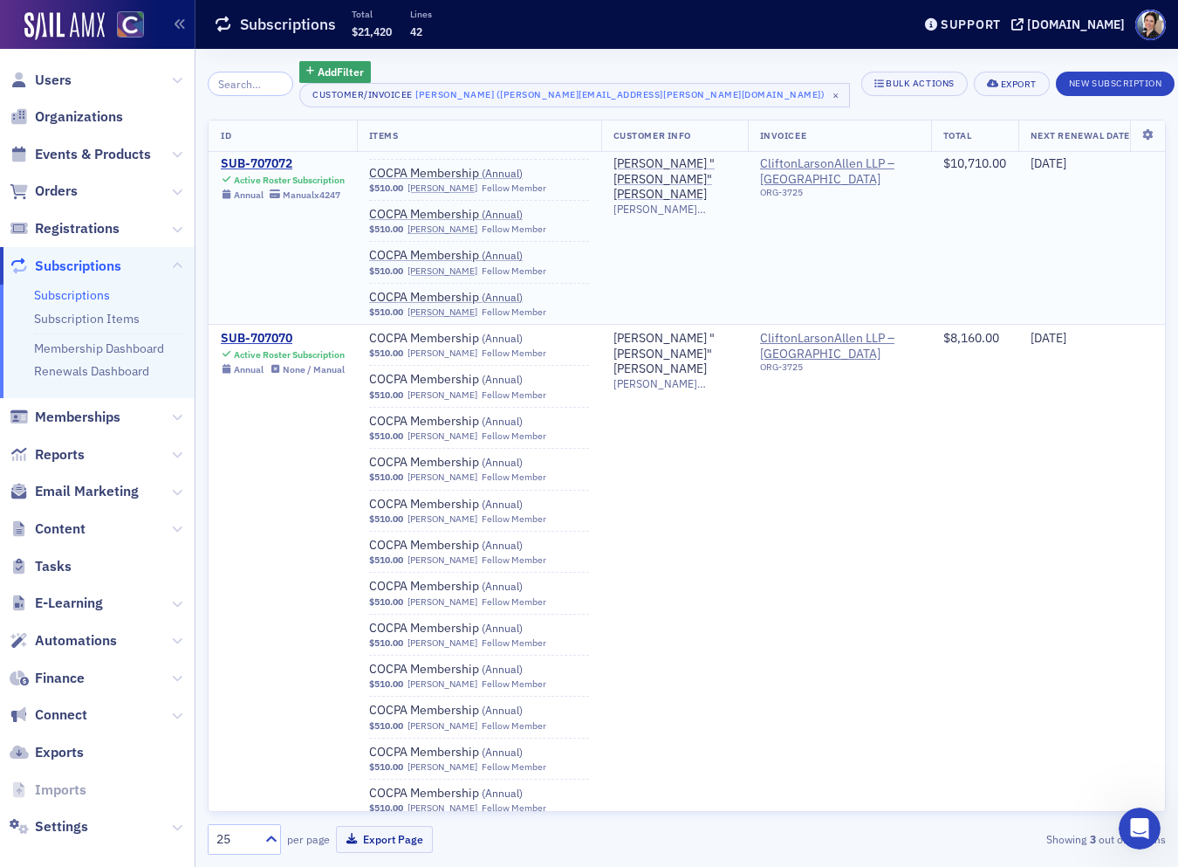
scroll to position [906, 0]
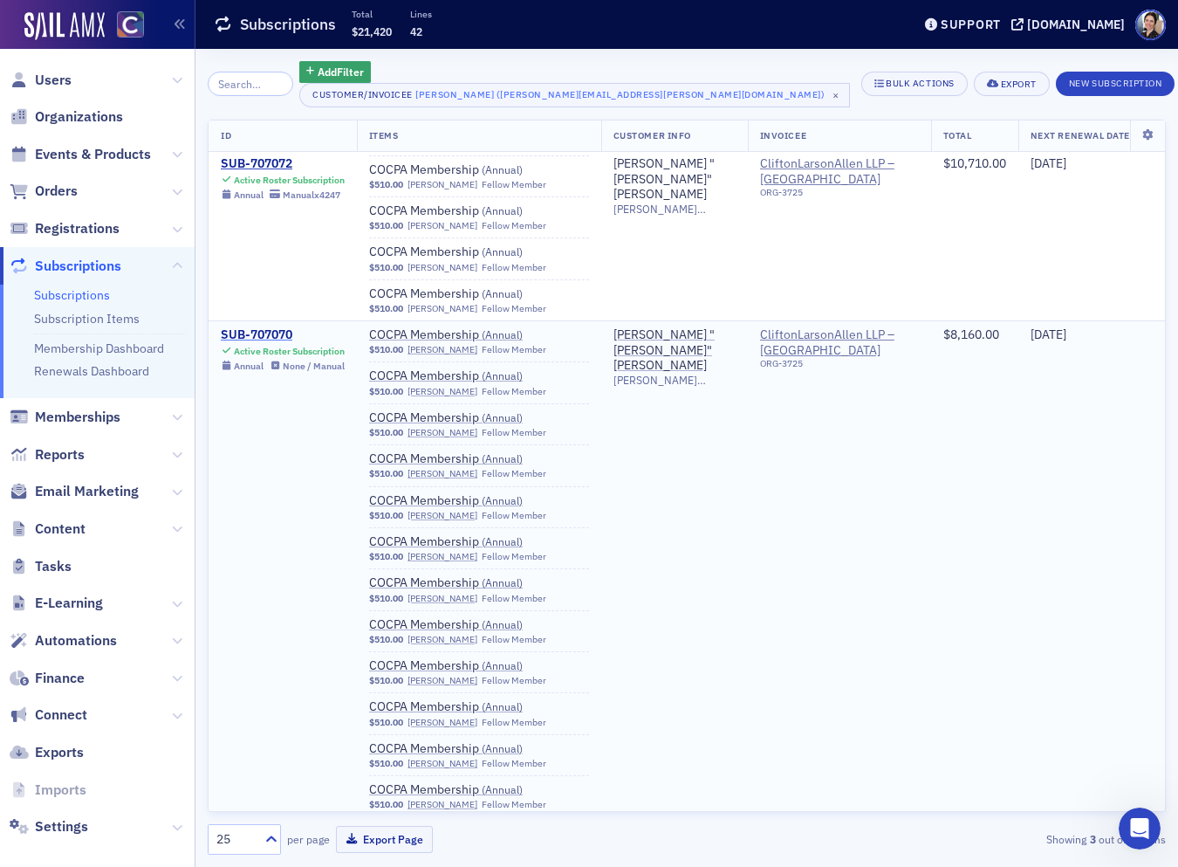
click at [259, 340] on div "SUB-707070" at bounding box center [283, 335] width 124 height 16
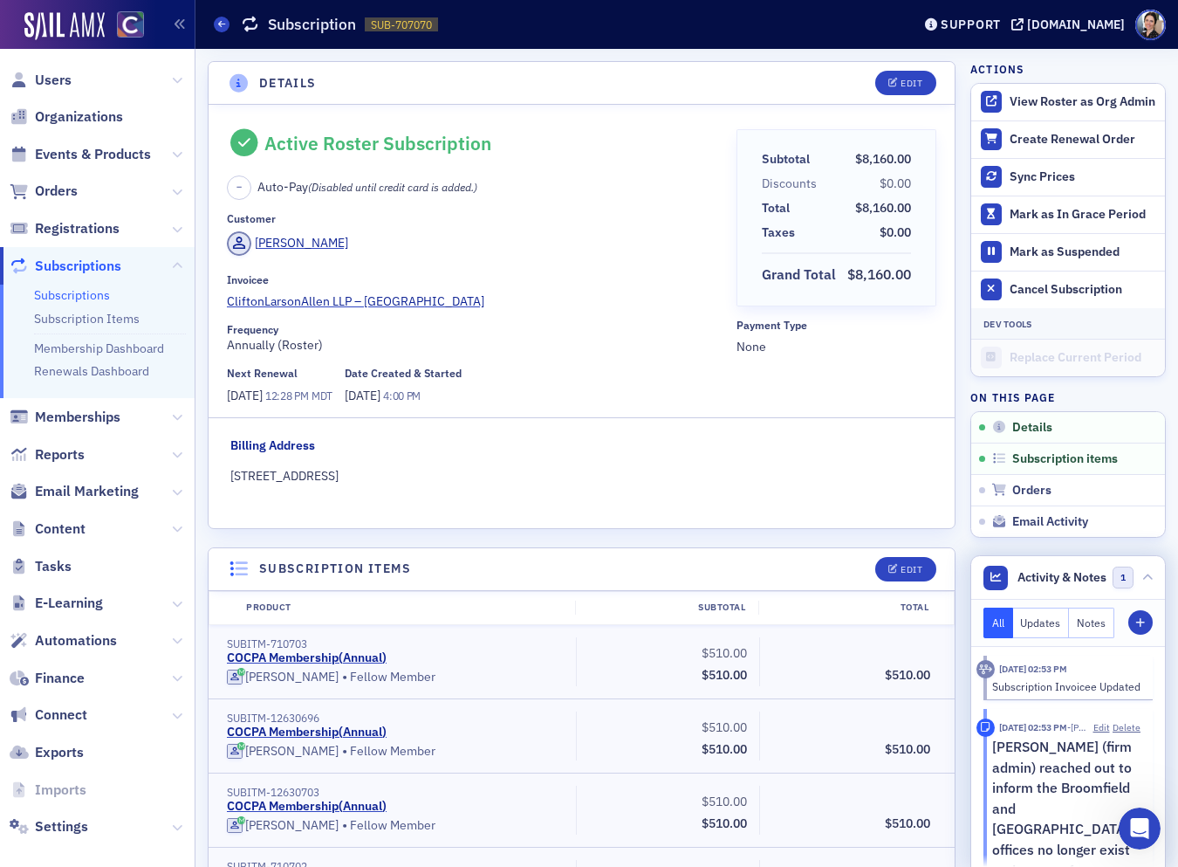
click at [1077, 678] on div "Subscription Invoicee Updated" at bounding box center [1067, 686] width 149 height 16
drag, startPoint x: 1107, startPoint y: 690, endPoint x: 1101, endPoint y: 678, distance: 13.7
click at [1107, 690] on div "Subscription Invoicee Updated" at bounding box center [1067, 686] width 149 height 16
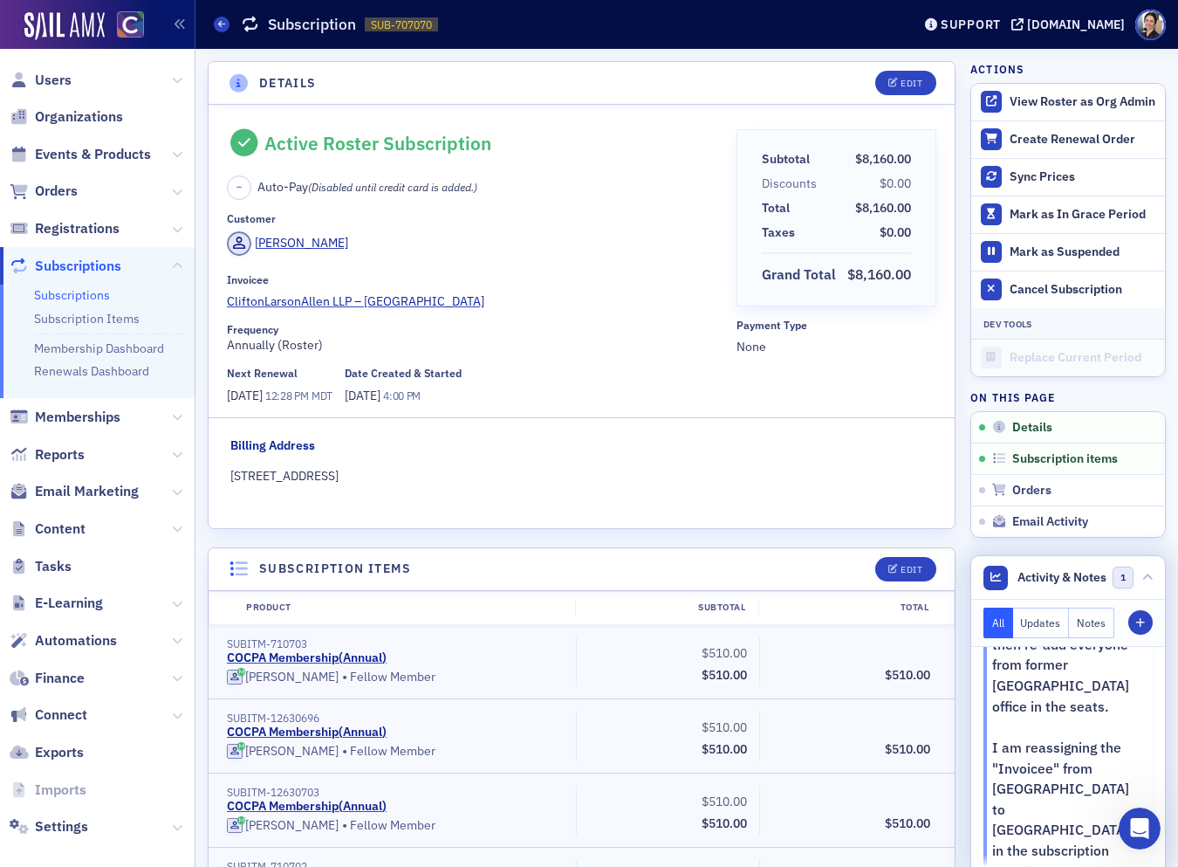
scroll to position [662, 0]
click at [1096, 625] on button "Notes" at bounding box center [1091, 623] width 45 height 31
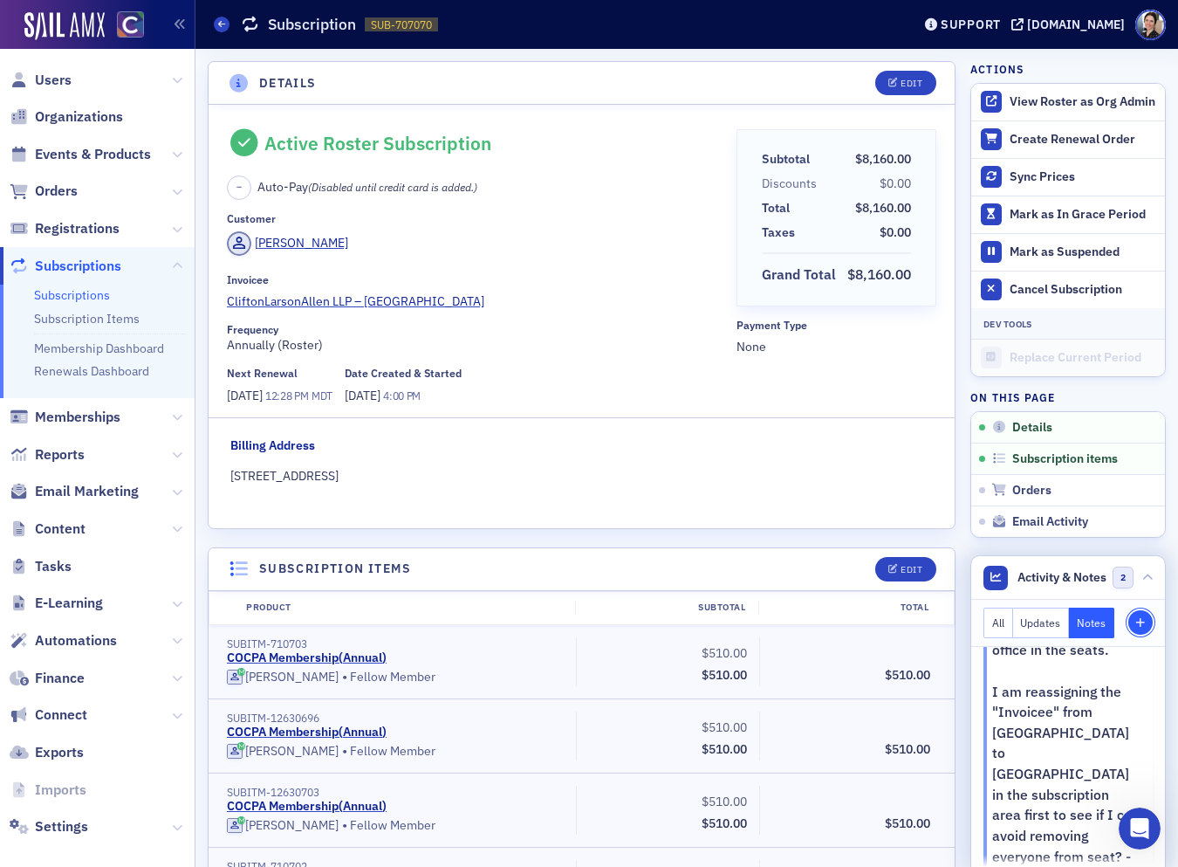
click at [1144, 620] on icon "button" at bounding box center [1141, 623] width 10 height 10
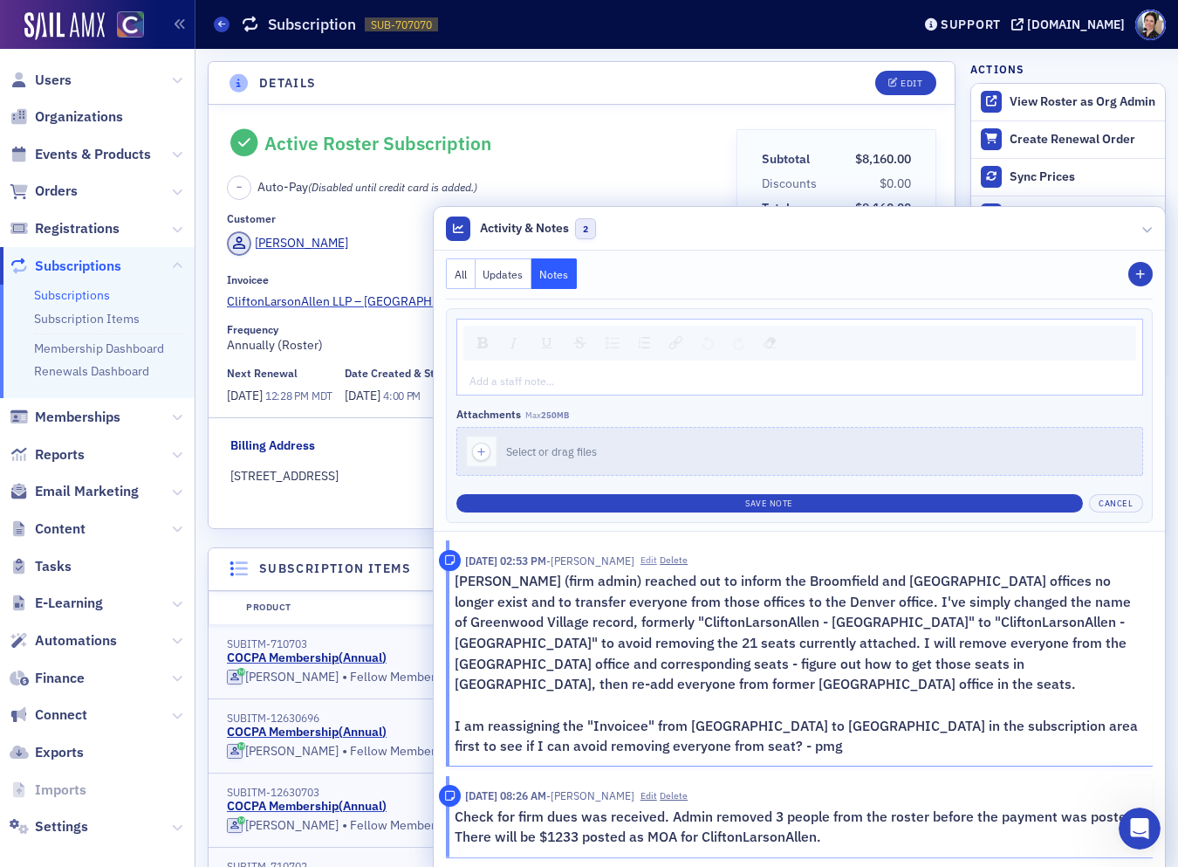
click at [657, 561] on button "Edit" at bounding box center [649, 560] width 17 height 14
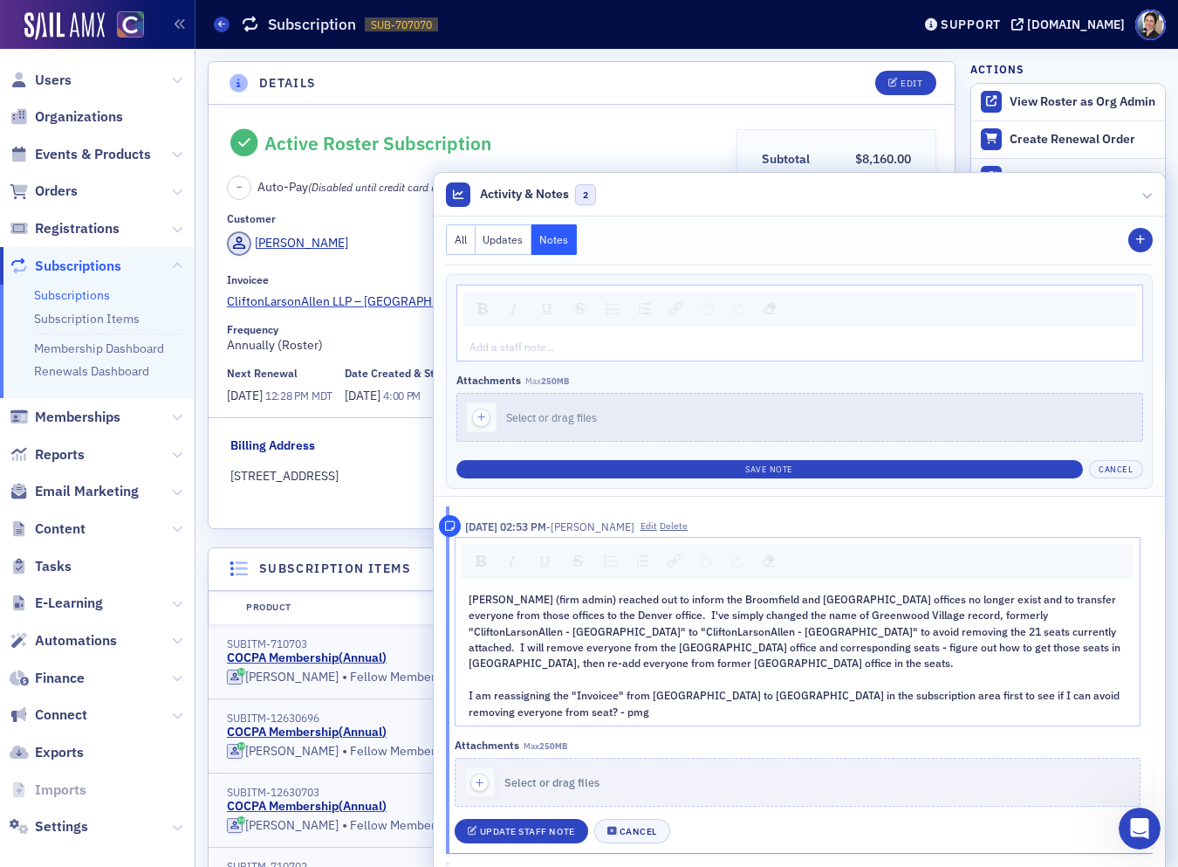
drag, startPoint x: 464, startPoint y: 683, endPoint x: 546, endPoint y: 706, distance: 85.4
click at [545, 705] on div "Rebecca (firm admin) reached out to inform the Broomfield and Greenwood Village…" at bounding box center [798, 655] width 685 height 141
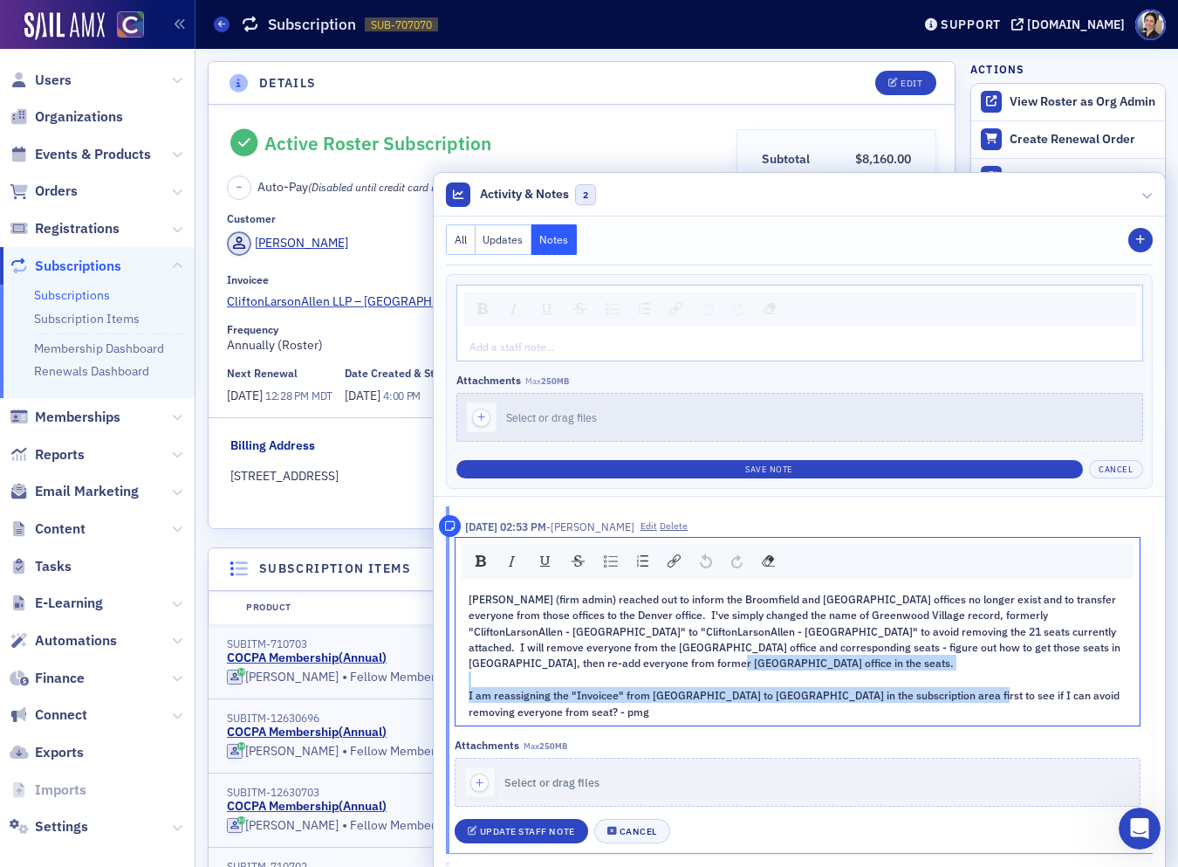
drag, startPoint x: 546, startPoint y: 713, endPoint x: 464, endPoint y: 690, distance: 86.2
click at [464, 690] on div "Rebecca (firm admin) reached out to inform the Broomfield and Greenwood Village…" at bounding box center [798, 655] width 685 height 141
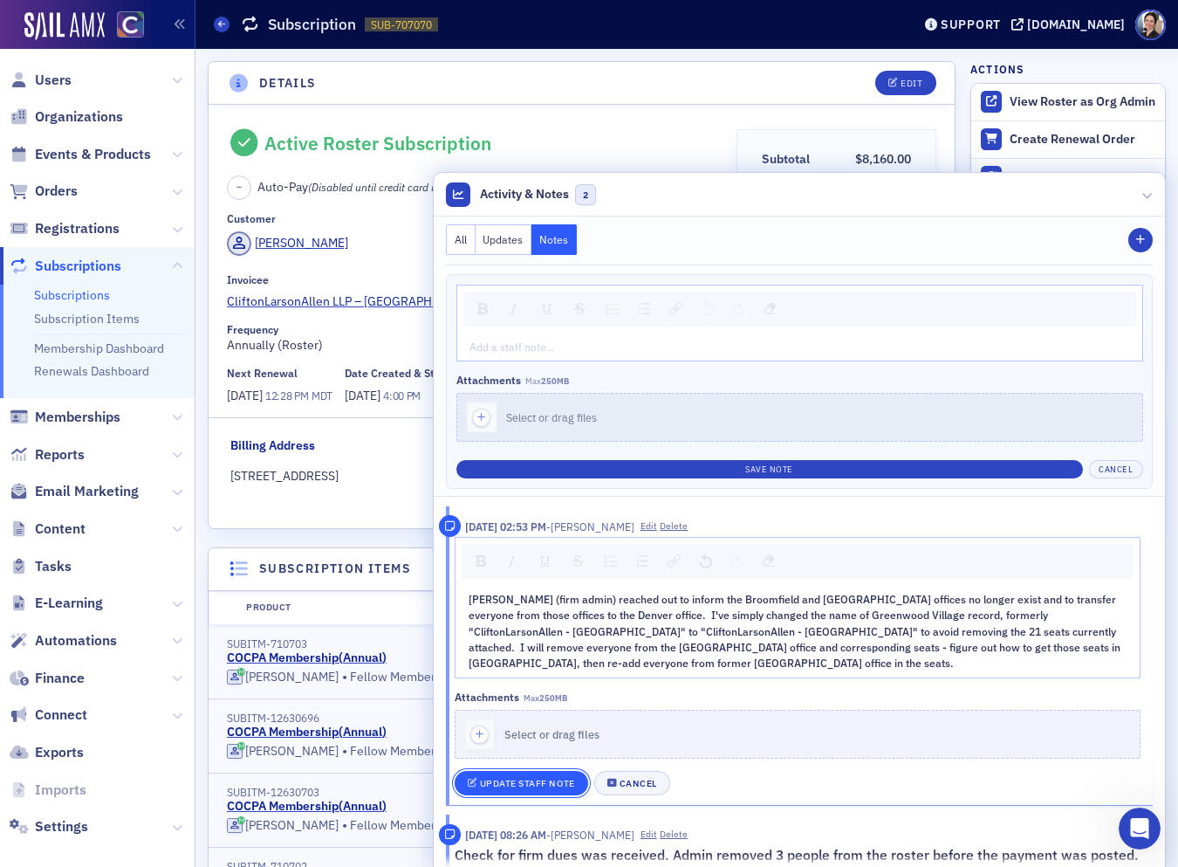
click at [542, 788] on div "Update Staff Note" at bounding box center [527, 784] width 95 height 10
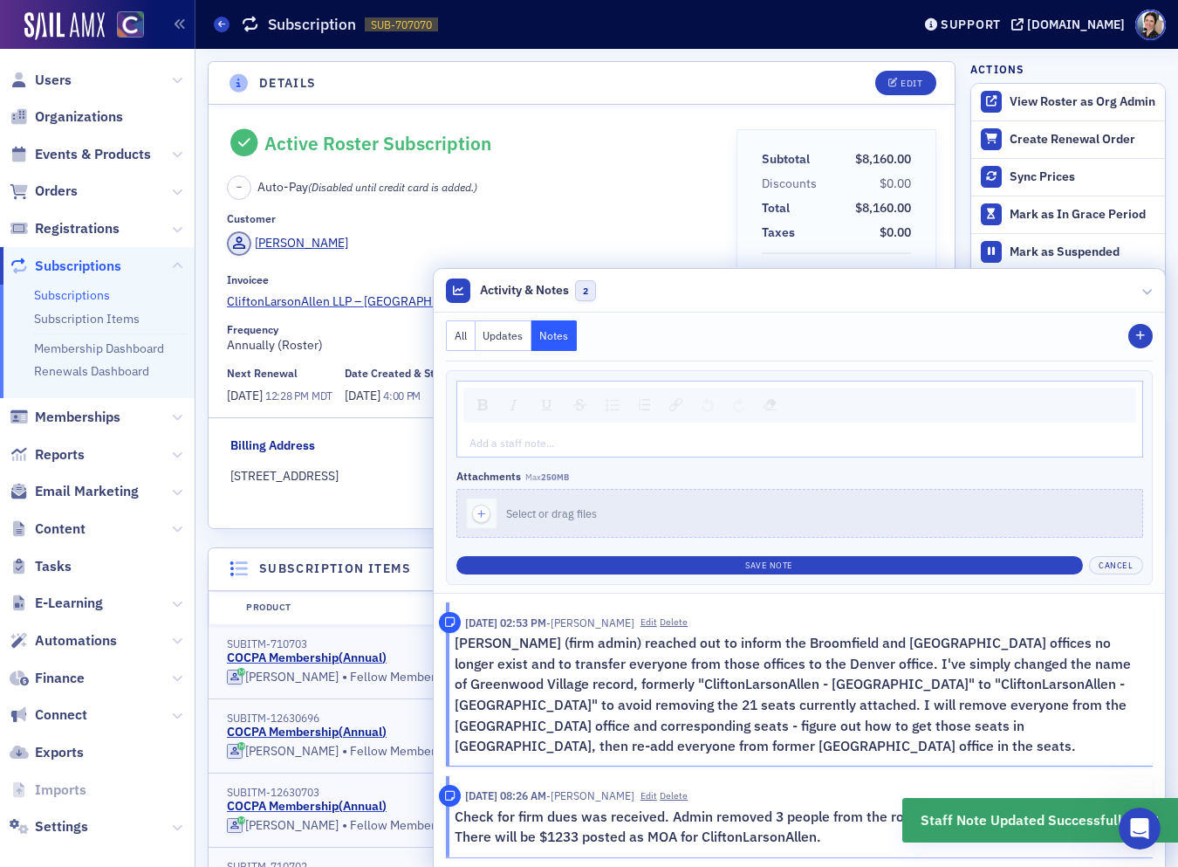
click at [354, 325] on div "Frequency" at bounding box center [476, 329] width 498 height 13
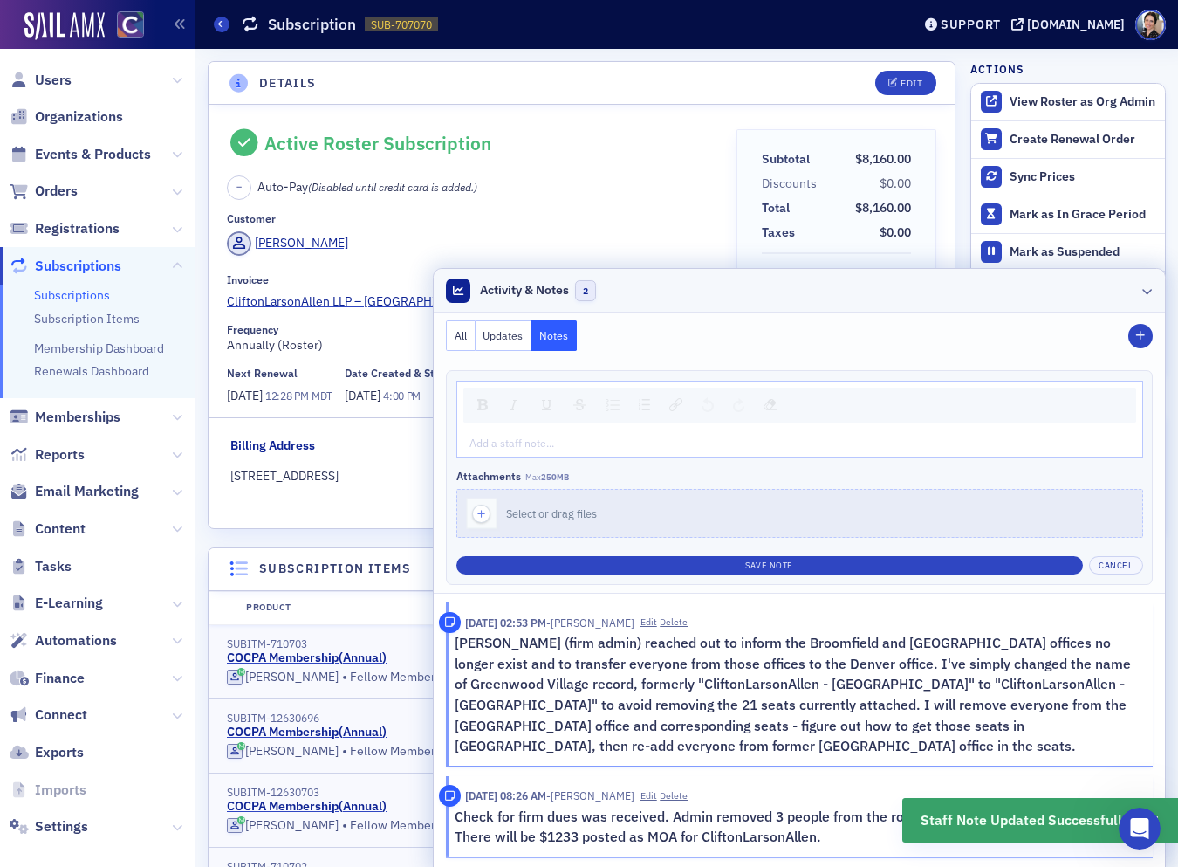
click at [1149, 285] on icon at bounding box center [1148, 290] width 10 height 10
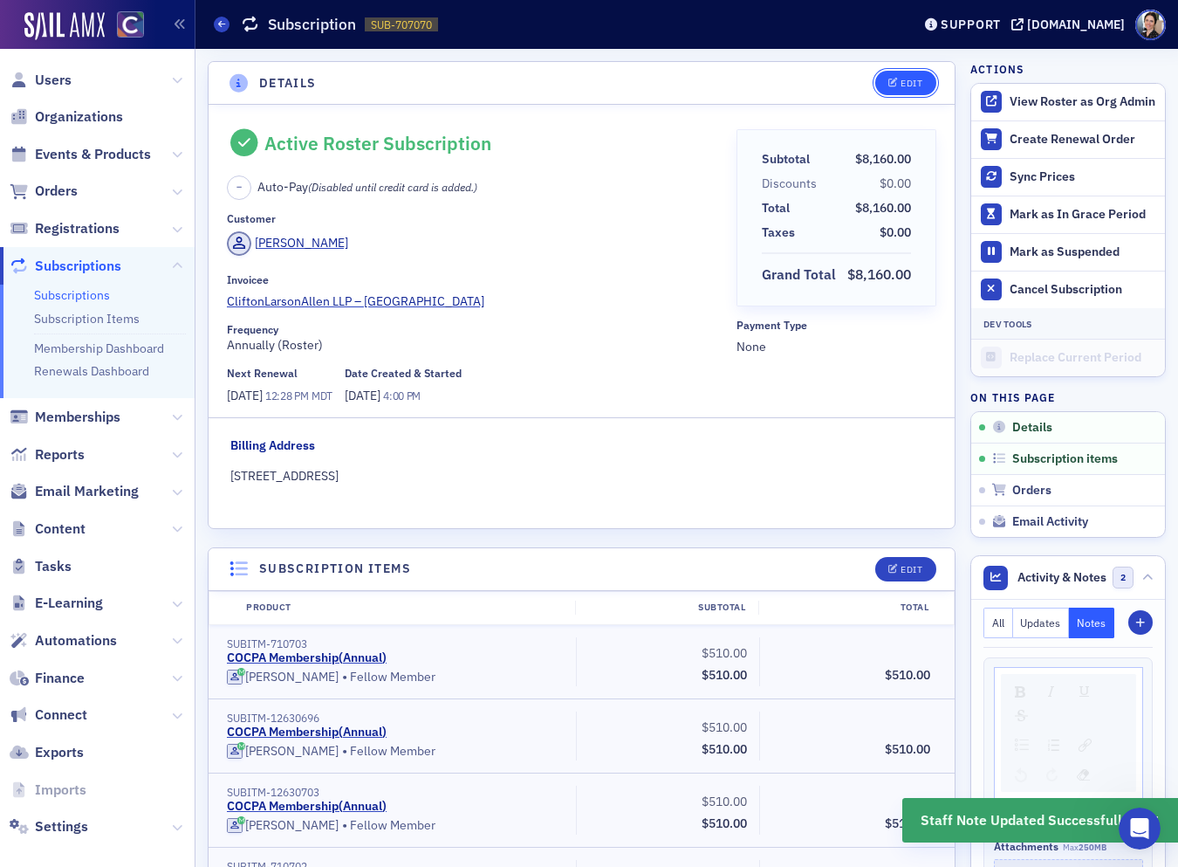
click at [915, 84] on div "Edit" at bounding box center [912, 84] width 22 height 10
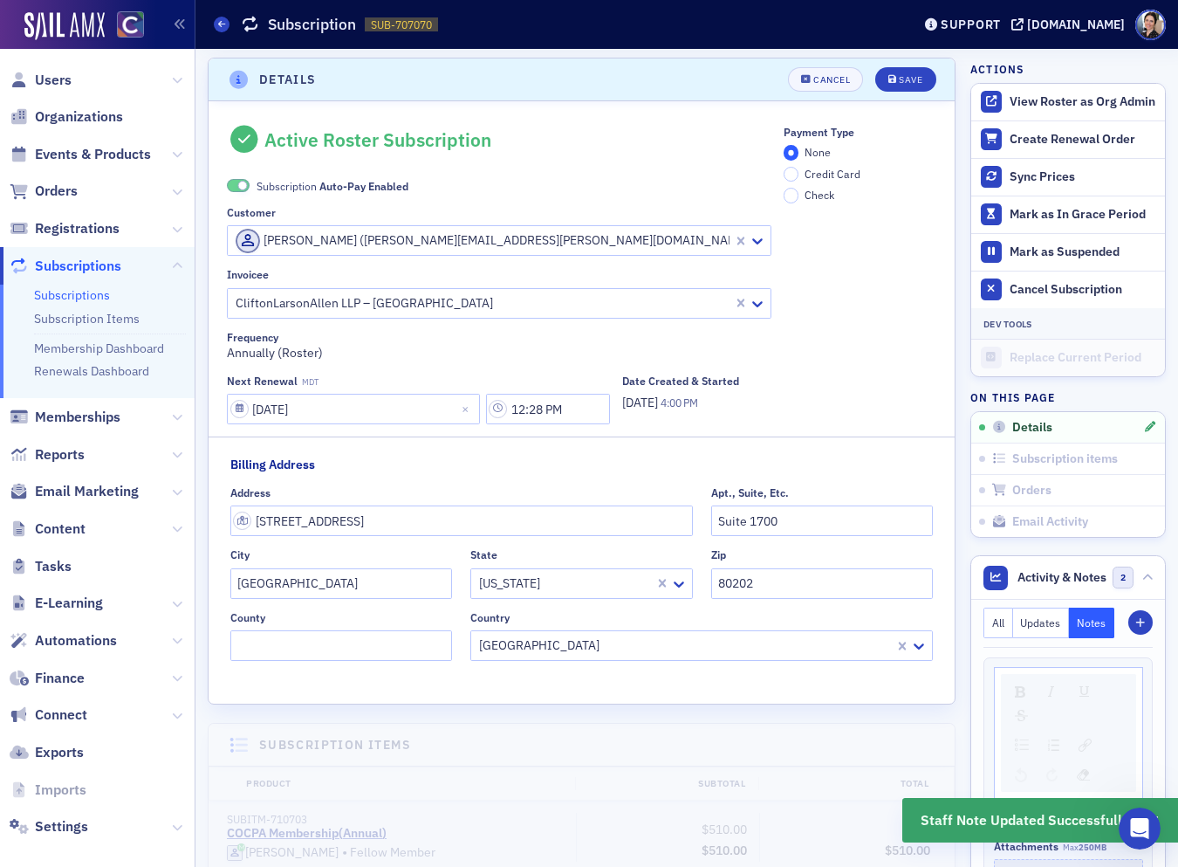
click at [436, 305] on div at bounding box center [483, 303] width 498 height 22
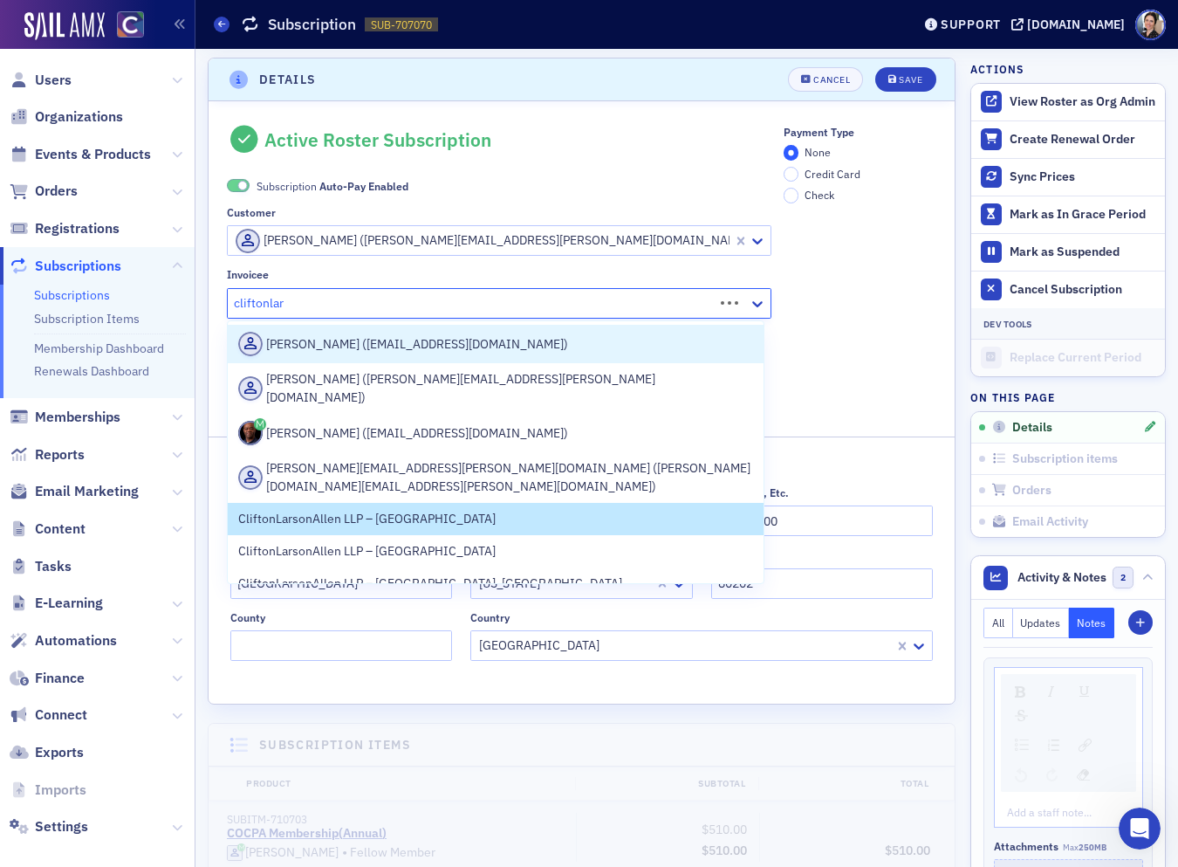
type input "cliftonlars"
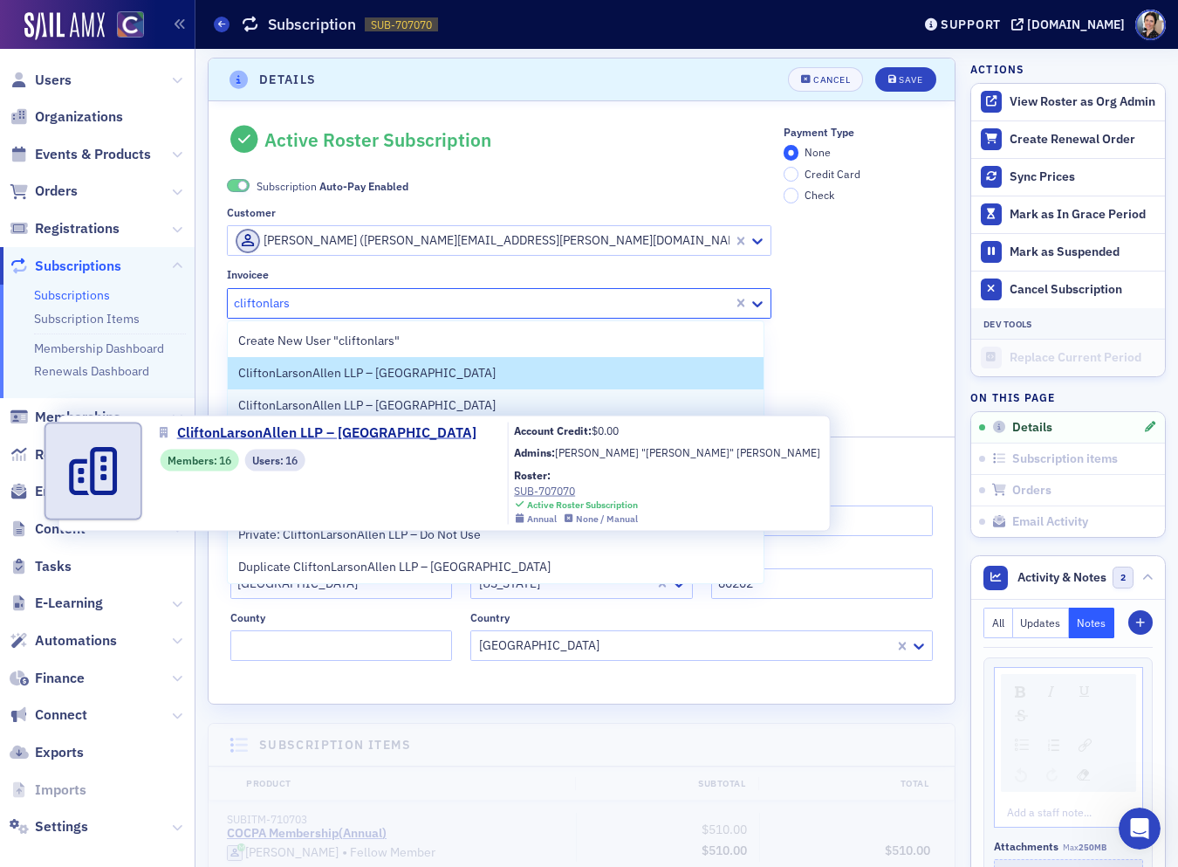
click at [339, 407] on span "CliftonLarsonAllen LLP – Broomfield" at bounding box center [367, 405] width 258 height 18
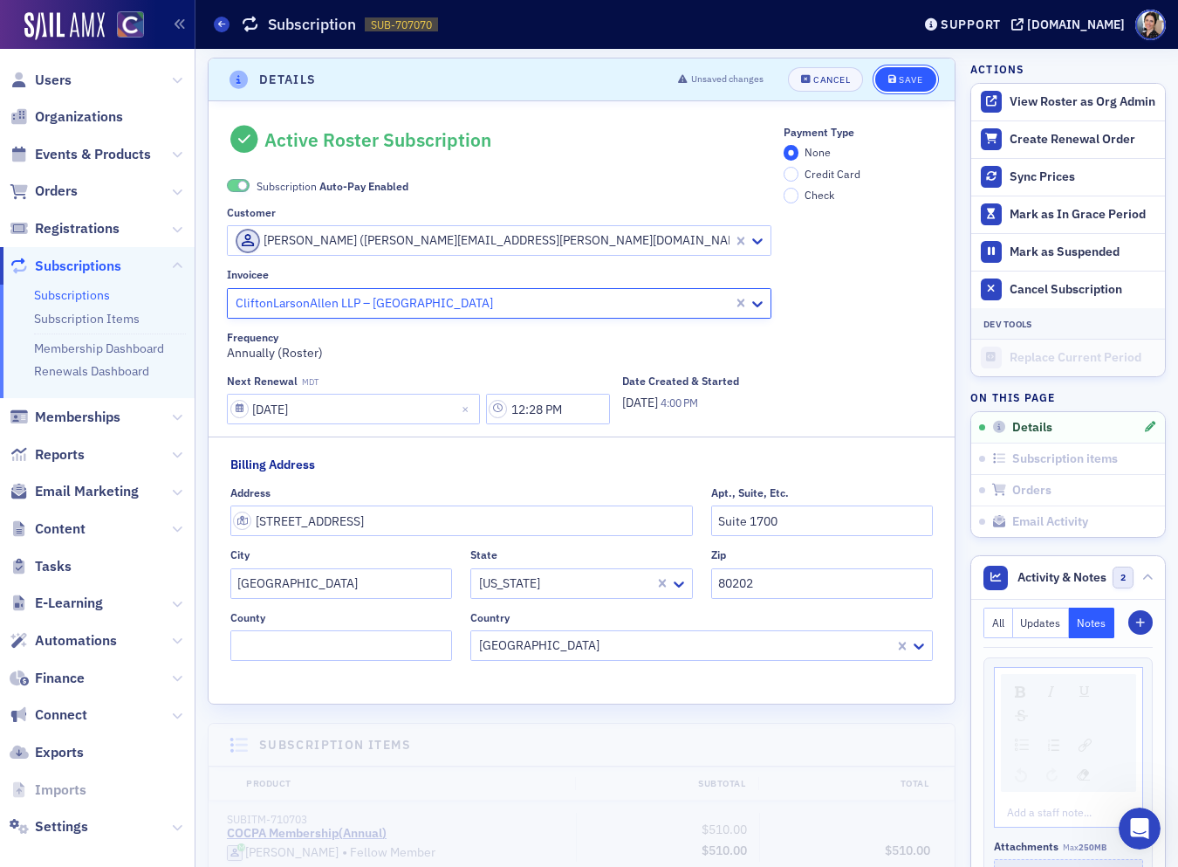
click at [908, 79] on div "Save" at bounding box center [911, 80] width 24 height 10
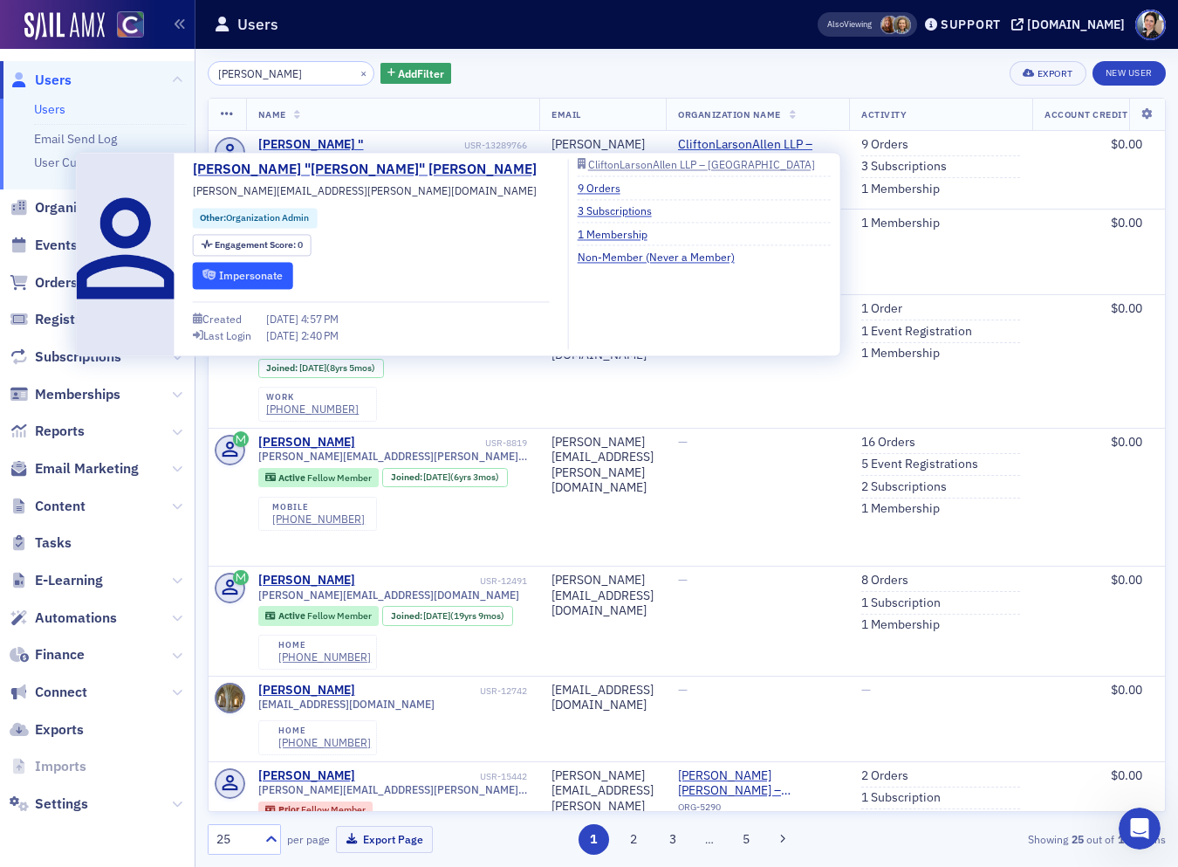
click at [255, 276] on button "Impersonate" at bounding box center [243, 275] width 100 height 27
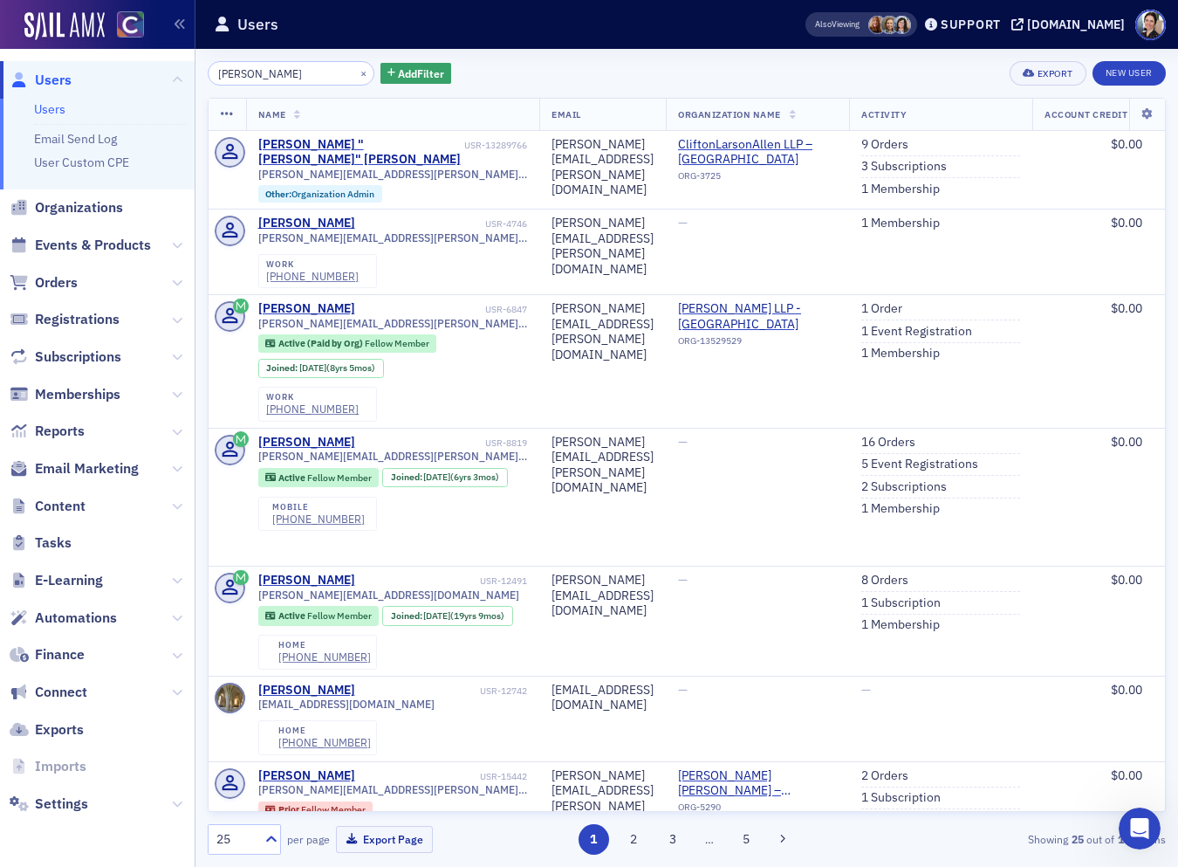
click at [49, 79] on span "Users" at bounding box center [53, 80] width 37 height 19
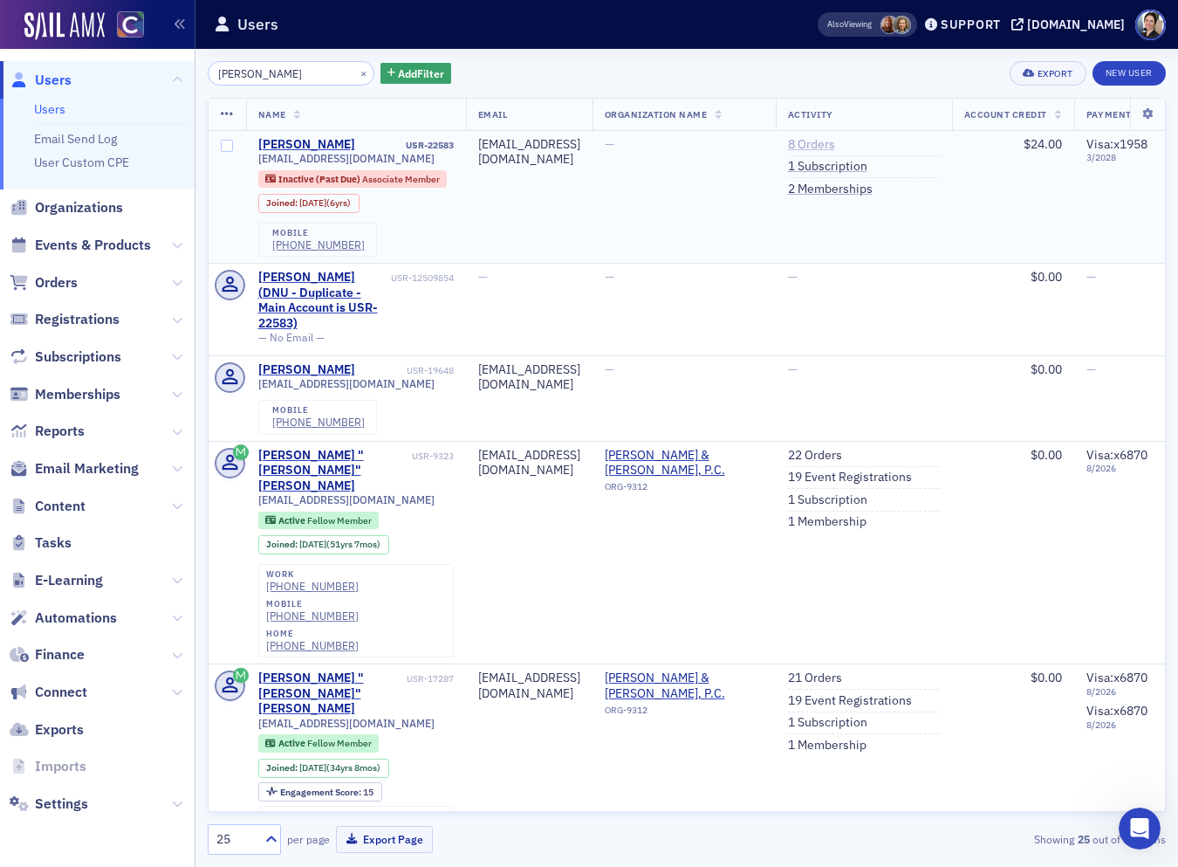
type input "Carley Jenkins"
click at [835, 141] on link "8 Orders" at bounding box center [811, 145] width 47 height 16
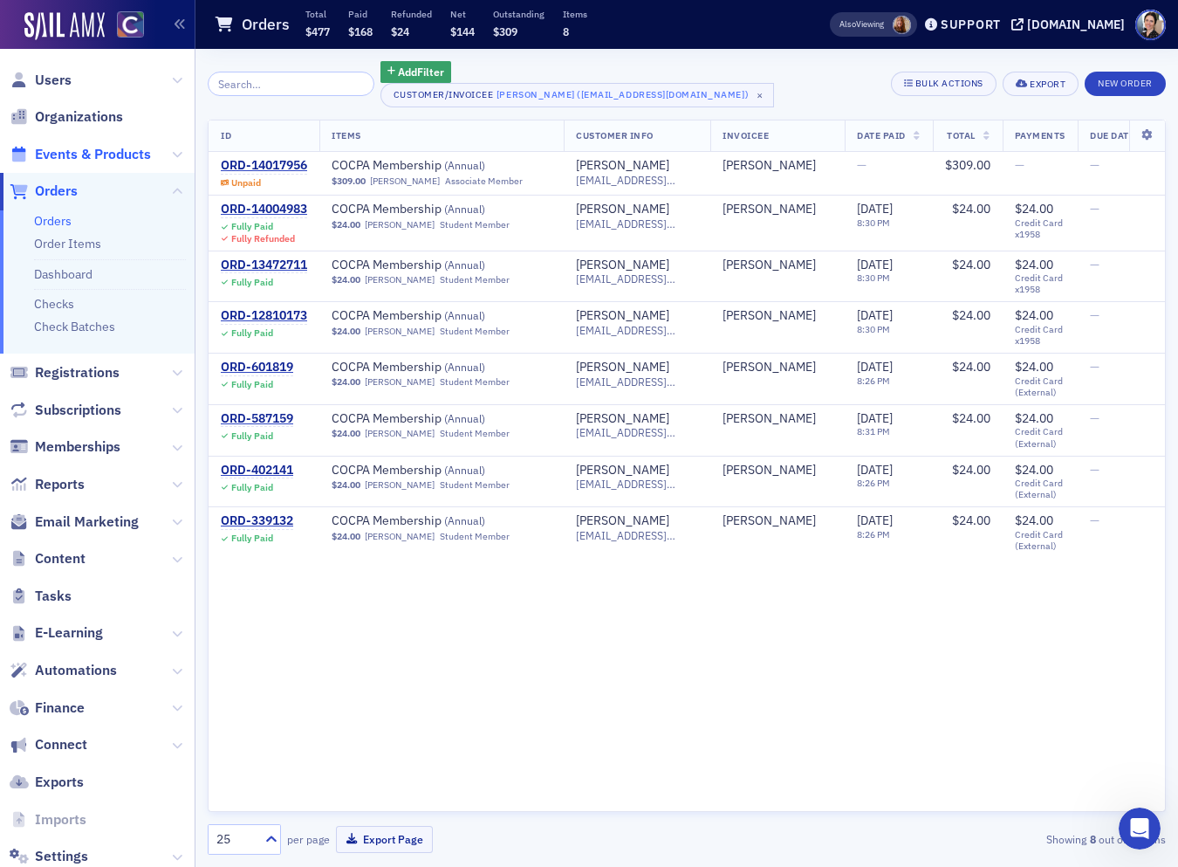
drag, startPoint x: 266, startPoint y: 164, endPoint x: 118, endPoint y: 158, distance: 148.5
click at [266, 164] on div "ORD-14017956" at bounding box center [264, 166] width 86 height 16
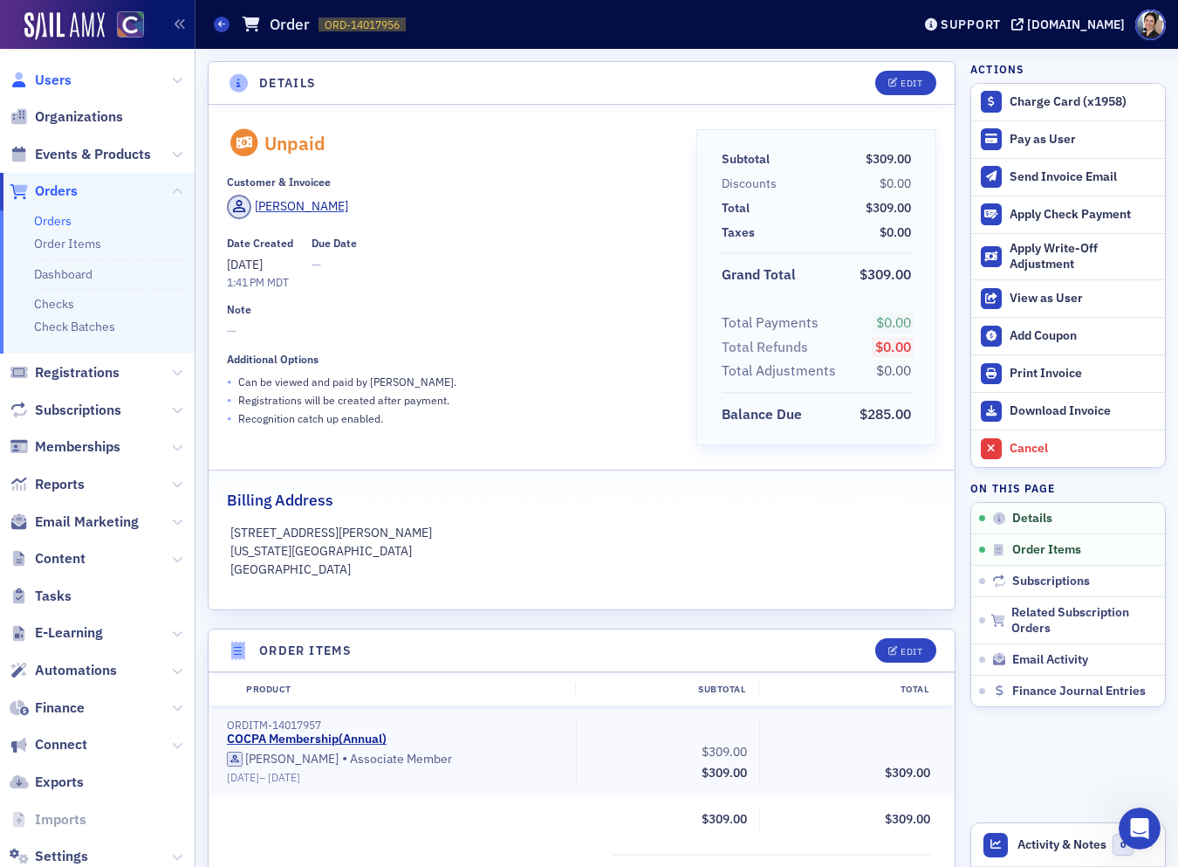
click at [65, 81] on span "Users" at bounding box center [53, 80] width 37 height 19
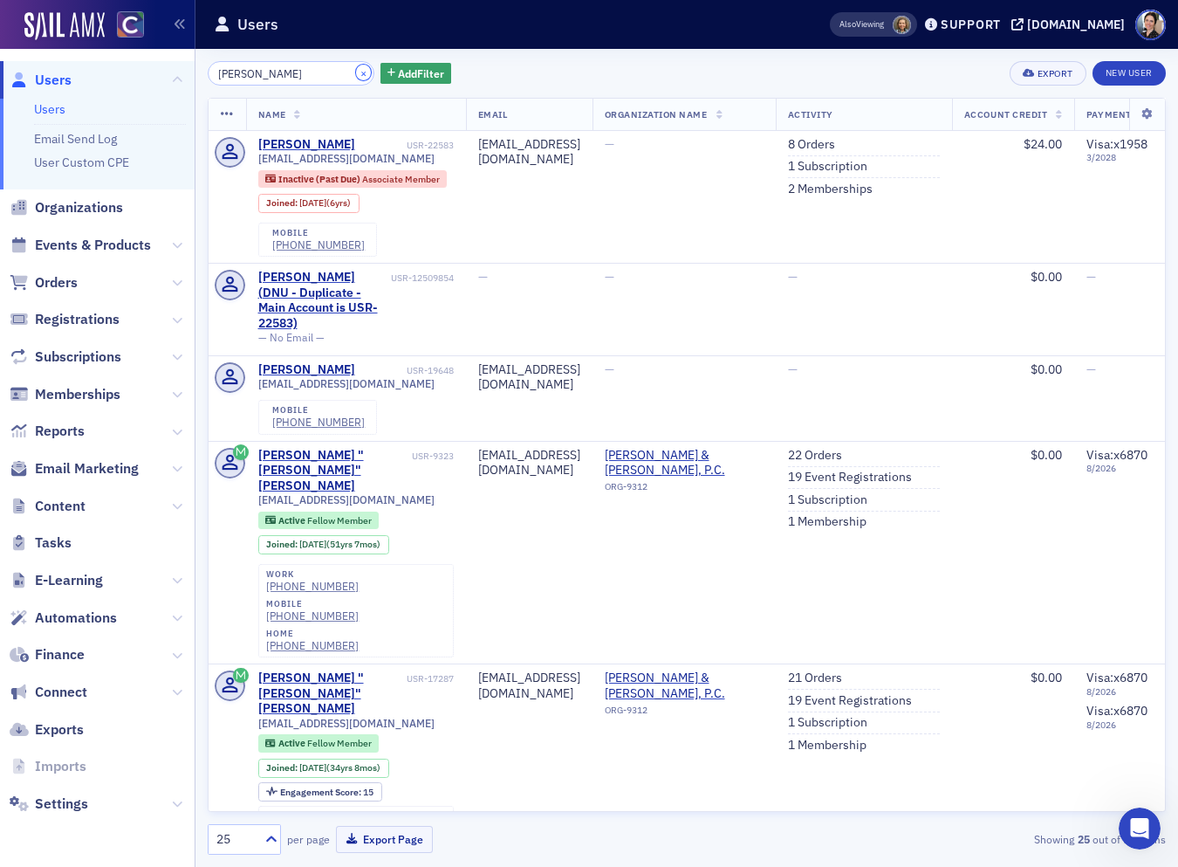
drag, startPoint x: 347, startPoint y: 74, endPoint x: 307, endPoint y: 75, distance: 39.3
click at [356, 74] on button "×" at bounding box center [364, 73] width 16 height 16
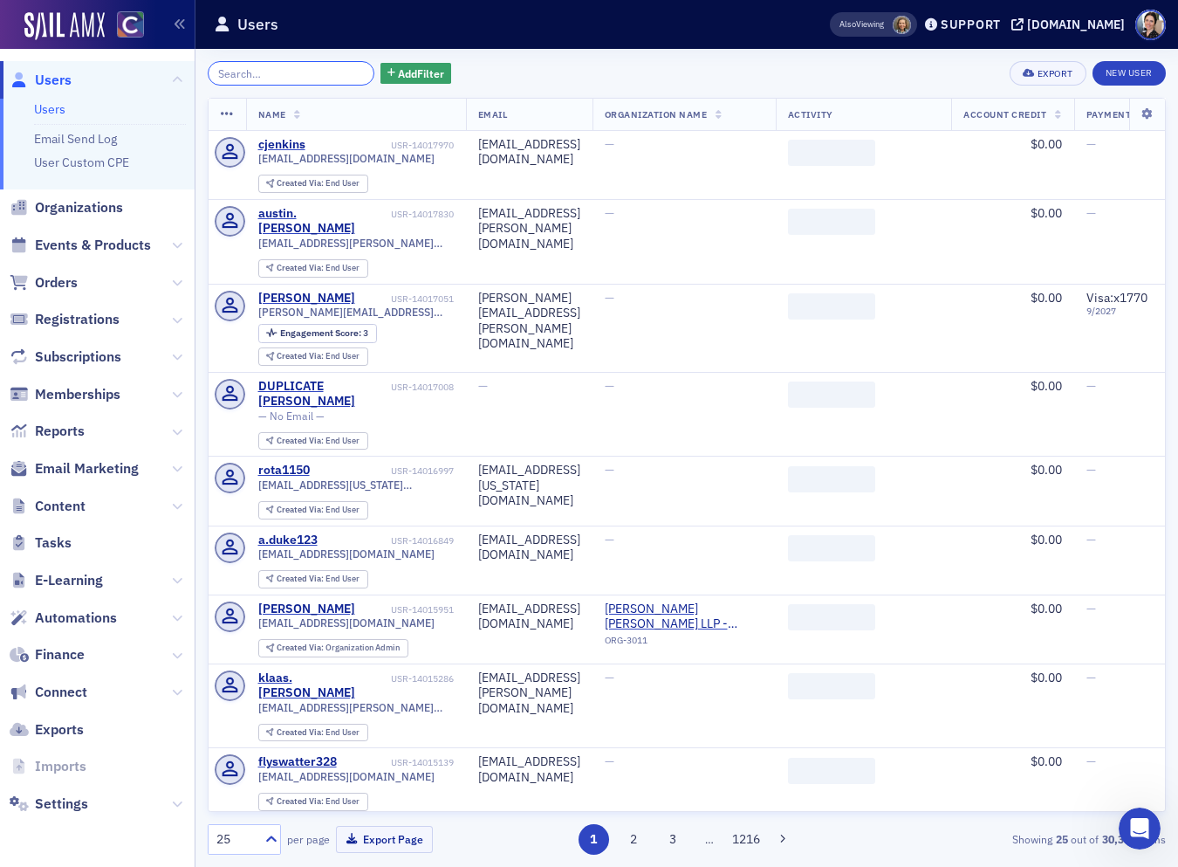
paste input "Callahan"
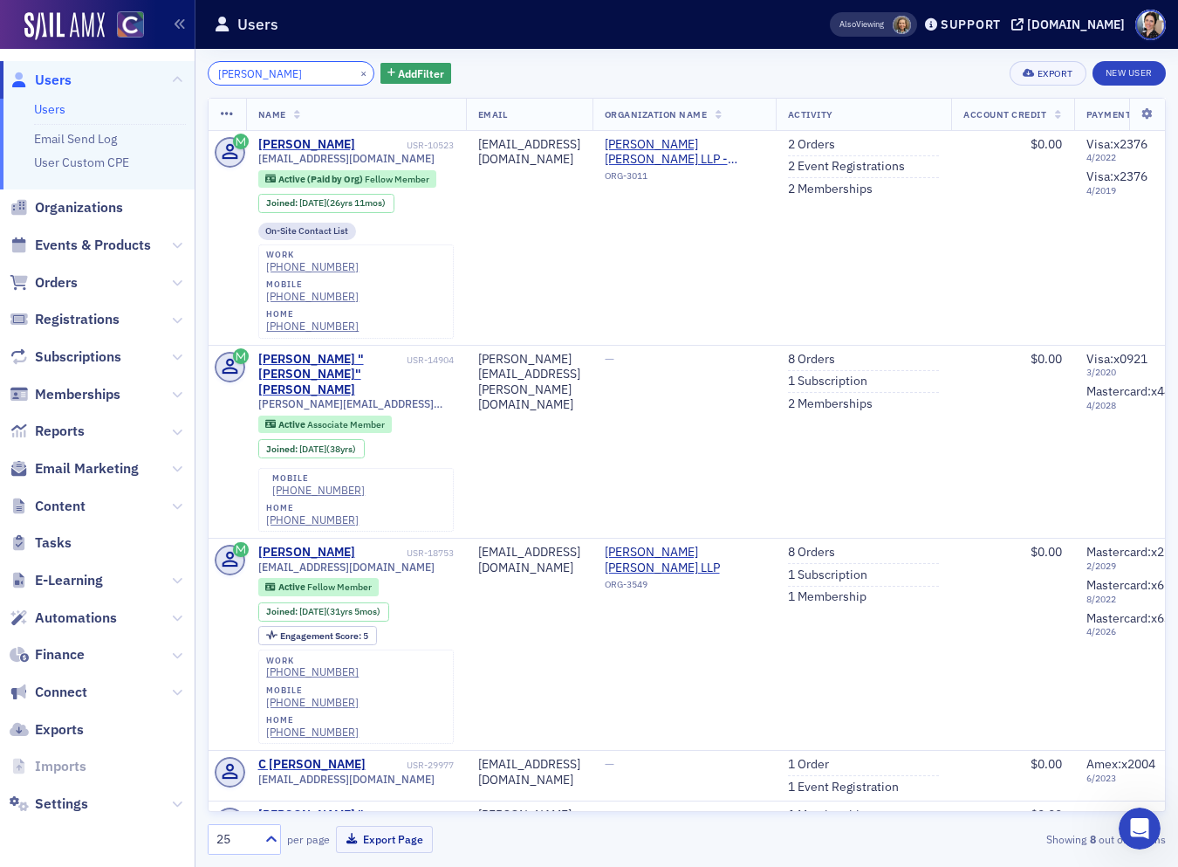
drag, startPoint x: 216, startPoint y: 73, endPoint x: 249, endPoint y: 73, distance: 32.3
click at [216, 73] on input "Callahan" at bounding box center [291, 73] width 167 height 24
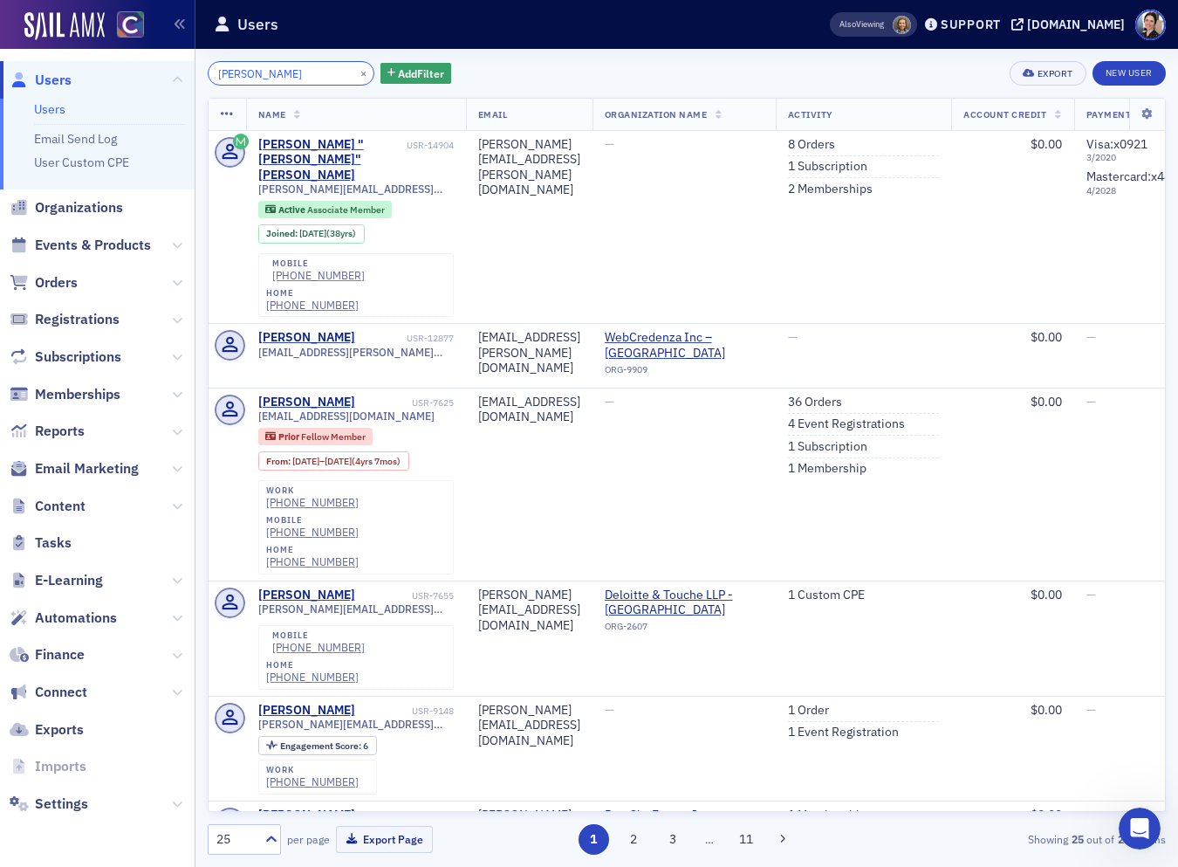
type input "Daniel Callahan"
click at [835, 146] on link "8 Orders" at bounding box center [811, 145] width 47 height 16
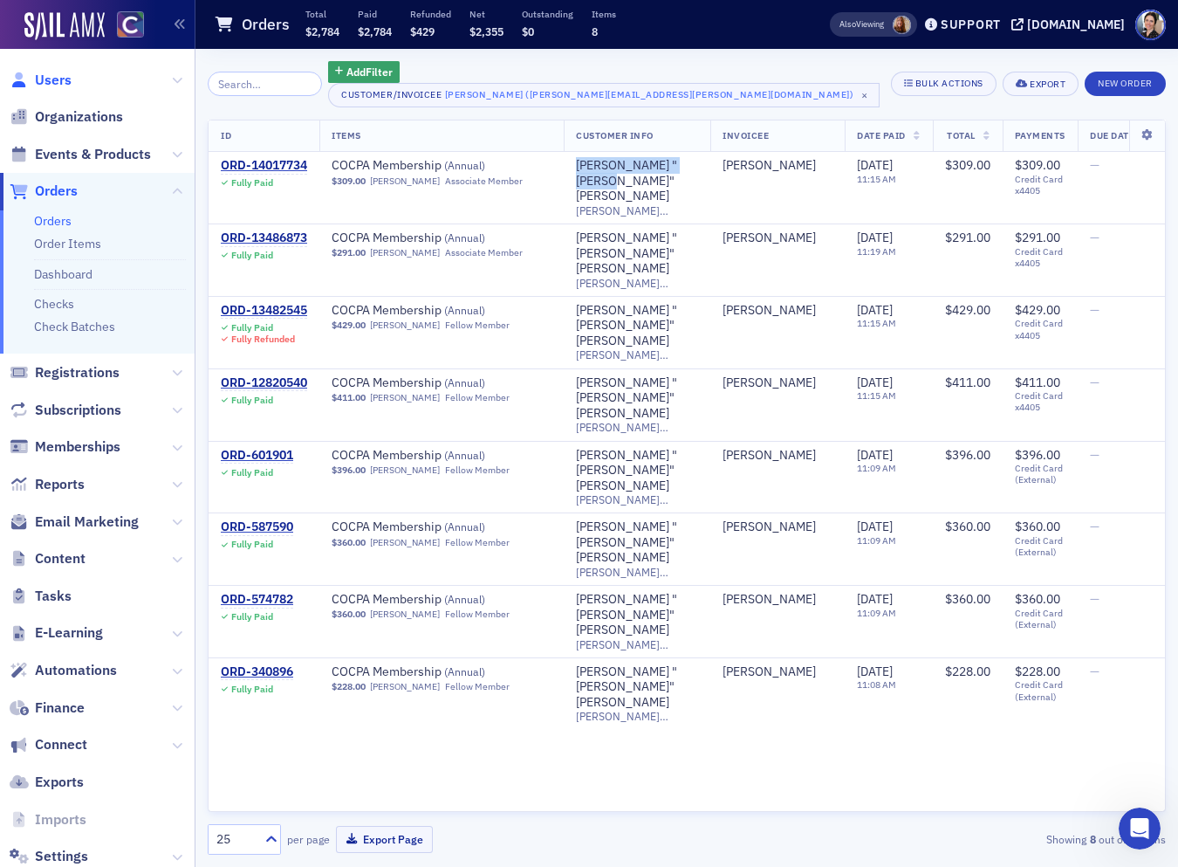
click at [58, 80] on span "Users" at bounding box center [53, 80] width 37 height 19
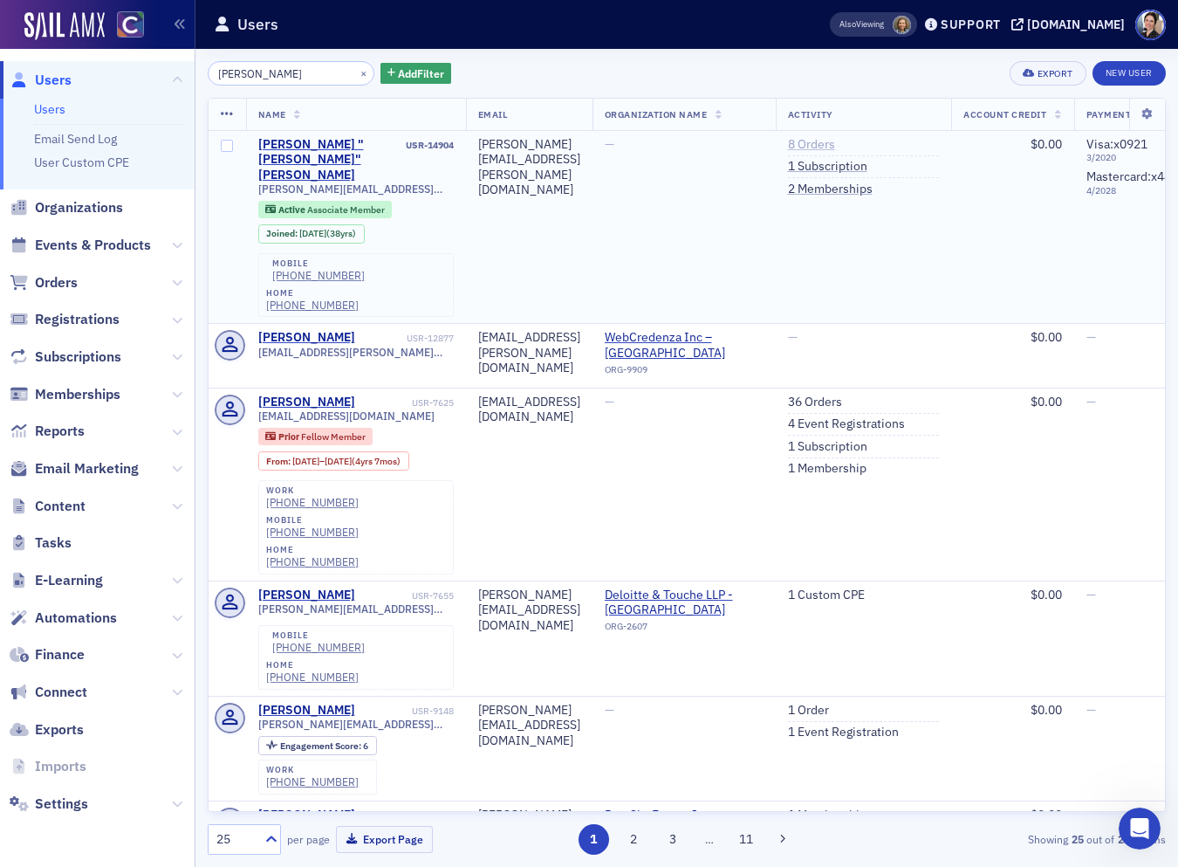
click at [835, 144] on link "8 Orders" at bounding box center [811, 145] width 47 height 16
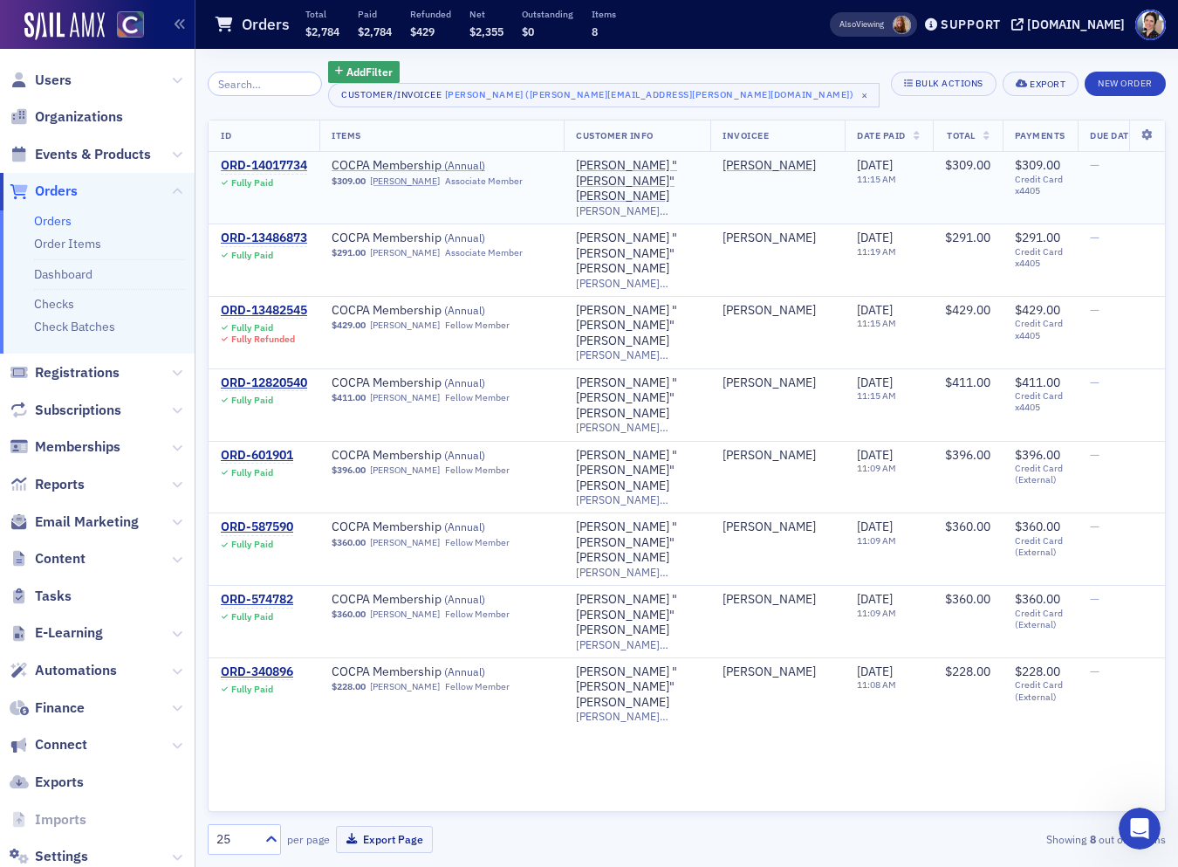
click at [296, 167] on div "ORD-14017734" at bounding box center [264, 166] width 86 height 16
click at [265, 165] on div "ORD-14017734" at bounding box center [264, 166] width 86 height 16
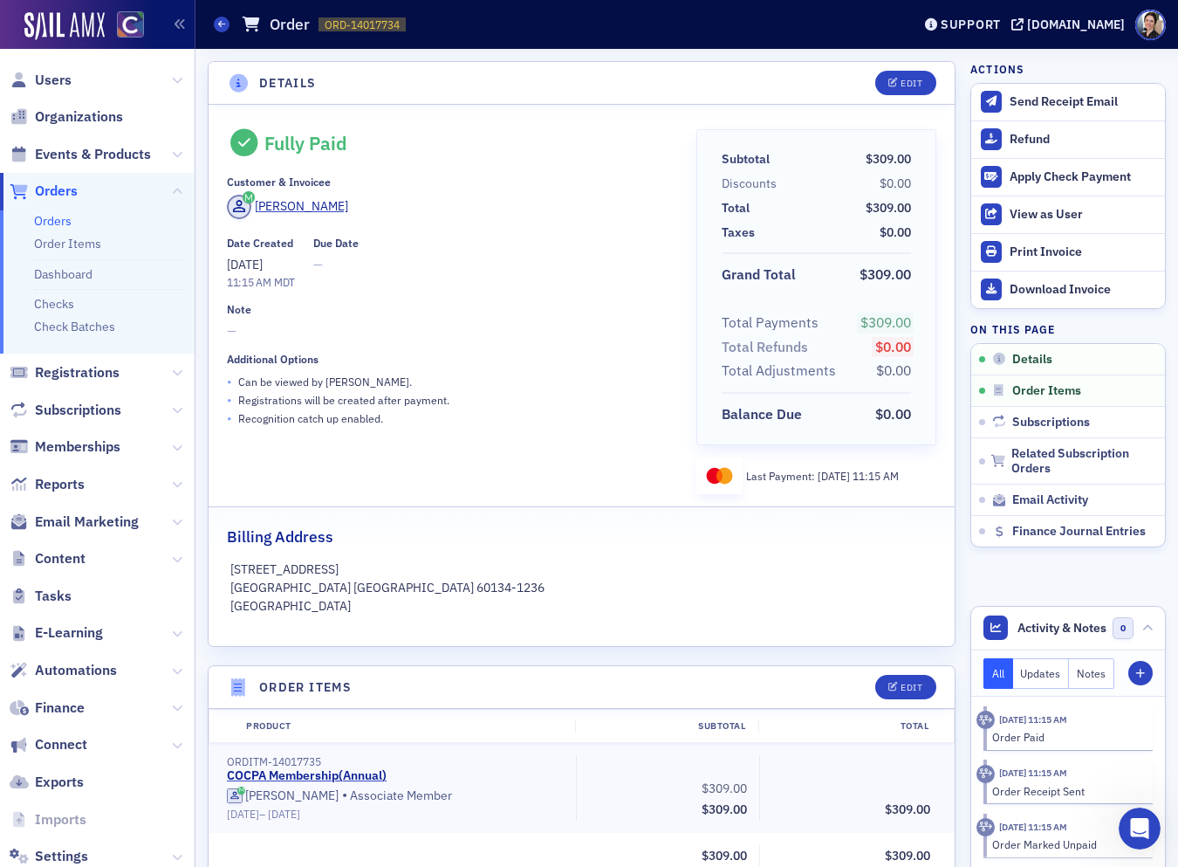
click at [816, 49] on main "Orders Order ORD-14017734 14017734 Support cocpa.org Details Edit Fully Paid Cu…" at bounding box center [687, 433] width 983 height 867
click at [1040, 138] on div "Refund" at bounding box center [1083, 140] width 147 height 16
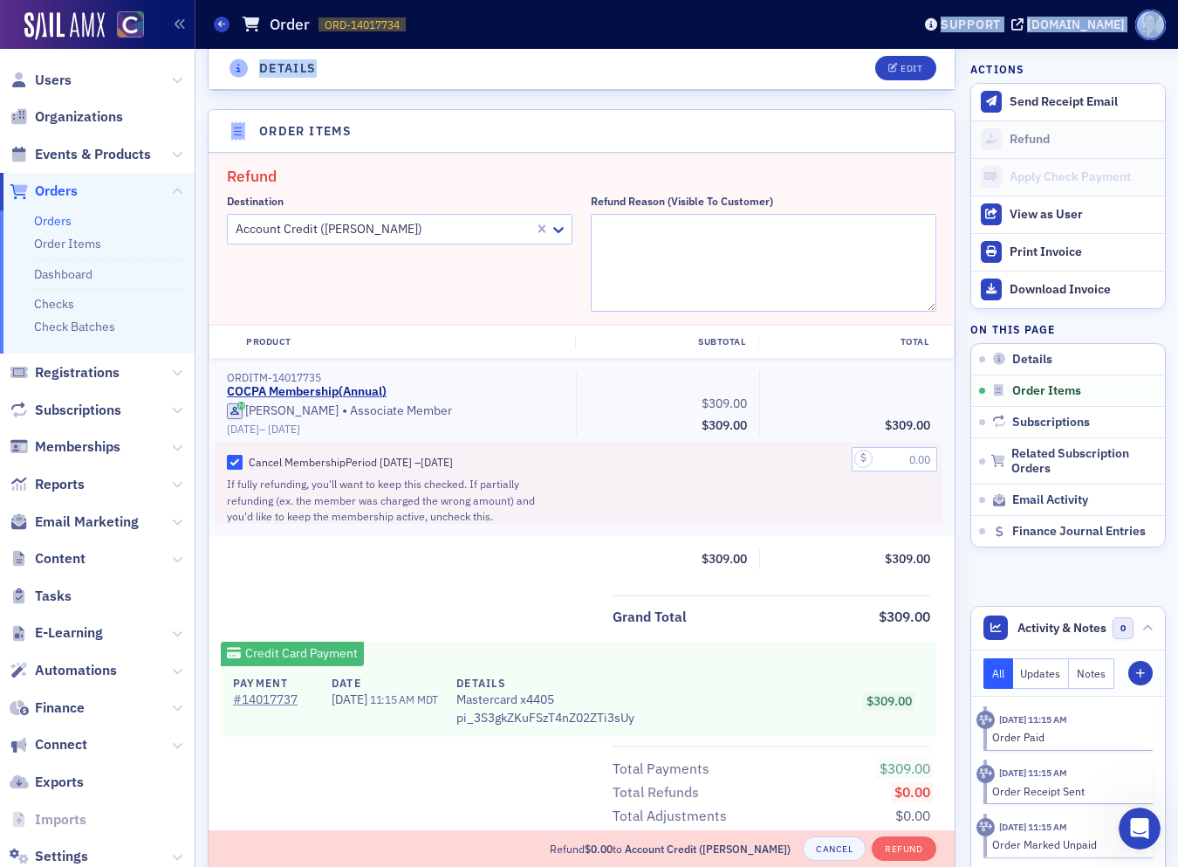
scroll to position [606, 0]
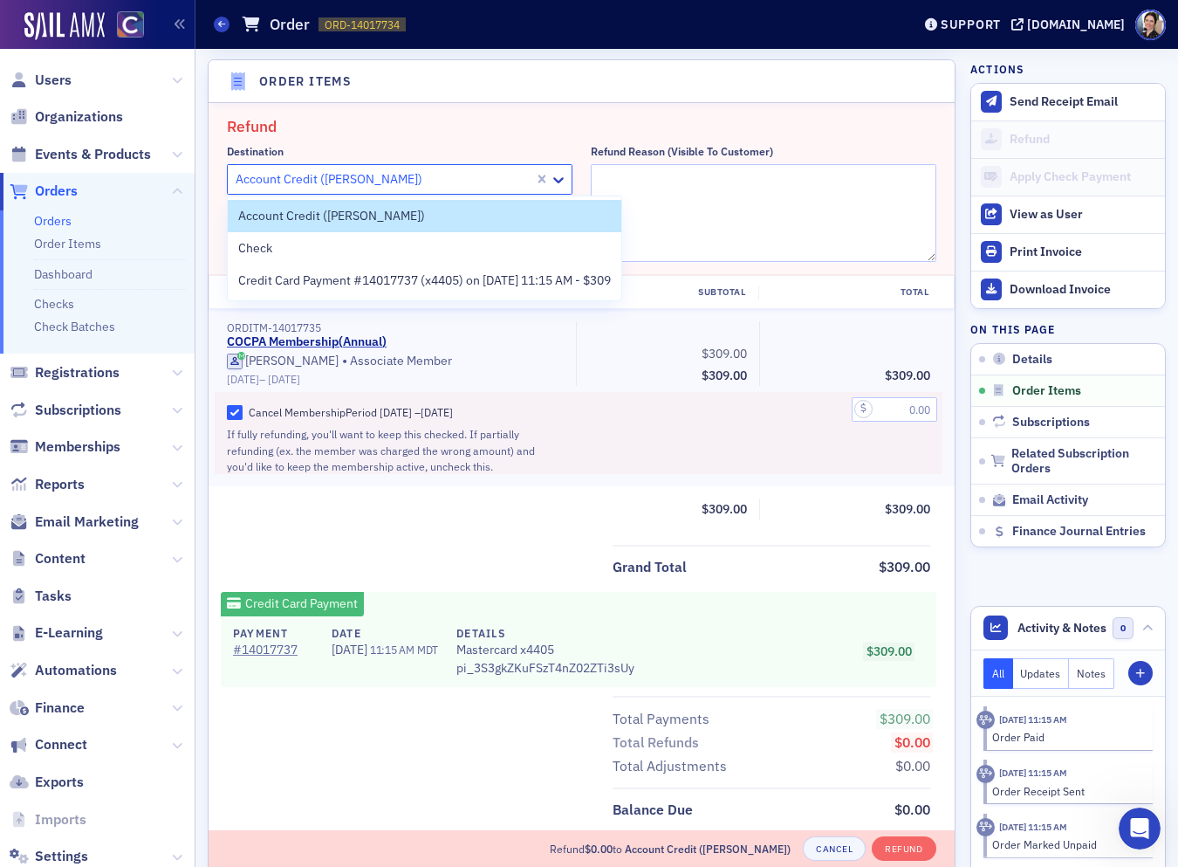
click at [448, 177] on div at bounding box center [383, 179] width 299 height 22
drag, startPoint x: 309, startPoint y: 214, endPoint x: 402, endPoint y: 190, distance: 96.3
click at [310, 213] on span "Account Credit (Dan Callahan)" at bounding box center [331, 216] width 187 height 18
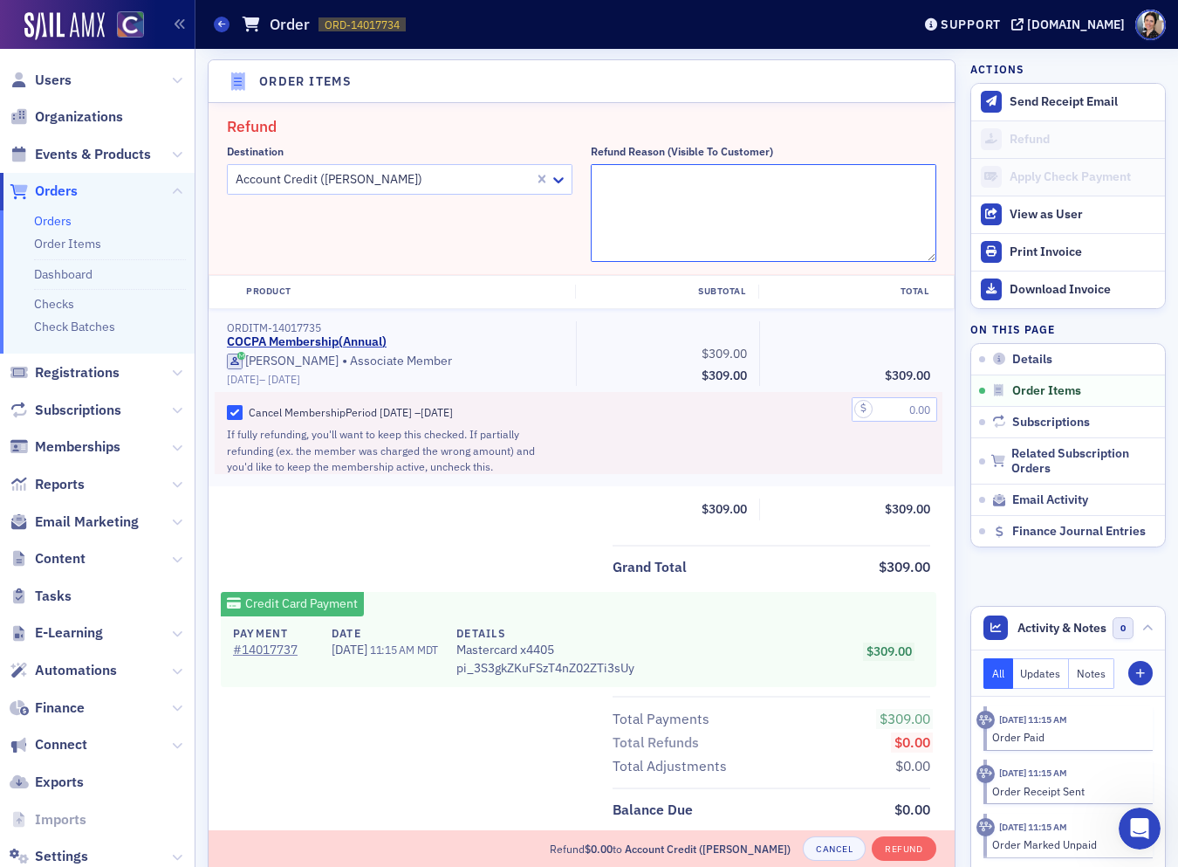
click at [662, 184] on textarea "Refund Reason (Visible to Customer)" at bounding box center [764, 213] width 346 height 98
drag, startPoint x: 596, startPoint y: 179, endPoint x: 855, endPoint y: 209, distance: 261.0
click at [937, 209] on fieldset "Refund Destination Account Credit (Dan Callahan) Refund Reason (Visible to Cust…" at bounding box center [582, 189] width 746 height 172
type textarea "$87 back to funds on account and $222 back to card - he is retired - I will cha…"
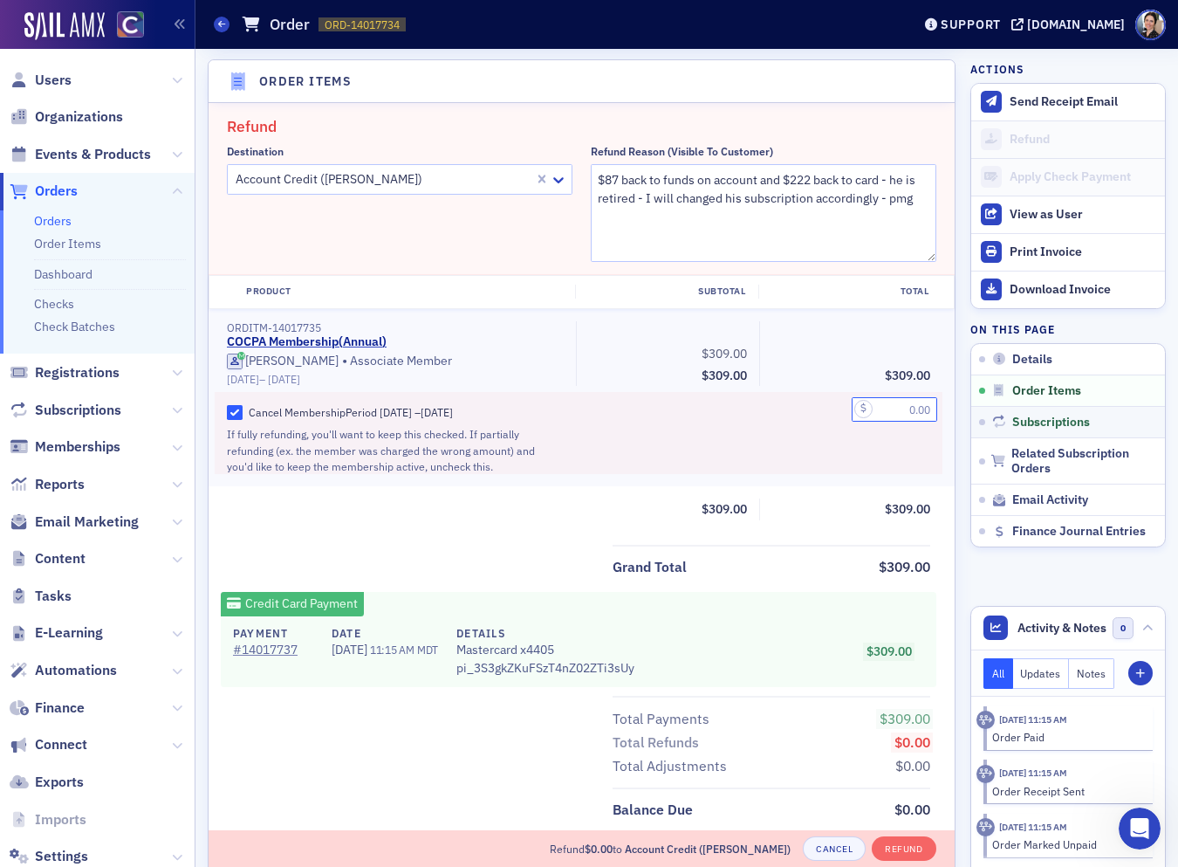
drag, startPoint x: 899, startPoint y: 412, endPoint x: 973, endPoint y: 410, distance: 74.2
click at [973, 410] on div "Details Edit Fully Paid Customer & Invoicee Dan Callahan Date Created 9/4/2025 …" at bounding box center [687, 741] width 958 height 2596
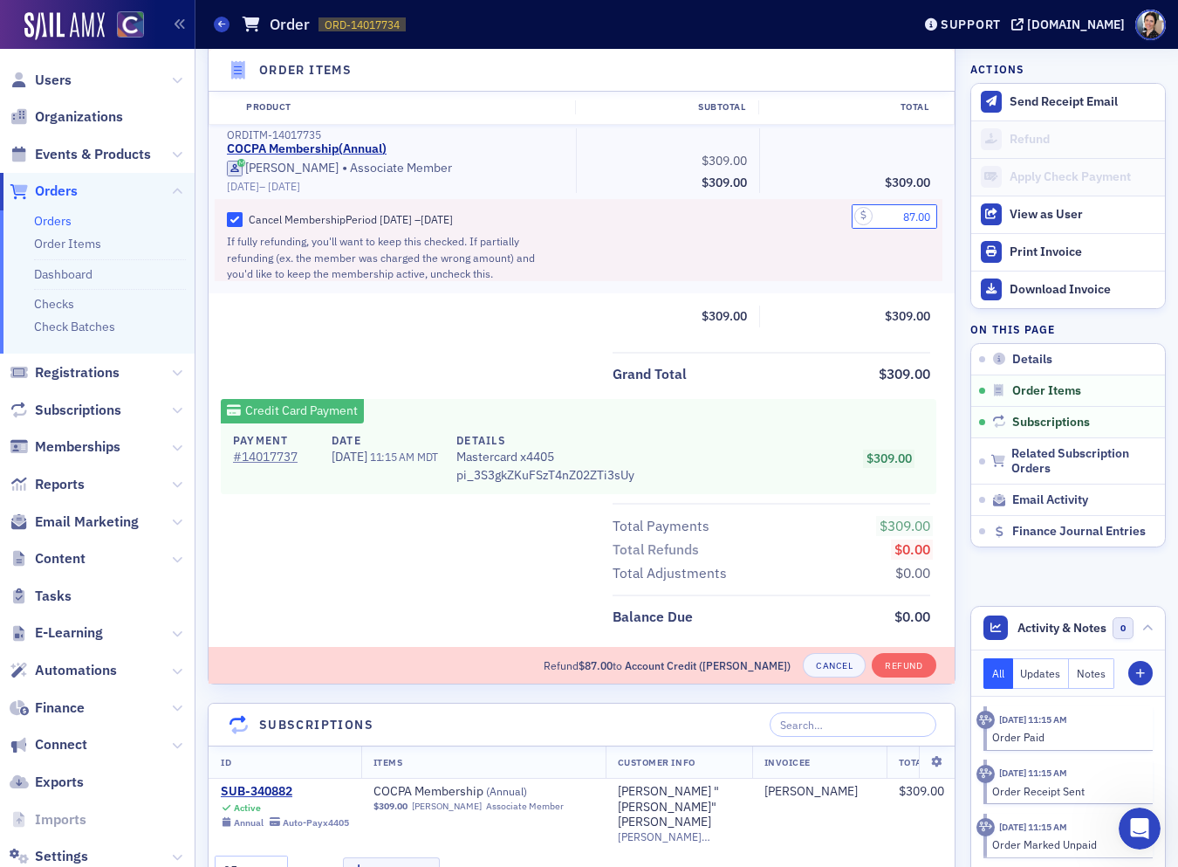
scroll to position [809, 0]
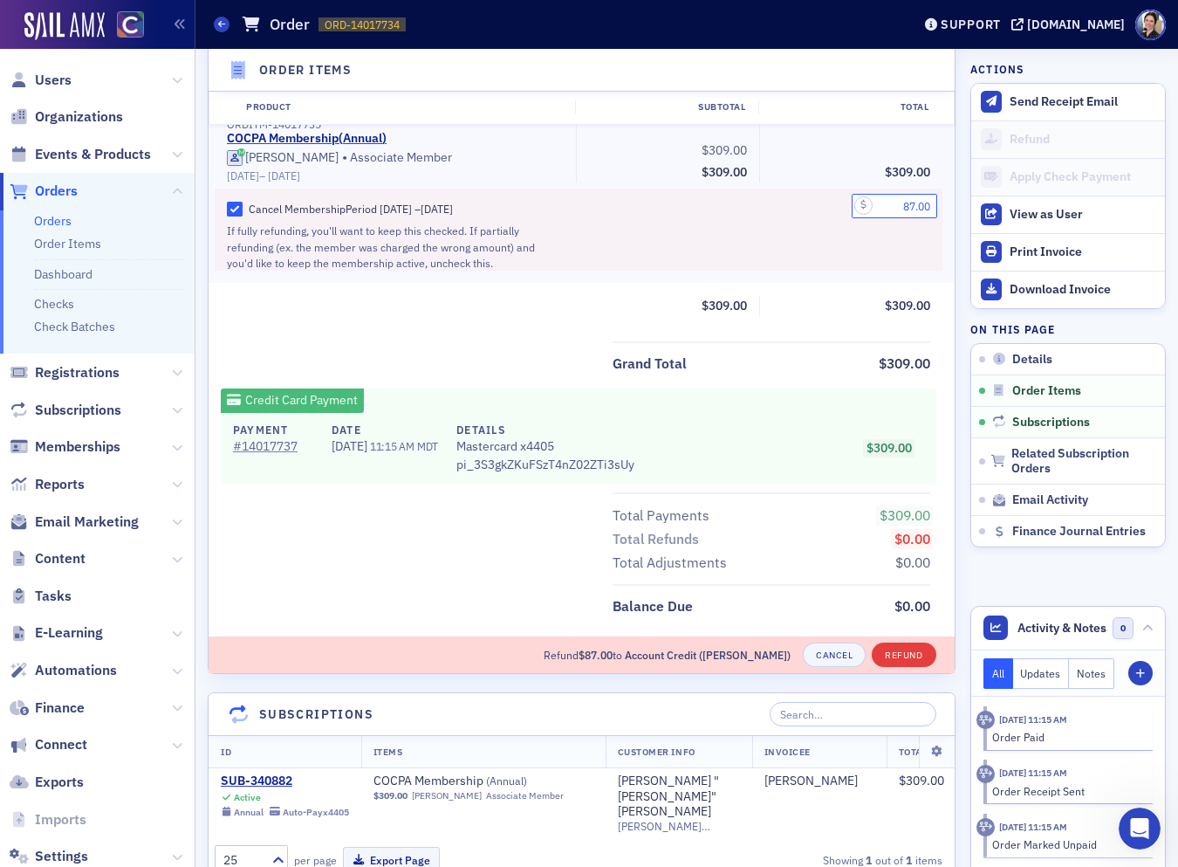
type input "87.00"
click at [903, 648] on button "Refund" at bounding box center [904, 654] width 64 height 24
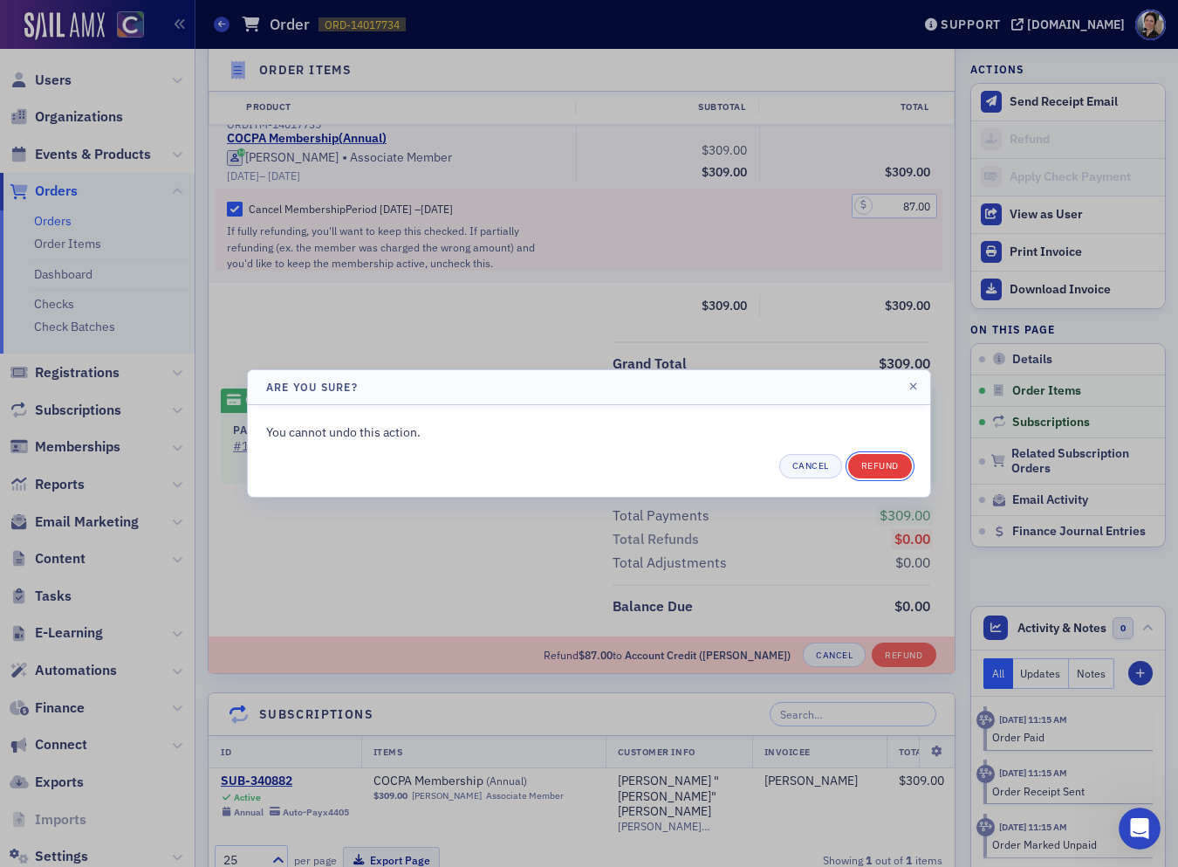
click at [889, 464] on button "Refund" at bounding box center [880, 466] width 64 height 24
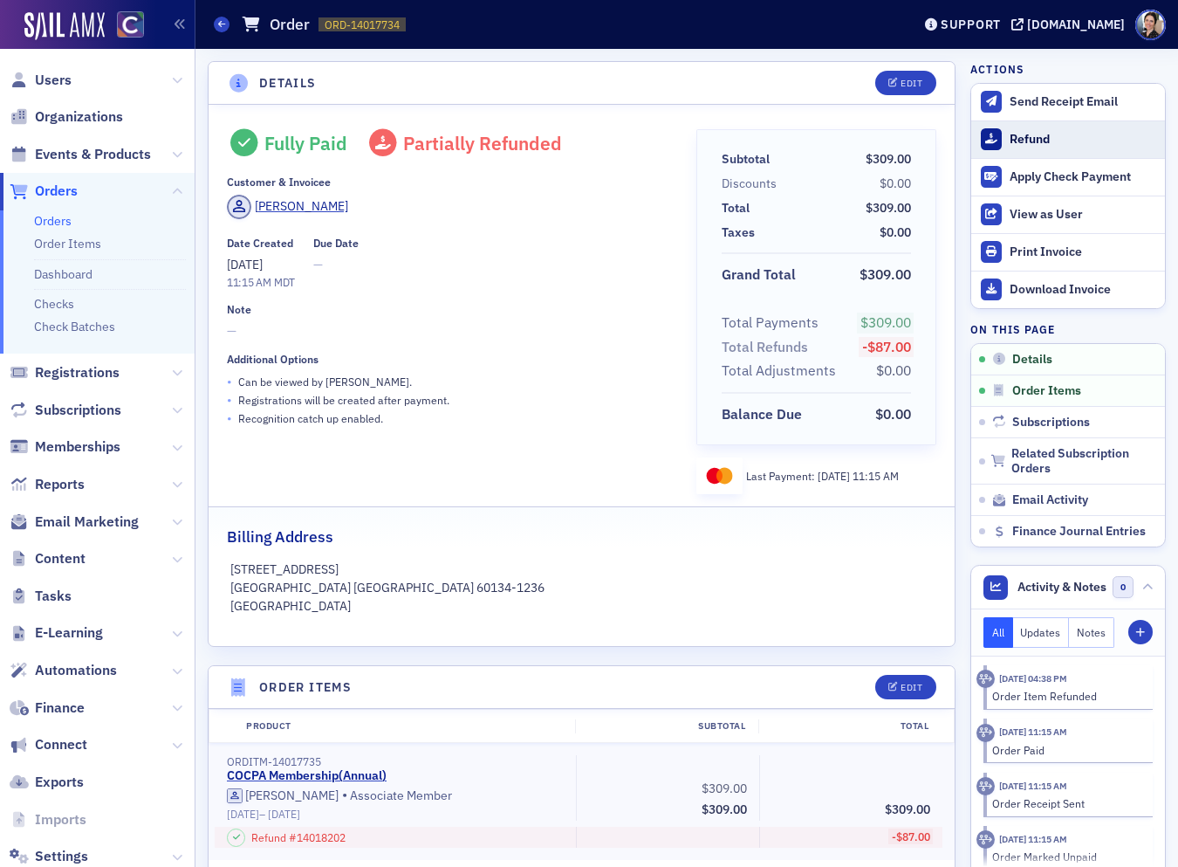
click at [1039, 140] on div "Refund" at bounding box center [1083, 140] width 147 height 16
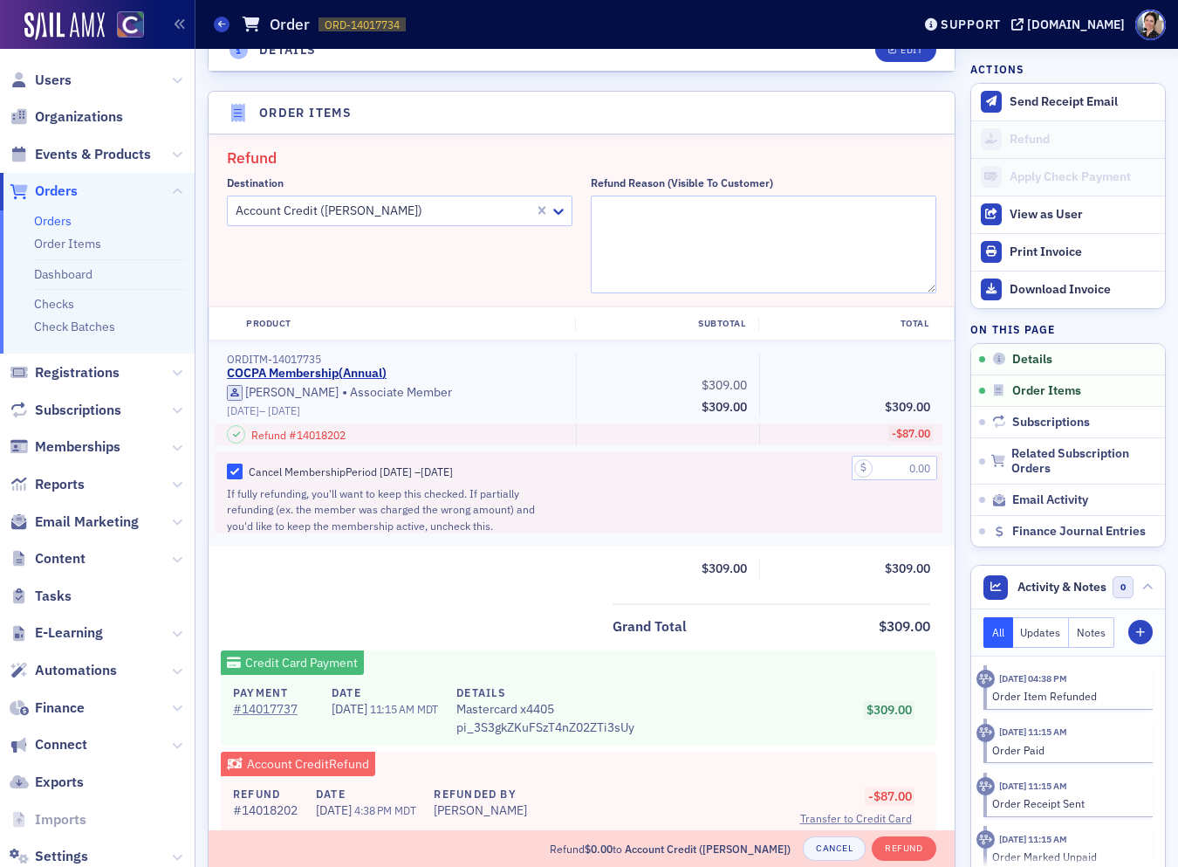
scroll to position [606, 0]
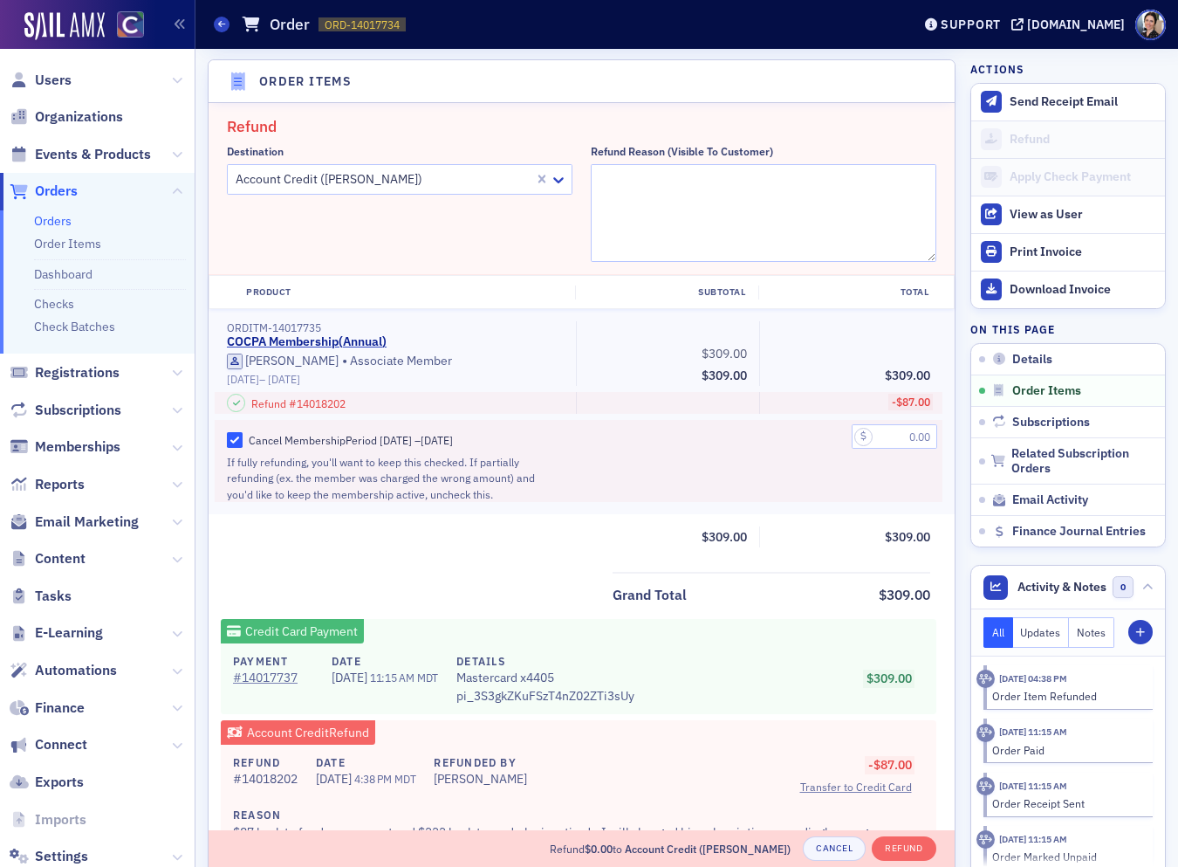
click at [335, 178] on div at bounding box center [383, 179] width 299 height 22
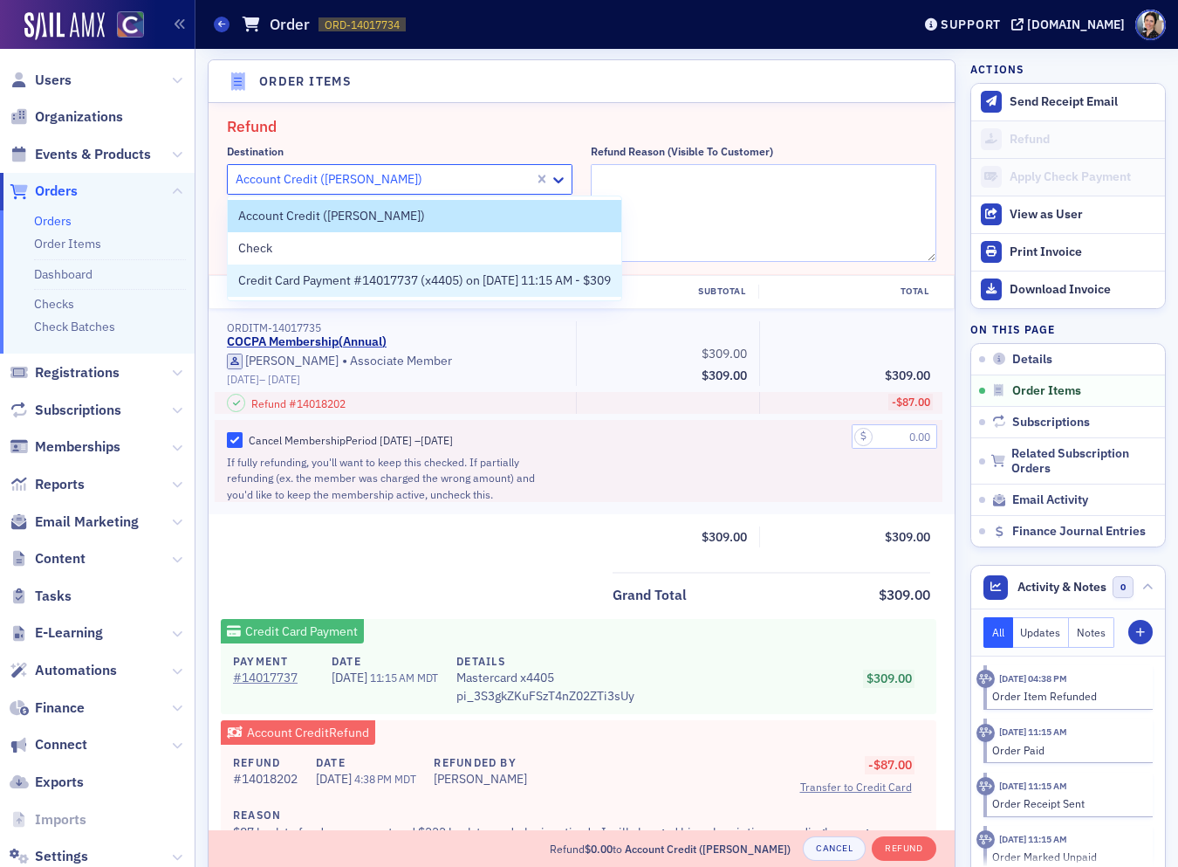
click at [289, 280] on span "Credit Card Payment #14017737 (x4405) on 9/4/2025 11:15 AM - $309" at bounding box center [424, 280] width 373 height 18
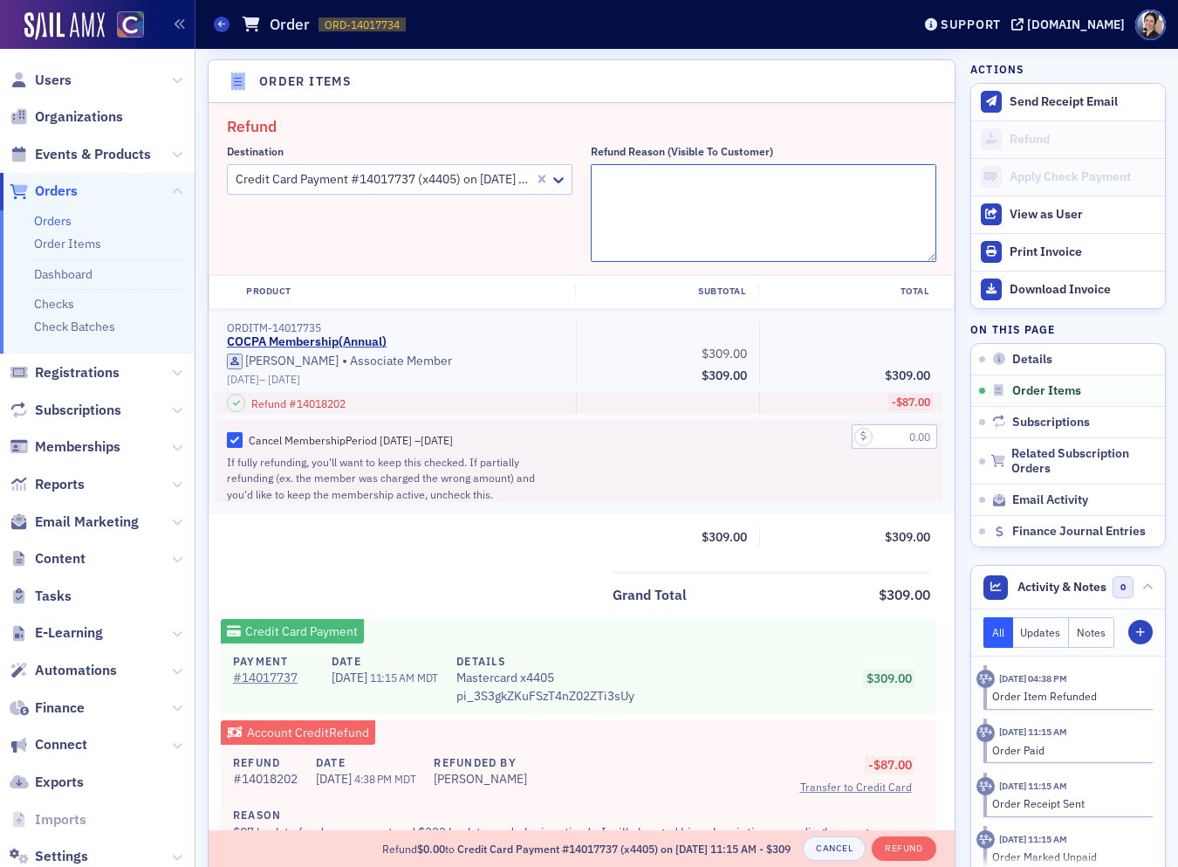
click at [657, 181] on textarea "Refund Reason (Visible to Customer)" at bounding box center [764, 213] width 346 height 98
paste textarea "$87 back to funds on account and $222 back to card - he is retired - I will cha…"
type textarea "$87 back to funds on account and $222 back to card - he is retired - I will cha…"
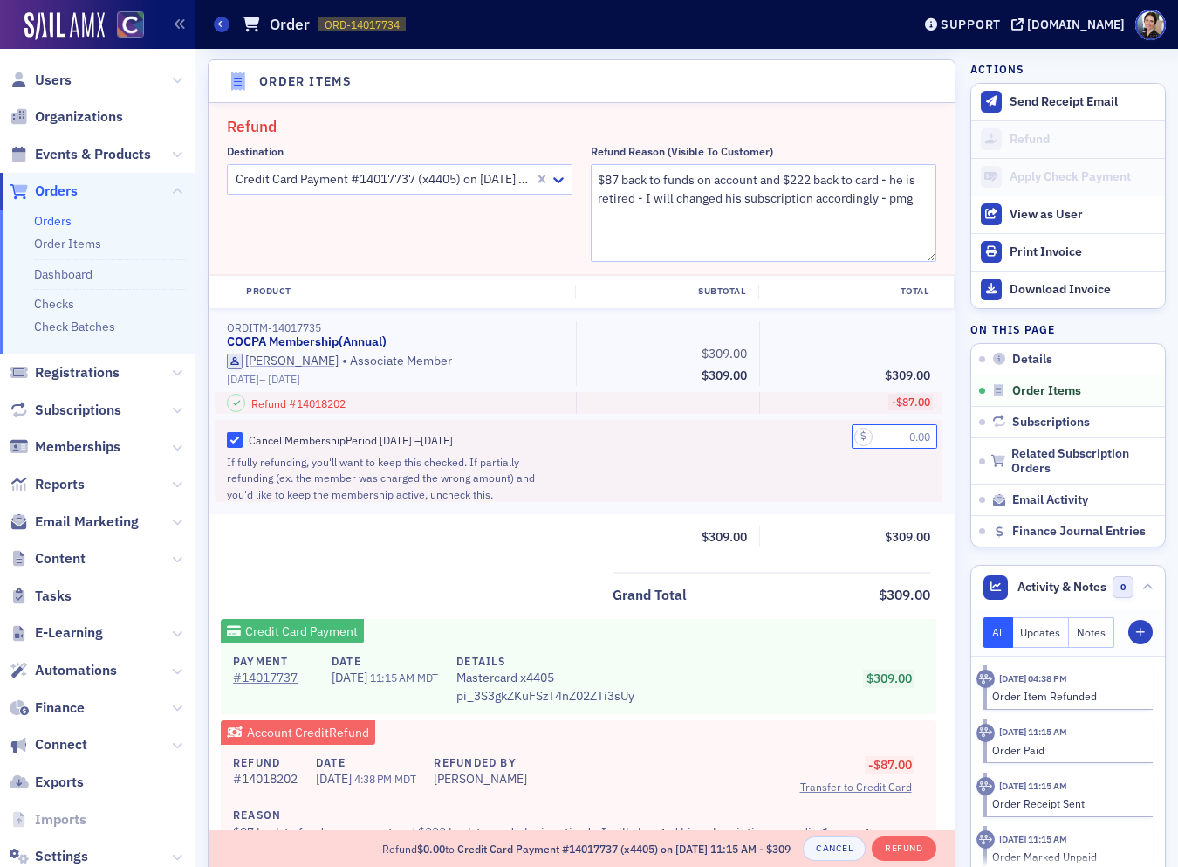
click at [910, 438] on input "text" at bounding box center [895, 436] width 86 height 24
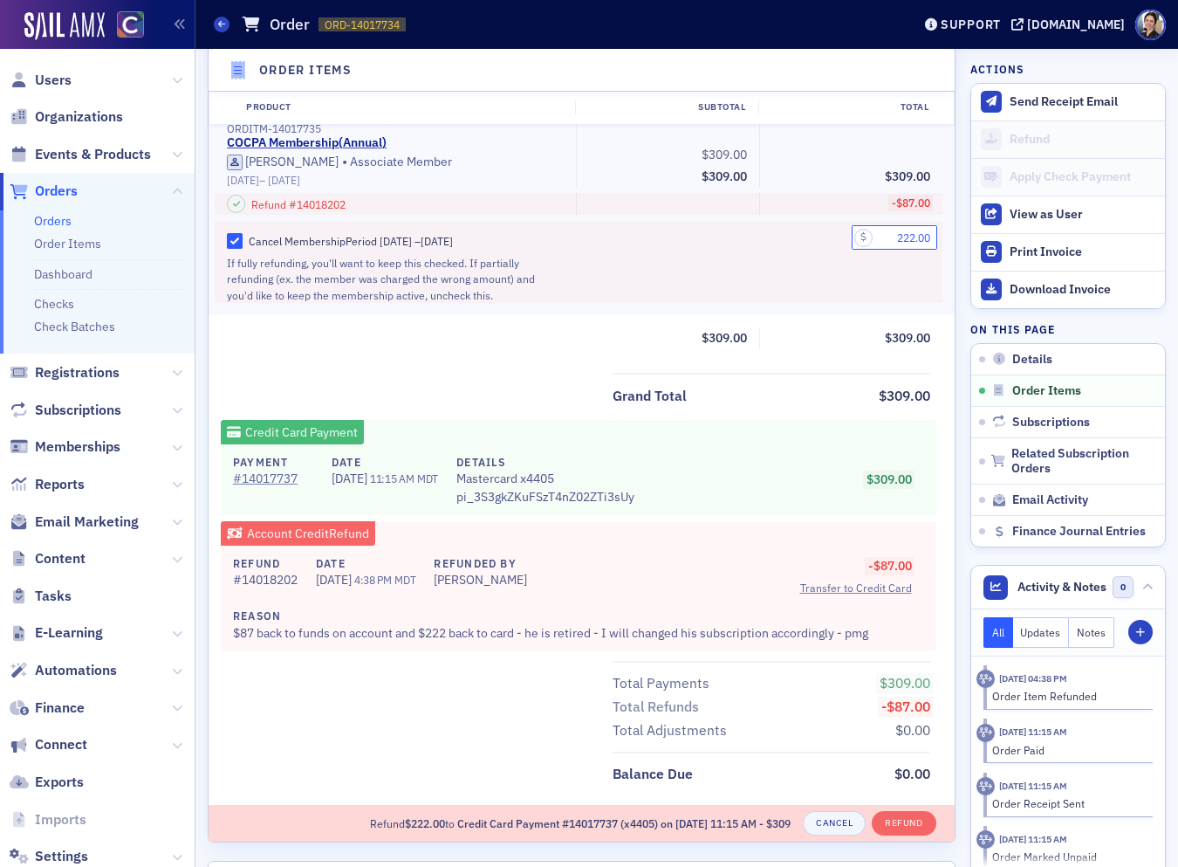
scroll to position [850, 0]
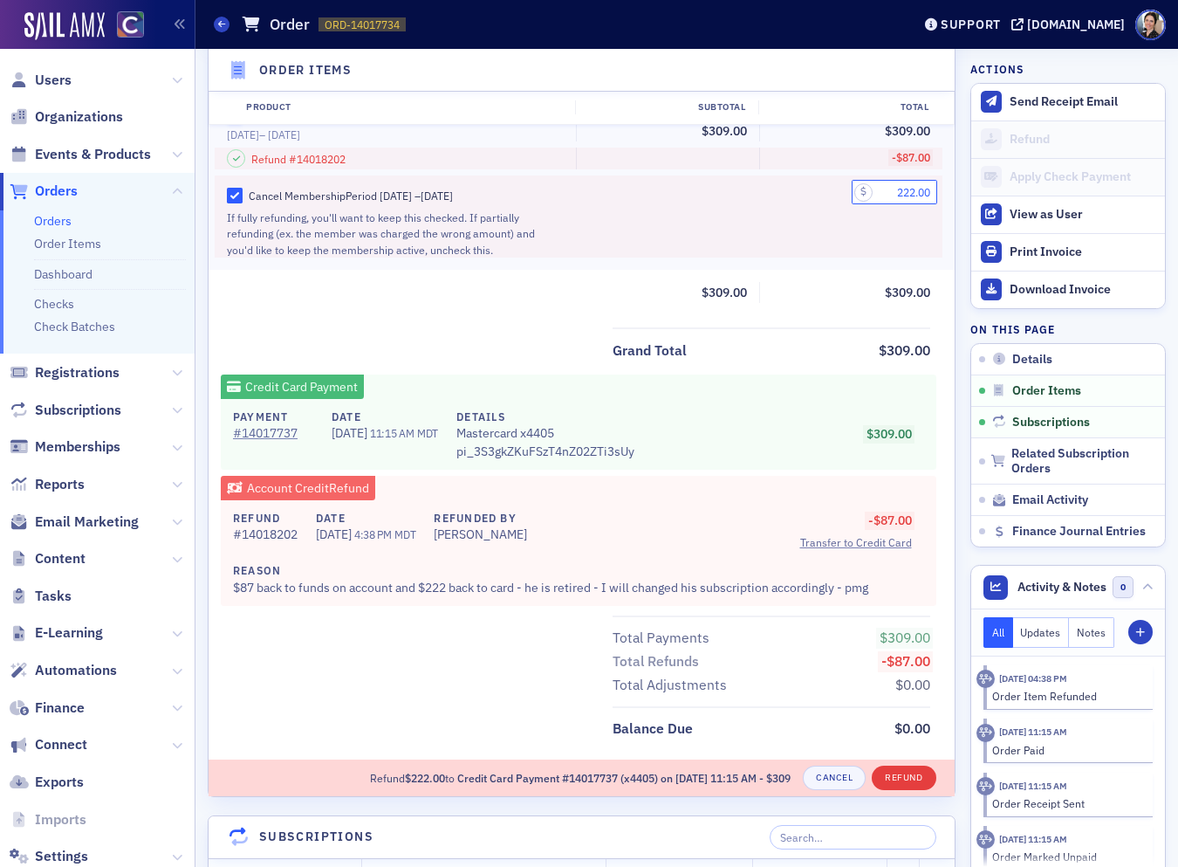
type input "222.00"
click at [905, 773] on button "Refund" at bounding box center [904, 778] width 64 height 24
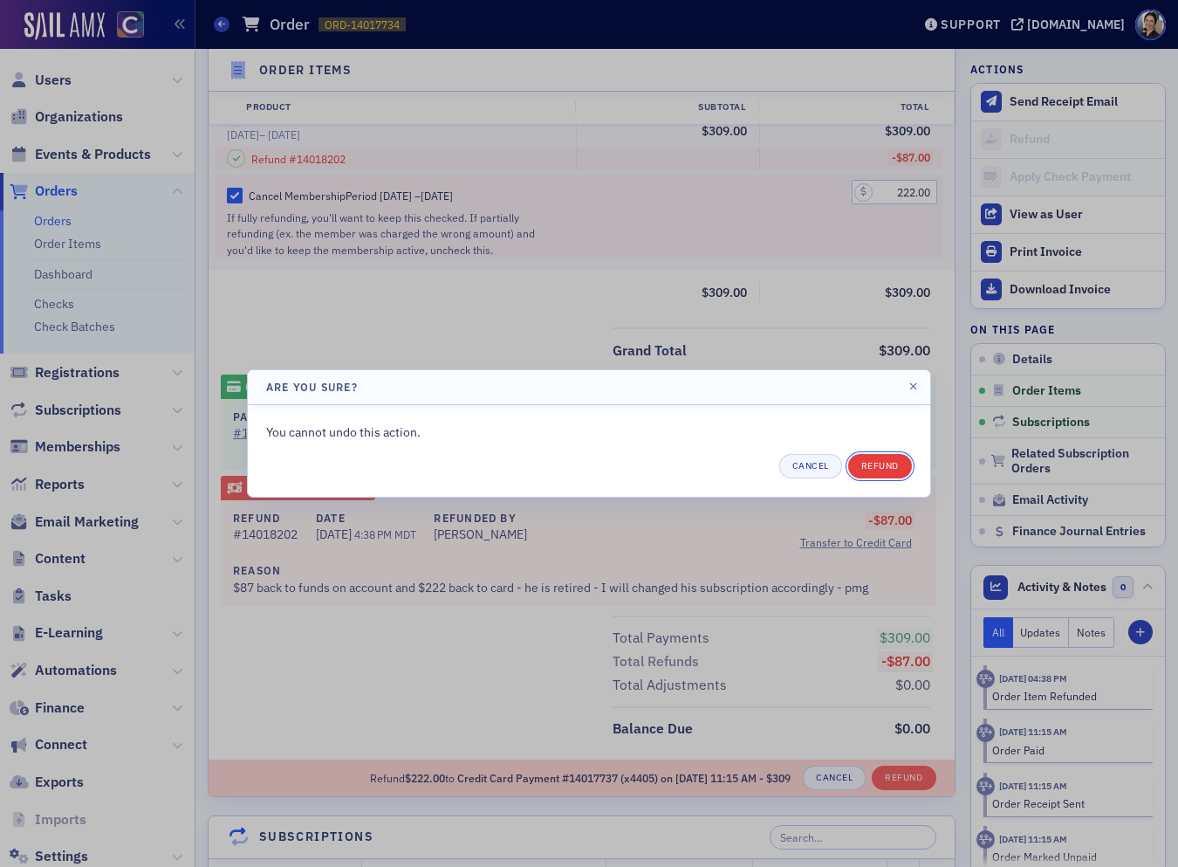
click at [887, 470] on button "Refund" at bounding box center [880, 466] width 64 height 24
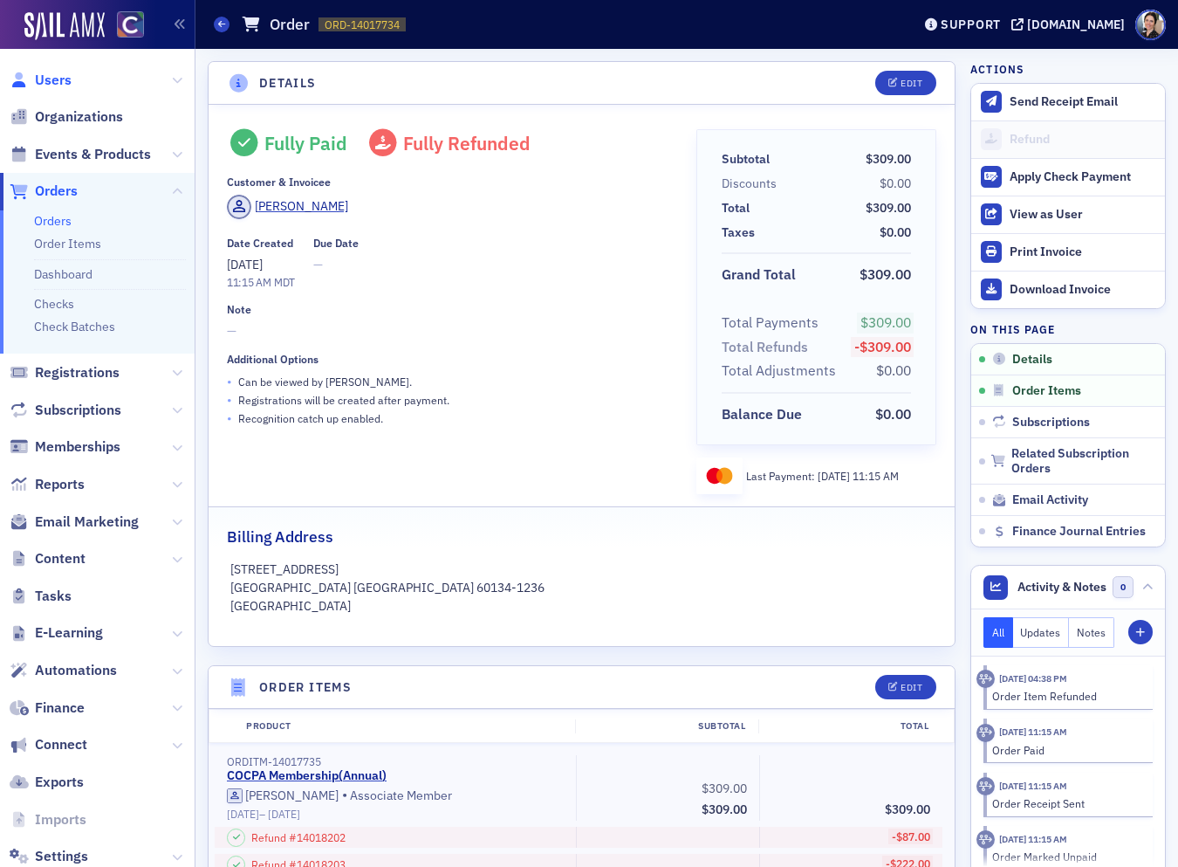
click at [60, 79] on span "Users" at bounding box center [53, 80] width 37 height 19
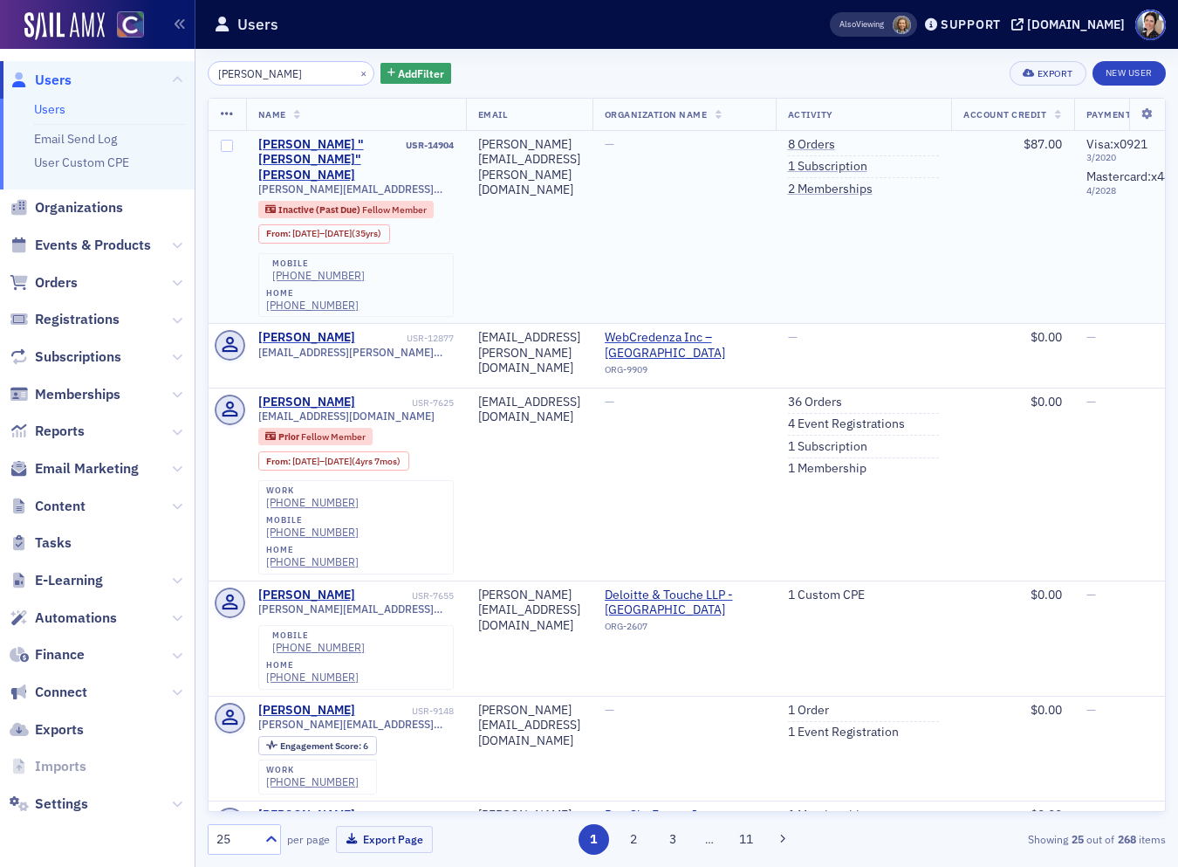
drag, startPoint x: 929, startPoint y: 163, endPoint x: 750, endPoint y: 148, distance: 179.6
click at [868, 163] on link "1 Subscription" at bounding box center [827, 167] width 79 height 16
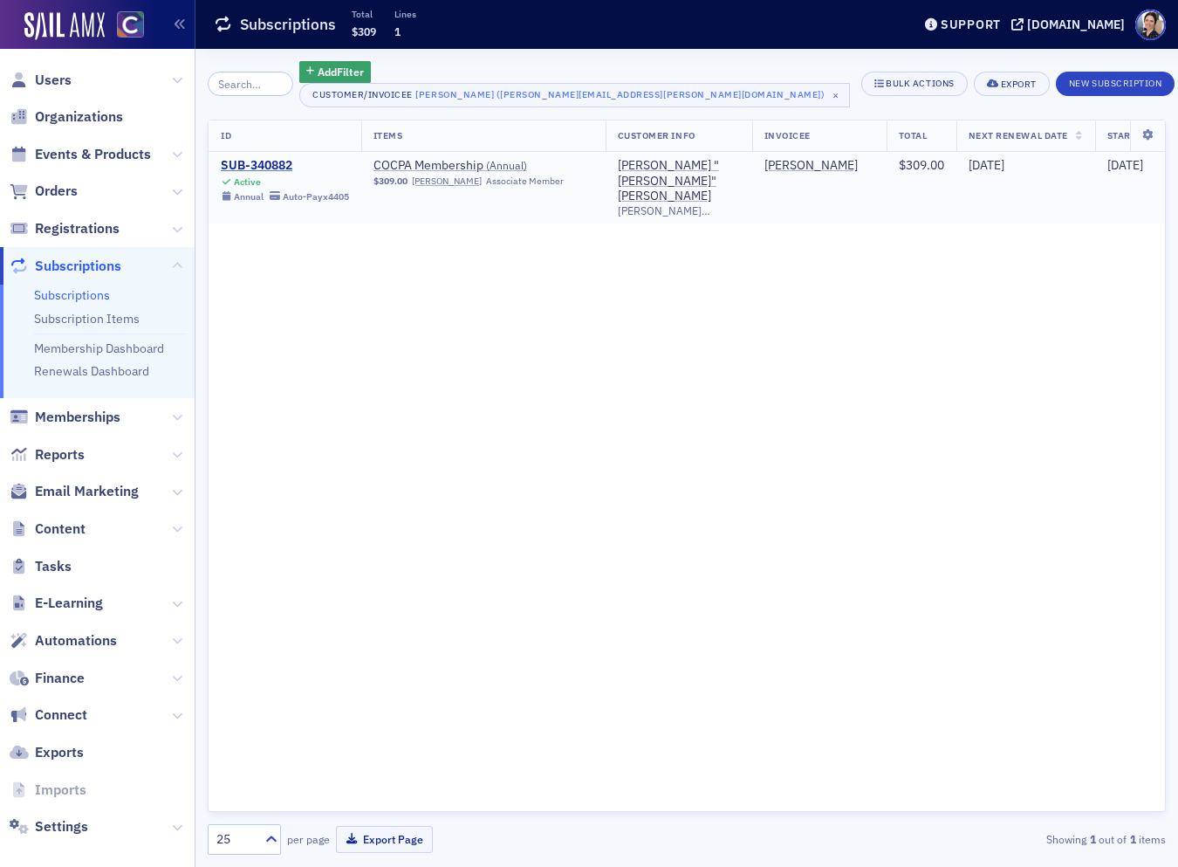
click at [268, 164] on div "SUB-340882" at bounding box center [285, 166] width 128 height 16
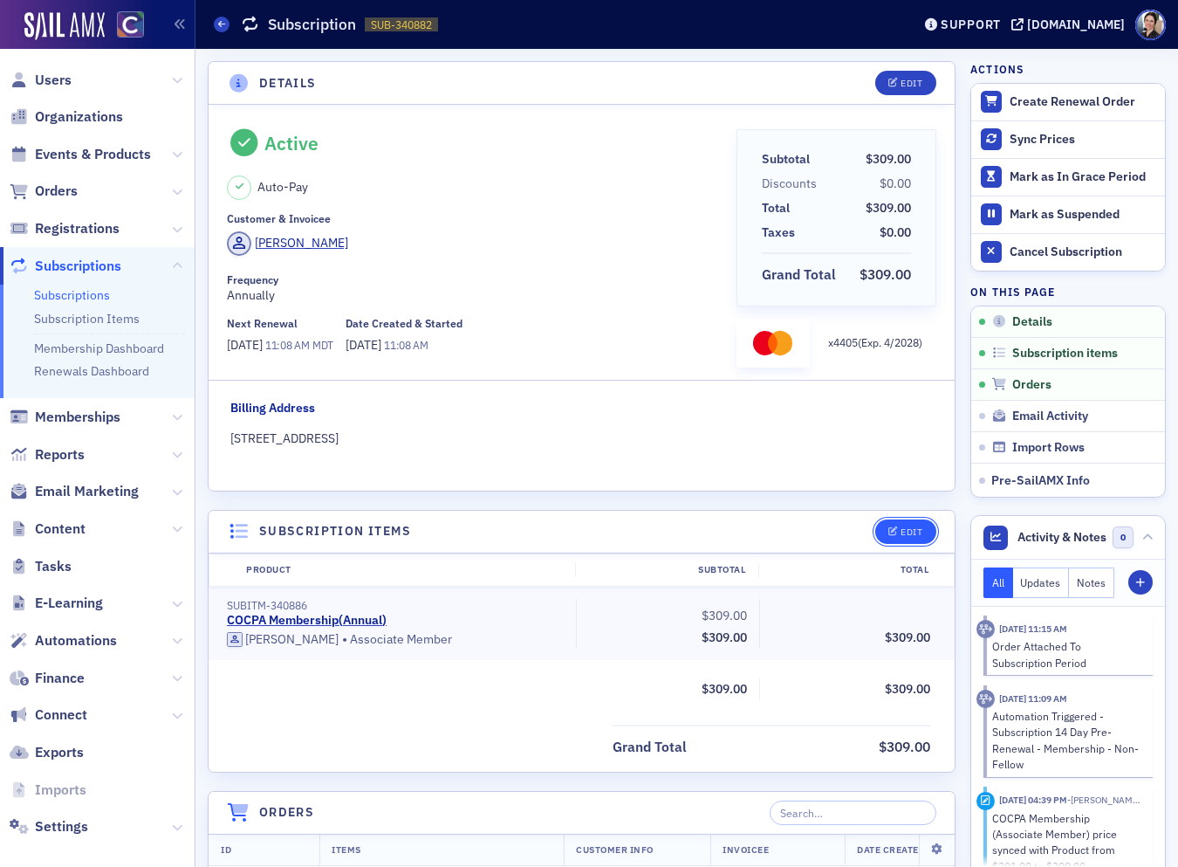
click at [913, 532] on div "Edit" at bounding box center [912, 532] width 22 height 10
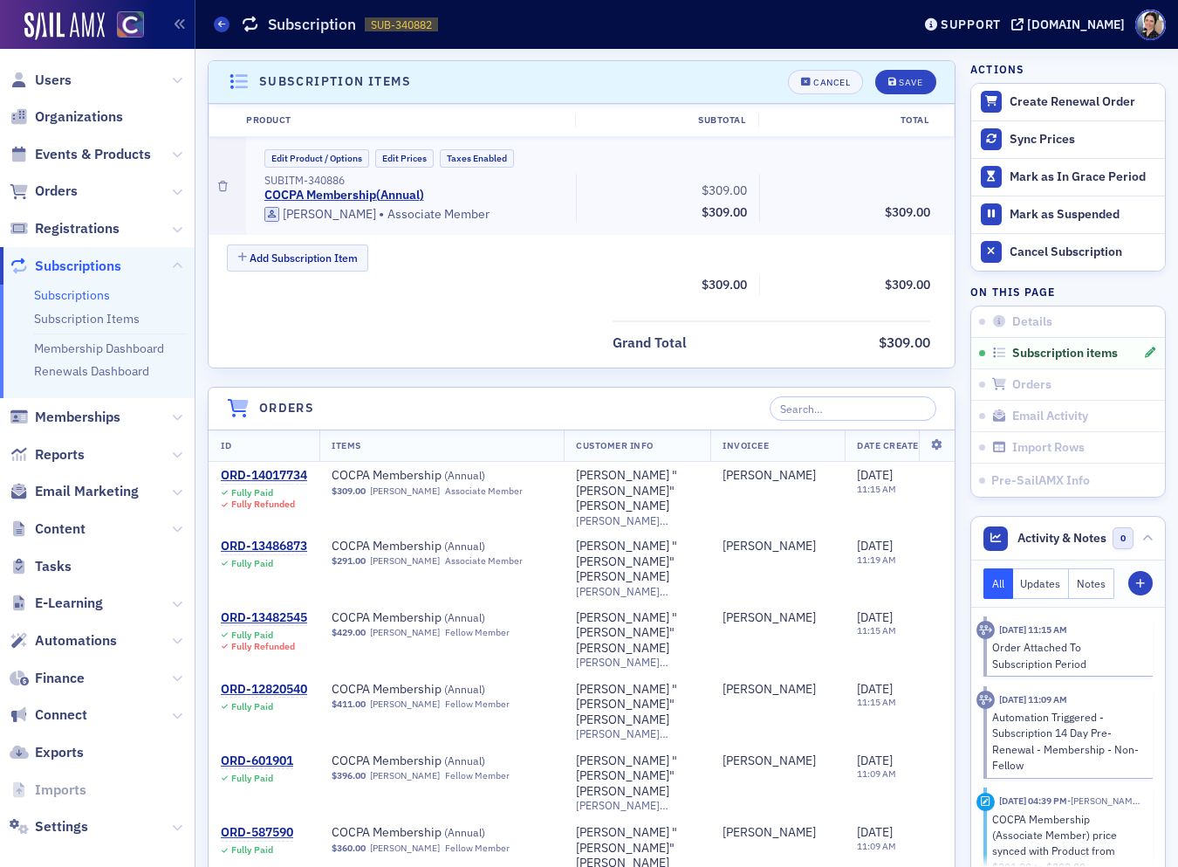
scroll to position [450, 0]
click at [305, 152] on button "Edit Product / Options" at bounding box center [317, 157] width 105 height 18
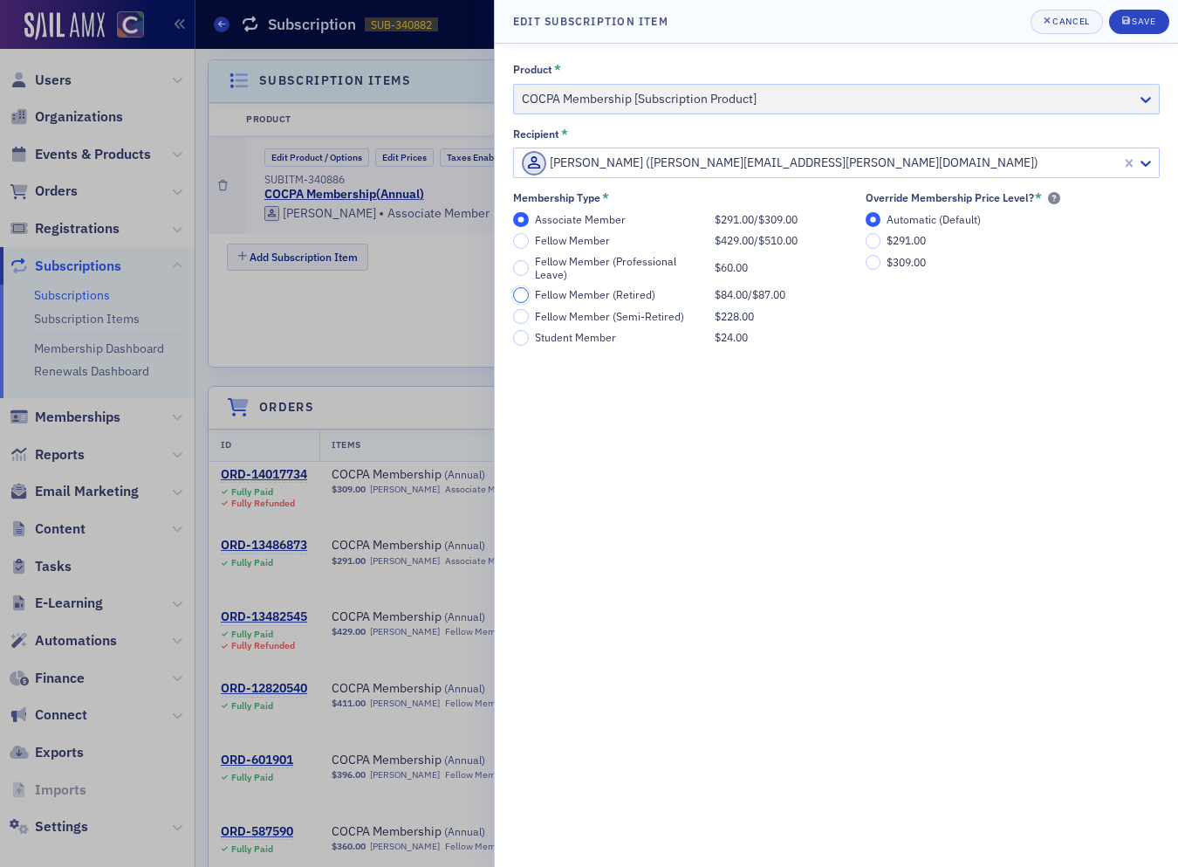
click at [522, 293] on input "Fellow Member (Retired) $84.00 / $87.00" at bounding box center [521, 295] width 16 height 16
click at [1141, 21] on div "Save" at bounding box center [1144, 22] width 24 height 10
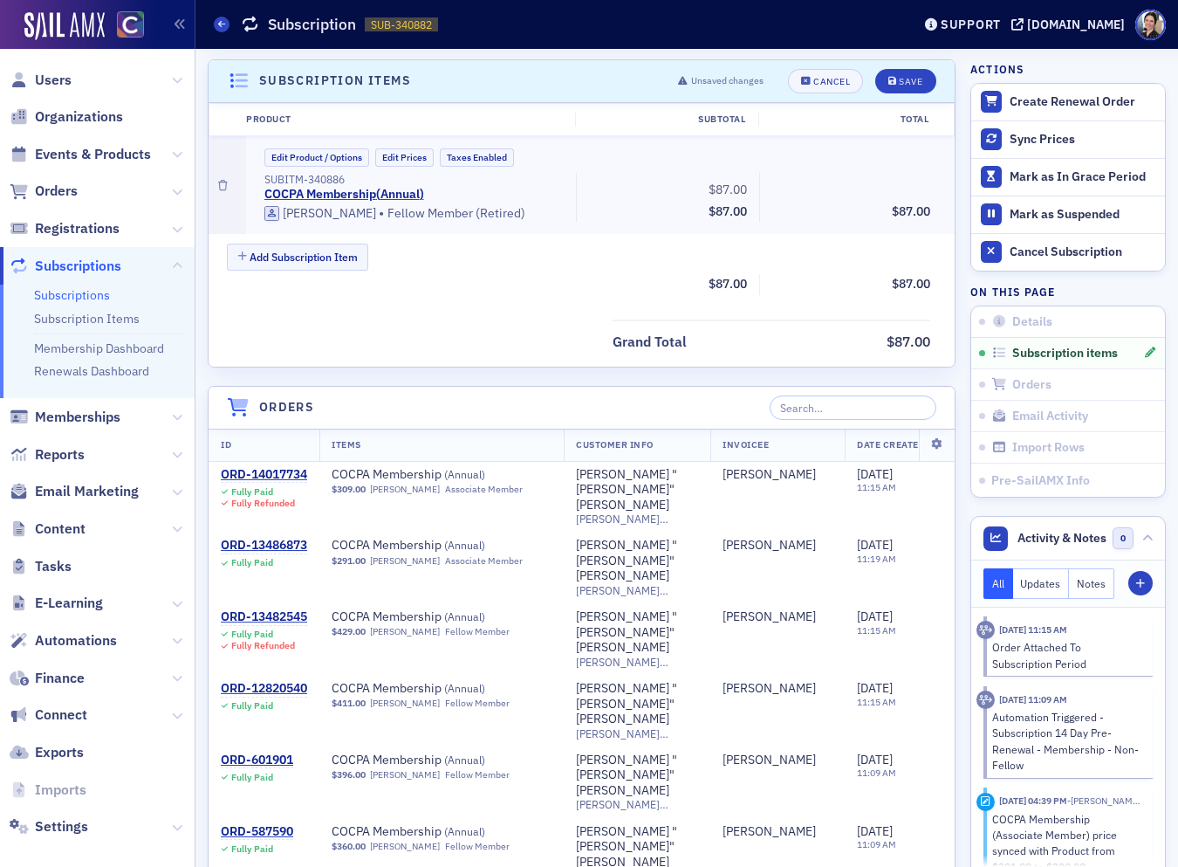
scroll to position [443, 0]
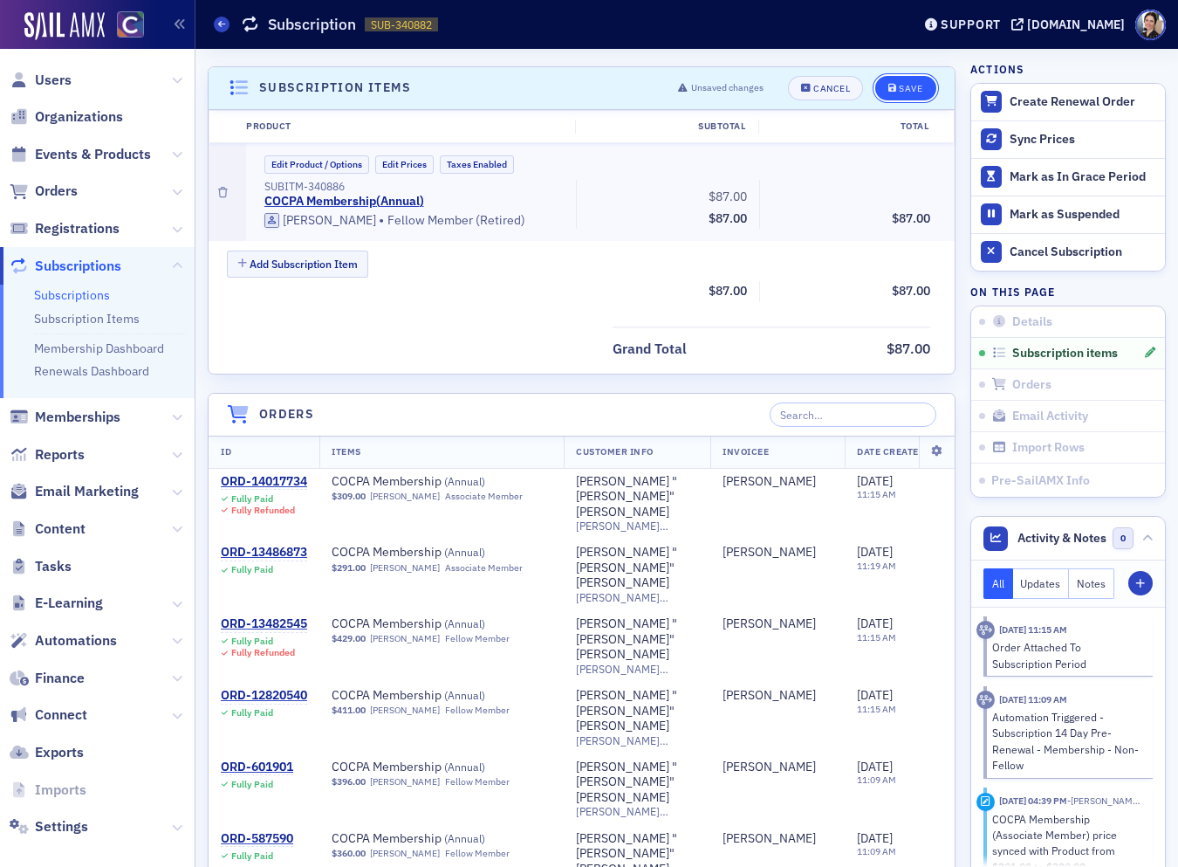
click at [904, 85] on div "Save" at bounding box center [911, 89] width 24 height 10
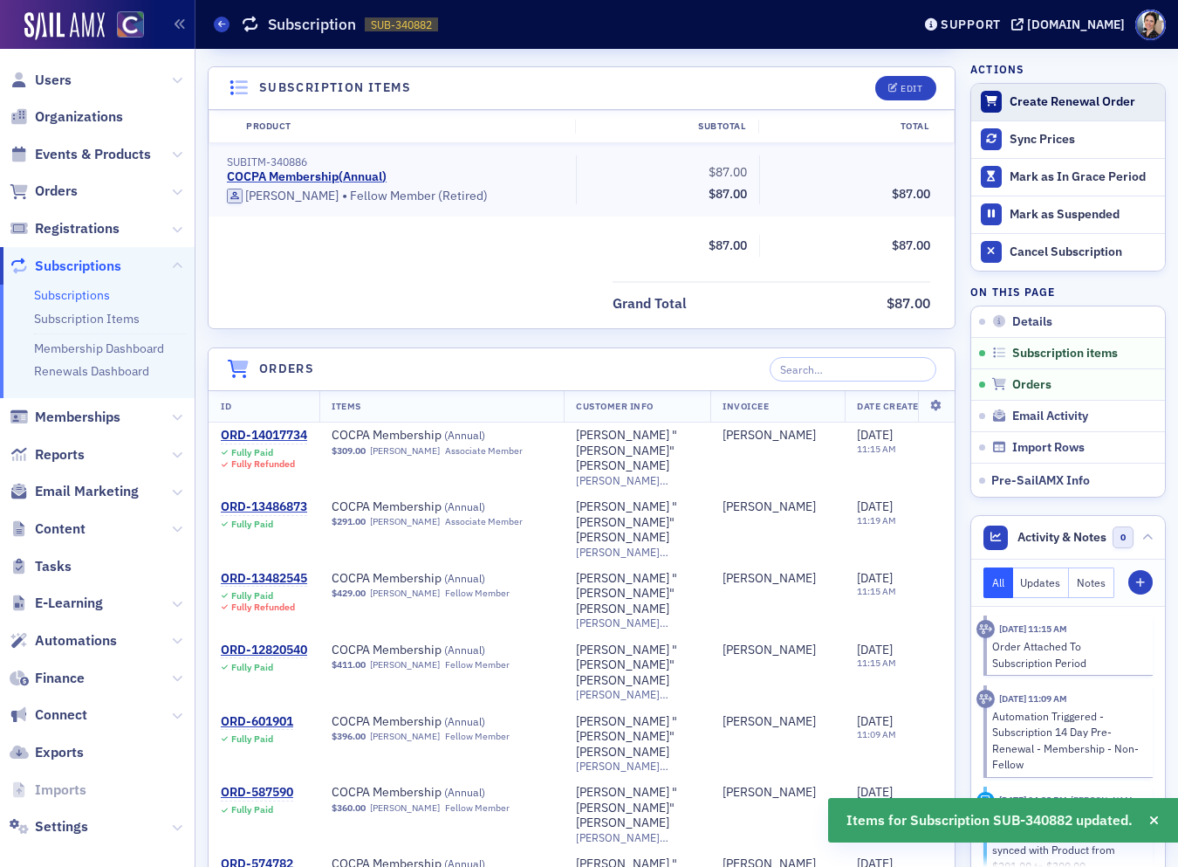
click at [1058, 100] on div "Create Renewal Order" at bounding box center [1083, 102] width 147 height 16
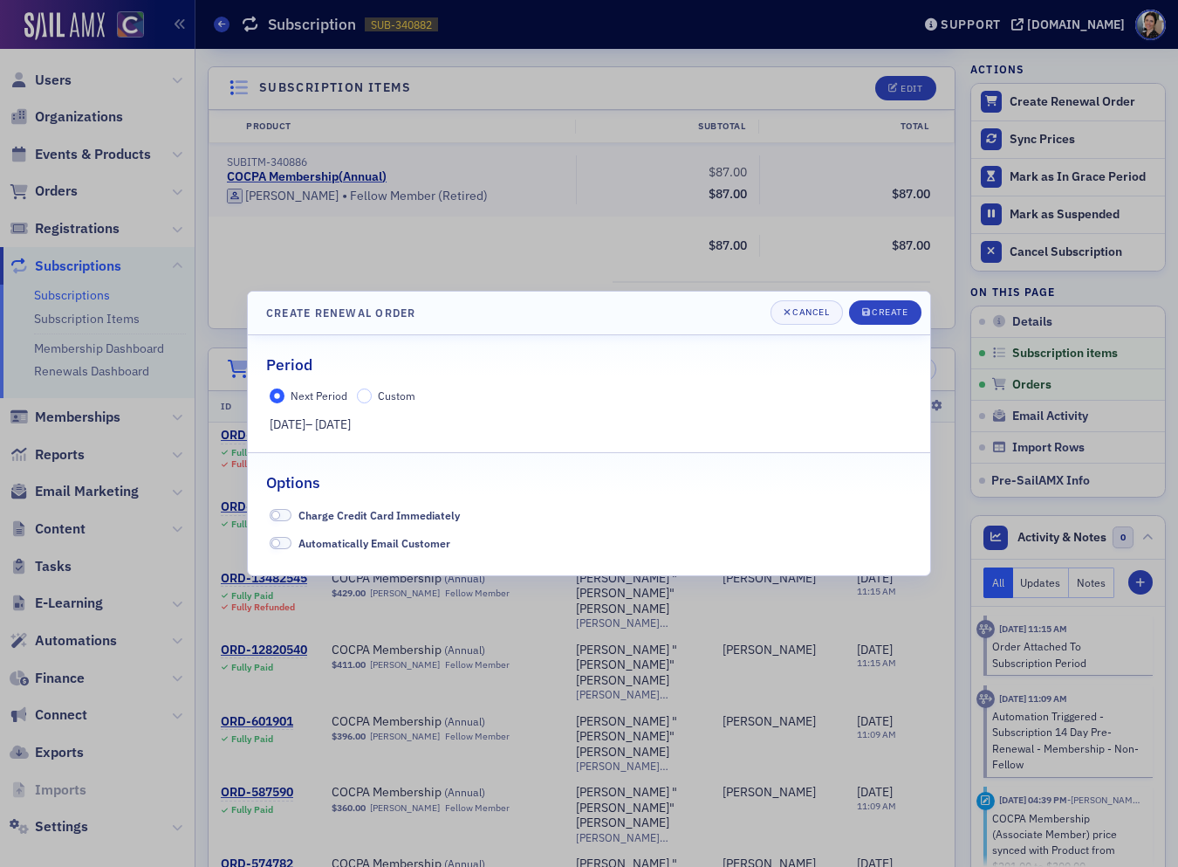
click at [285, 541] on span at bounding box center [281, 543] width 23 height 13
click at [886, 311] on div "Create" at bounding box center [890, 312] width 36 height 10
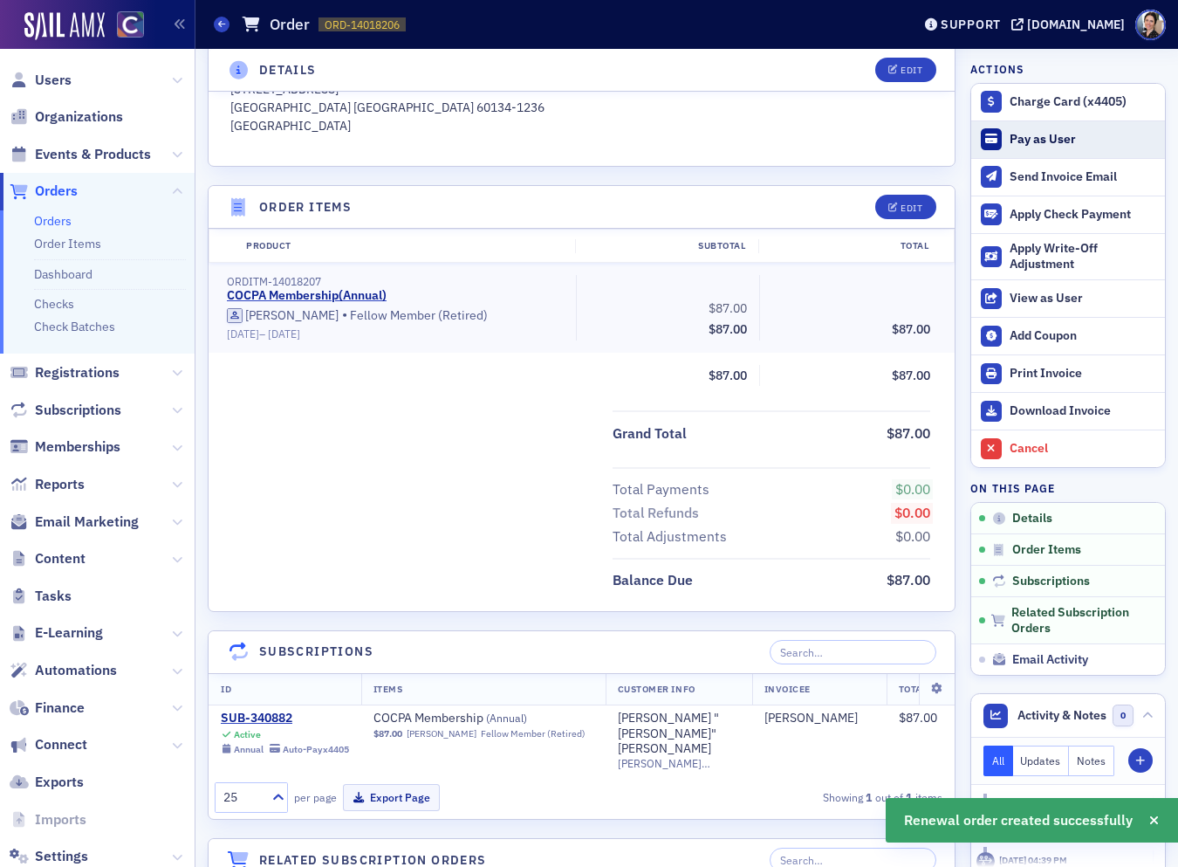
click at [1042, 134] on div "Pay as User" at bounding box center [1083, 140] width 147 height 16
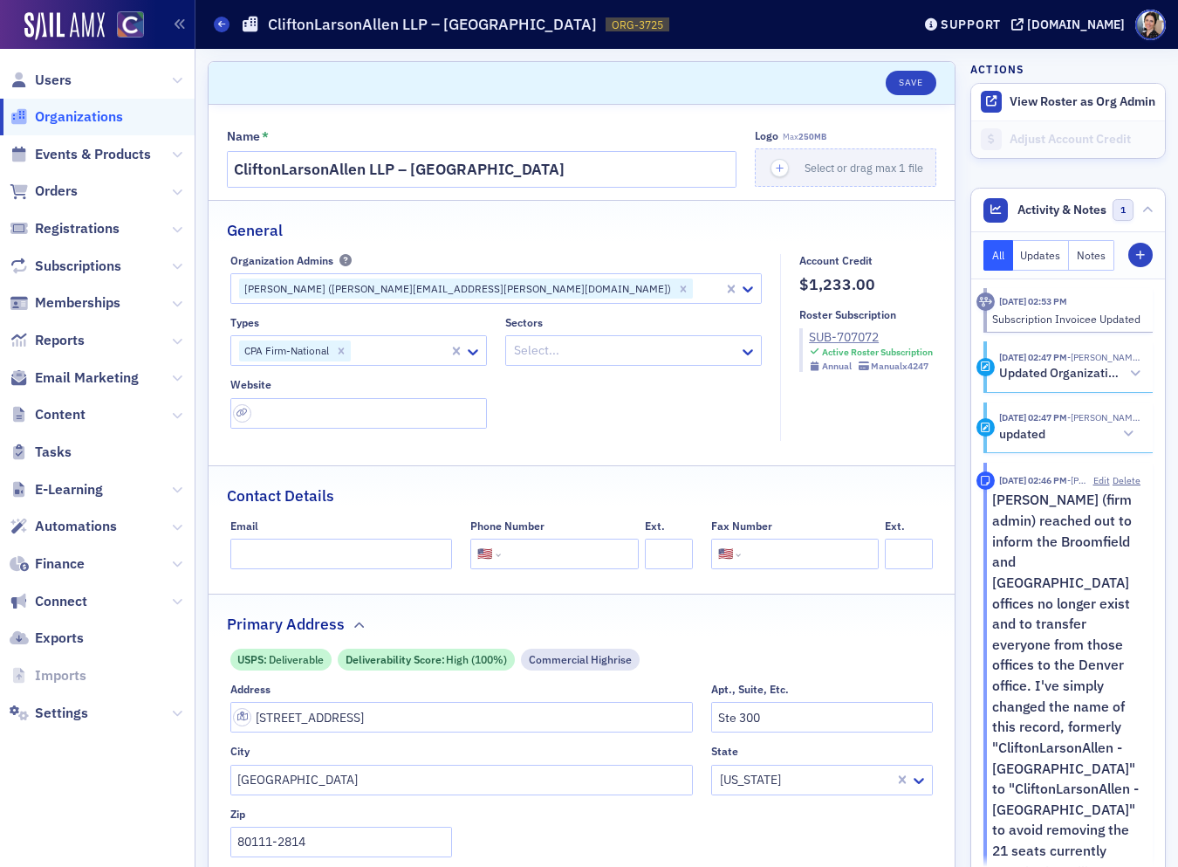
select select "US"
